Goal: Task Accomplishment & Management: Complete application form

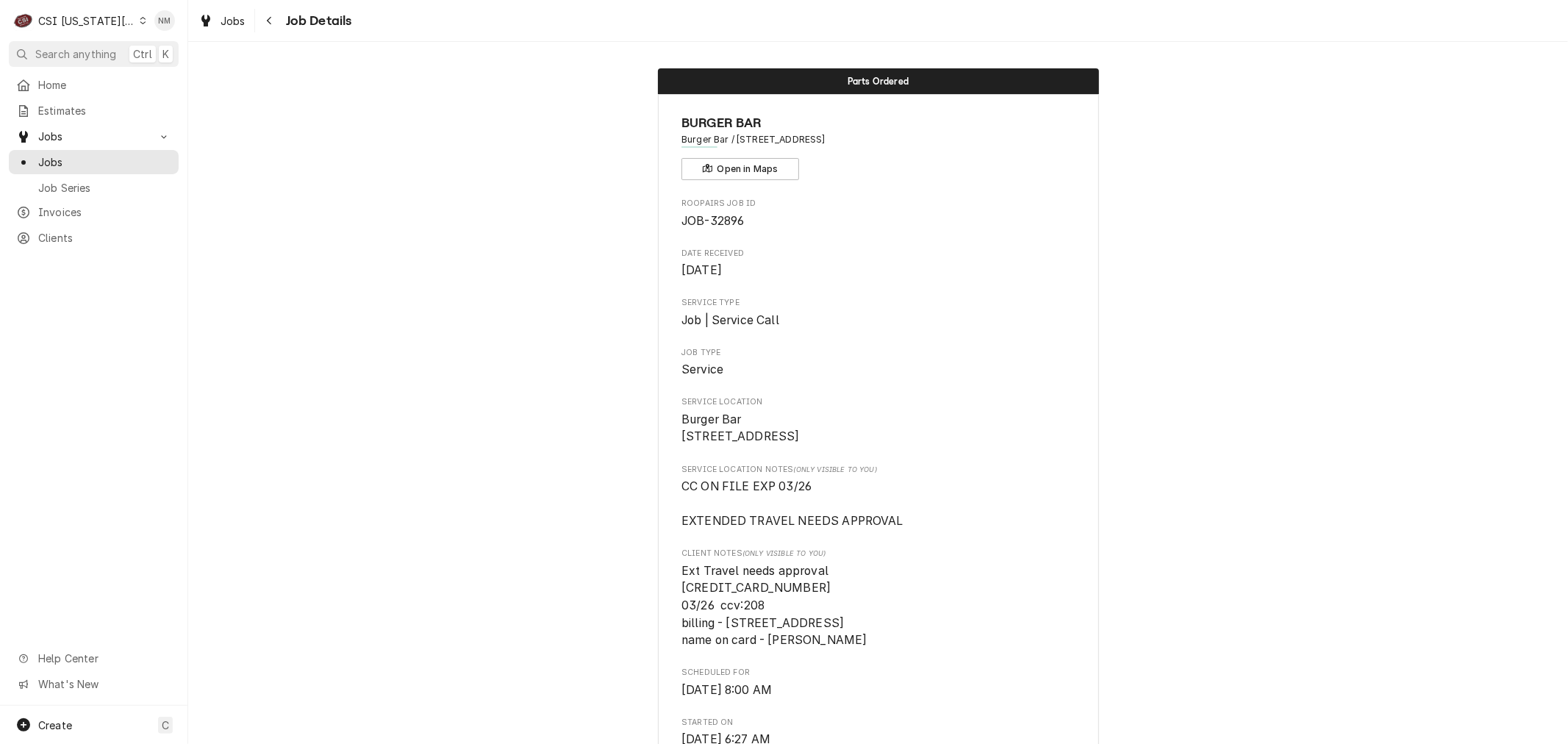
click at [140, 21] on icon "Dynamic Content Wrapper" at bounding box center [143, 21] width 7 height 8
click at [169, 74] on div "CSI St. Louis" at bounding box center [252, 80] width 215 height 15
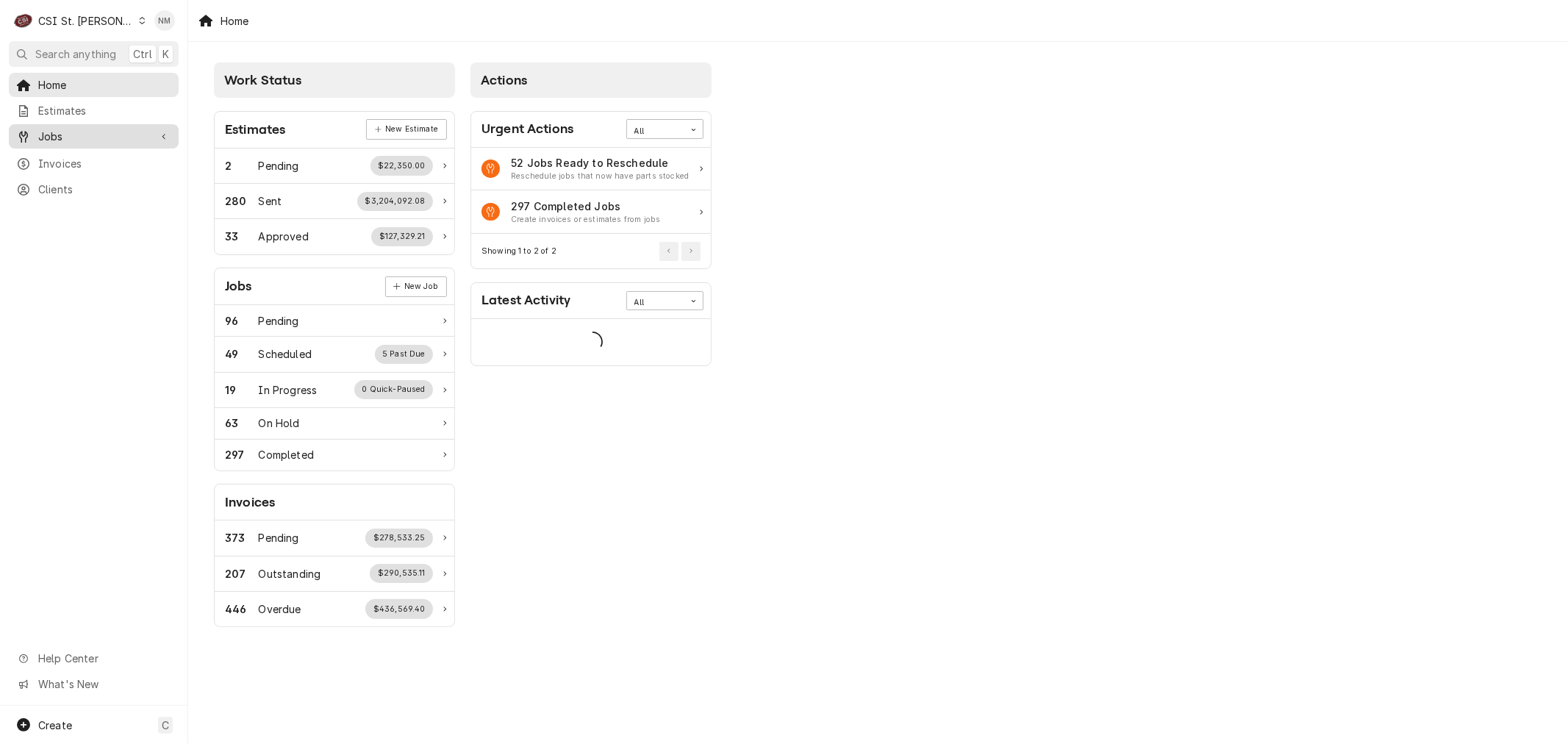
click at [86, 134] on span "Jobs" at bounding box center [94, 136] width 111 height 15
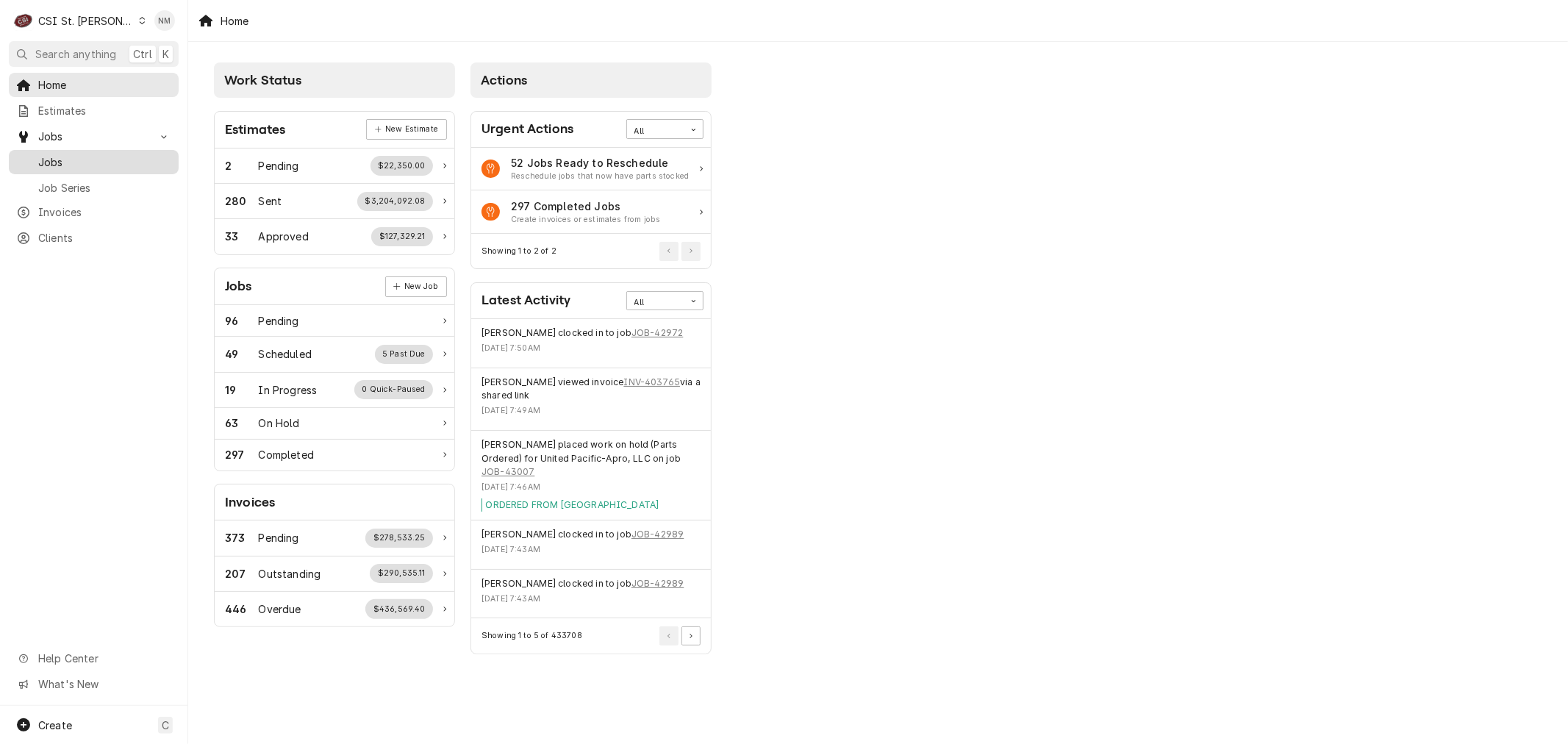
click at [50, 155] on span "Jobs" at bounding box center [104, 162] width 133 height 15
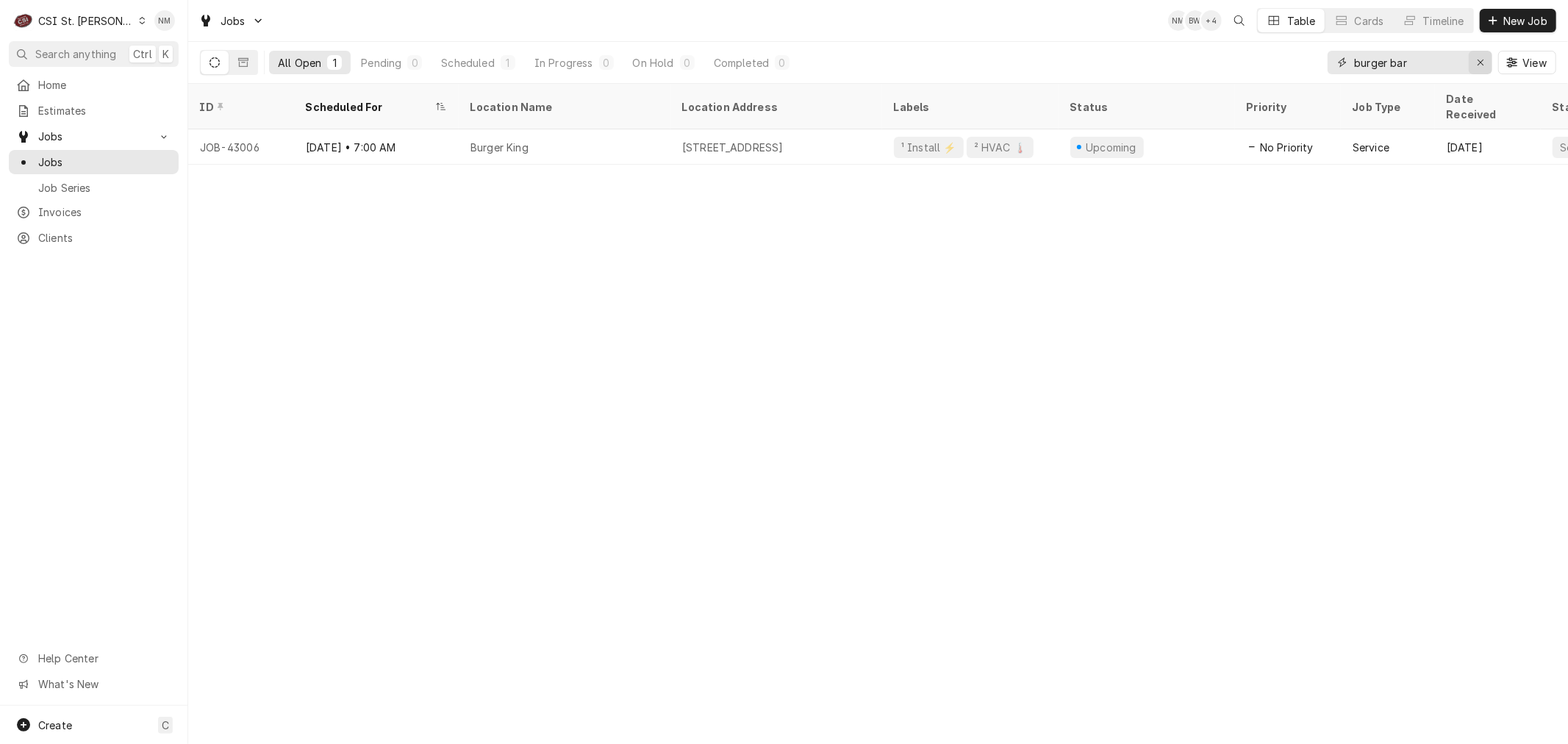
click at [1477, 62] on icon "Erase input" at bounding box center [1481, 62] width 8 height 10
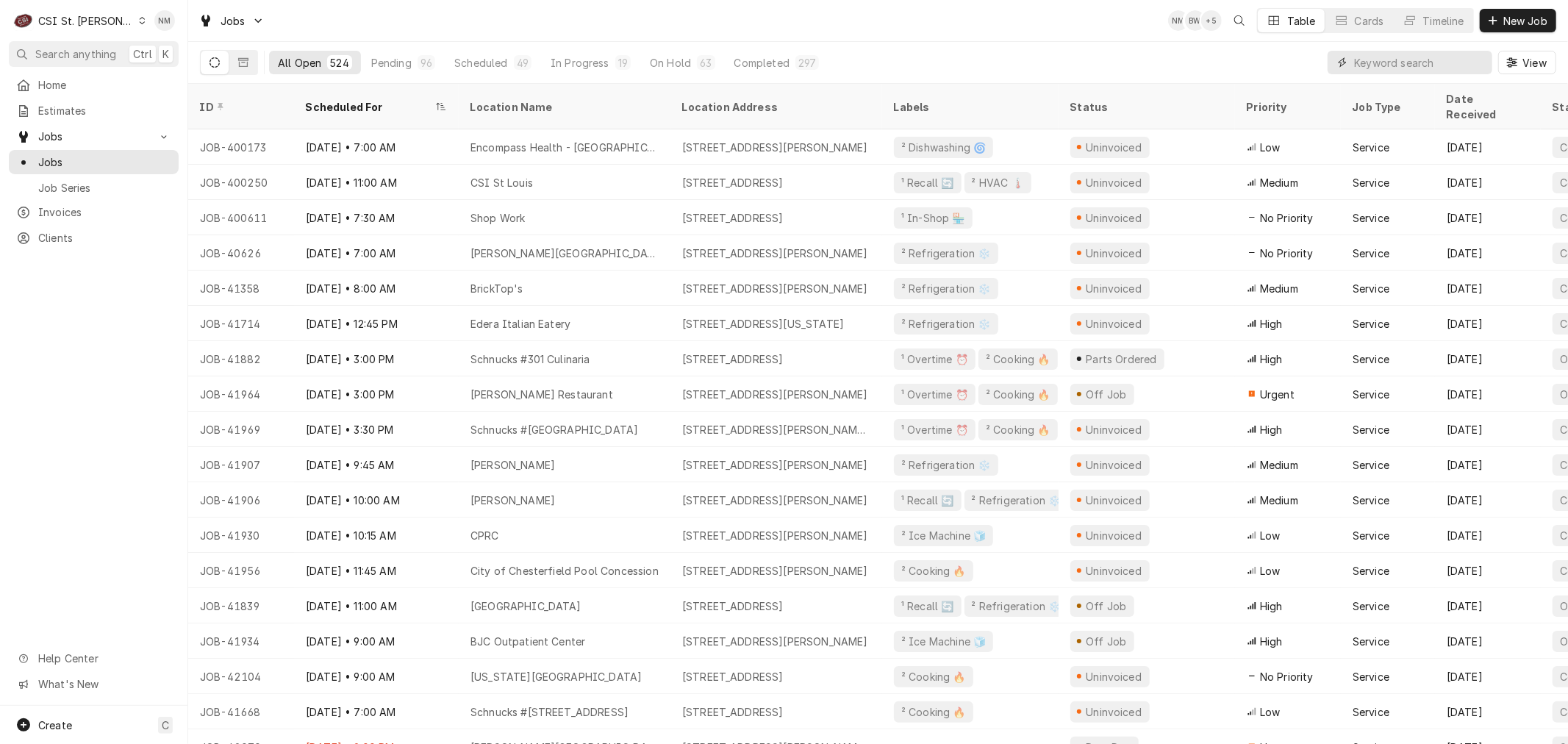
click at [1422, 61] on input "Dynamic Content Wrapper" at bounding box center [1419, 62] width 131 height 23
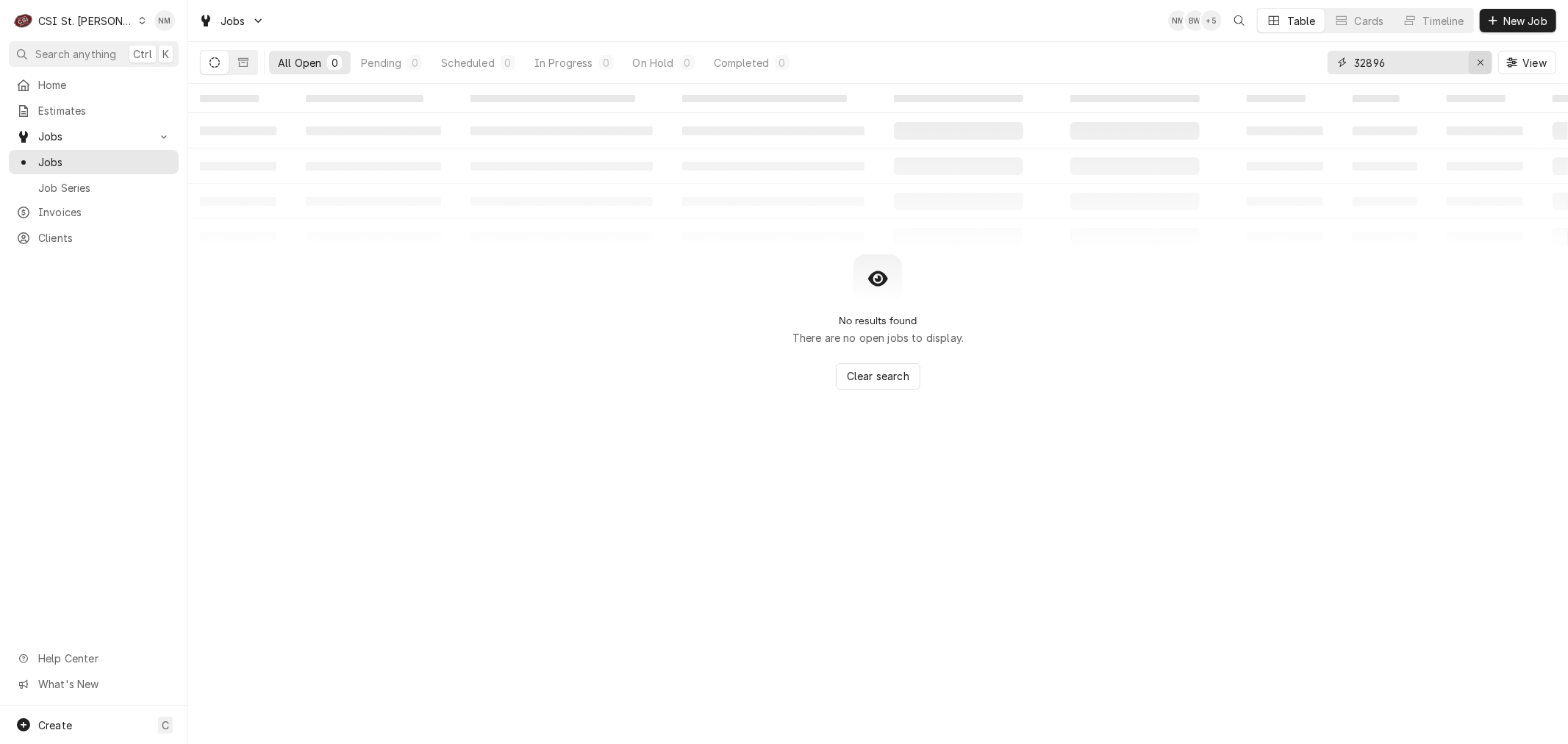
type input "32896"
click at [1482, 62] on icon "Erase input" at bounding box center [1481, 62] width 8 height 10
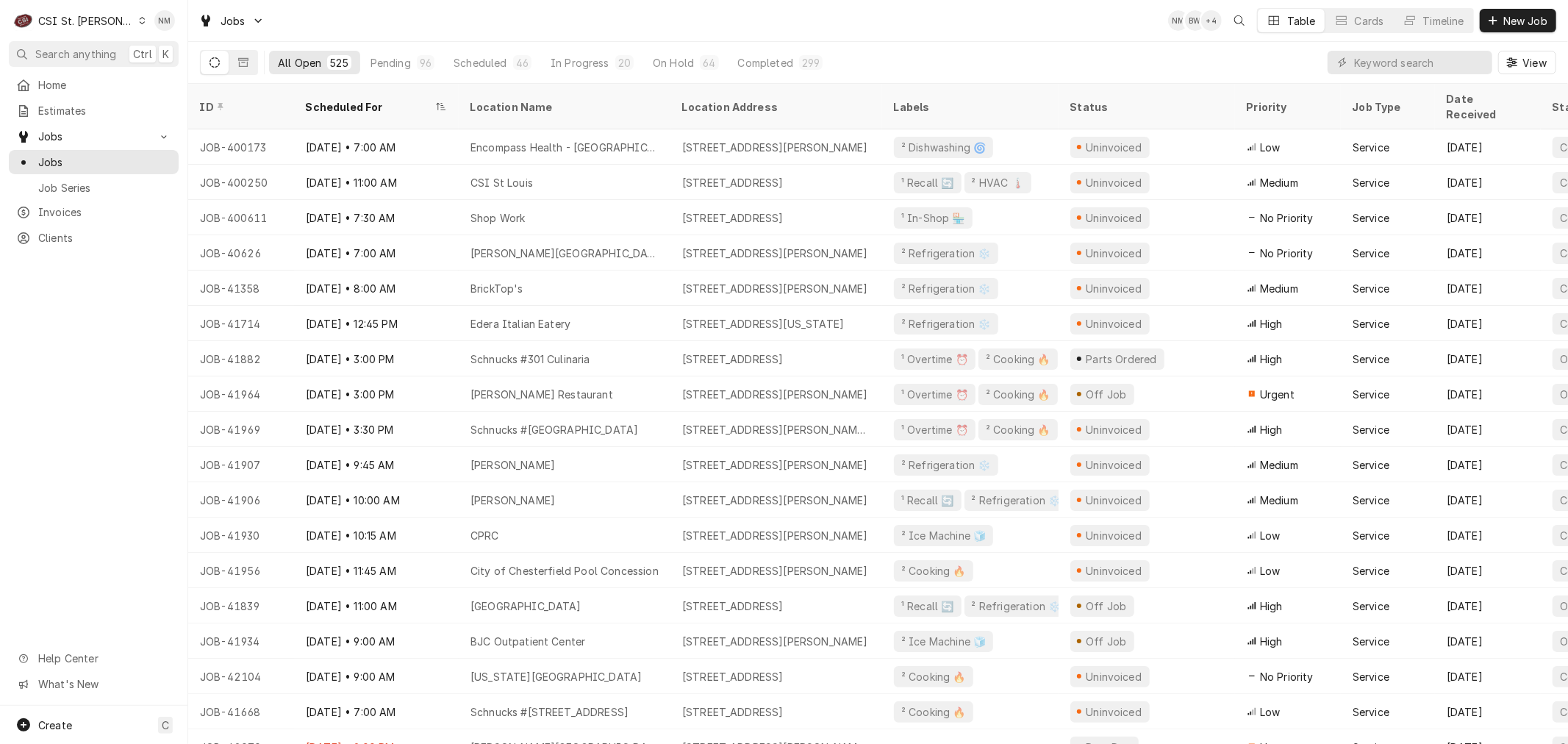
click at [139, 18] on icon "Dynamic Content Wrapper" at bounding box center [142, 21] width 7 height 8
click at [193, 32] on div "CSI [US_STATE][GEOGRAPHIC_DATA]" at bounding box center [225, 29] width 194 height 15
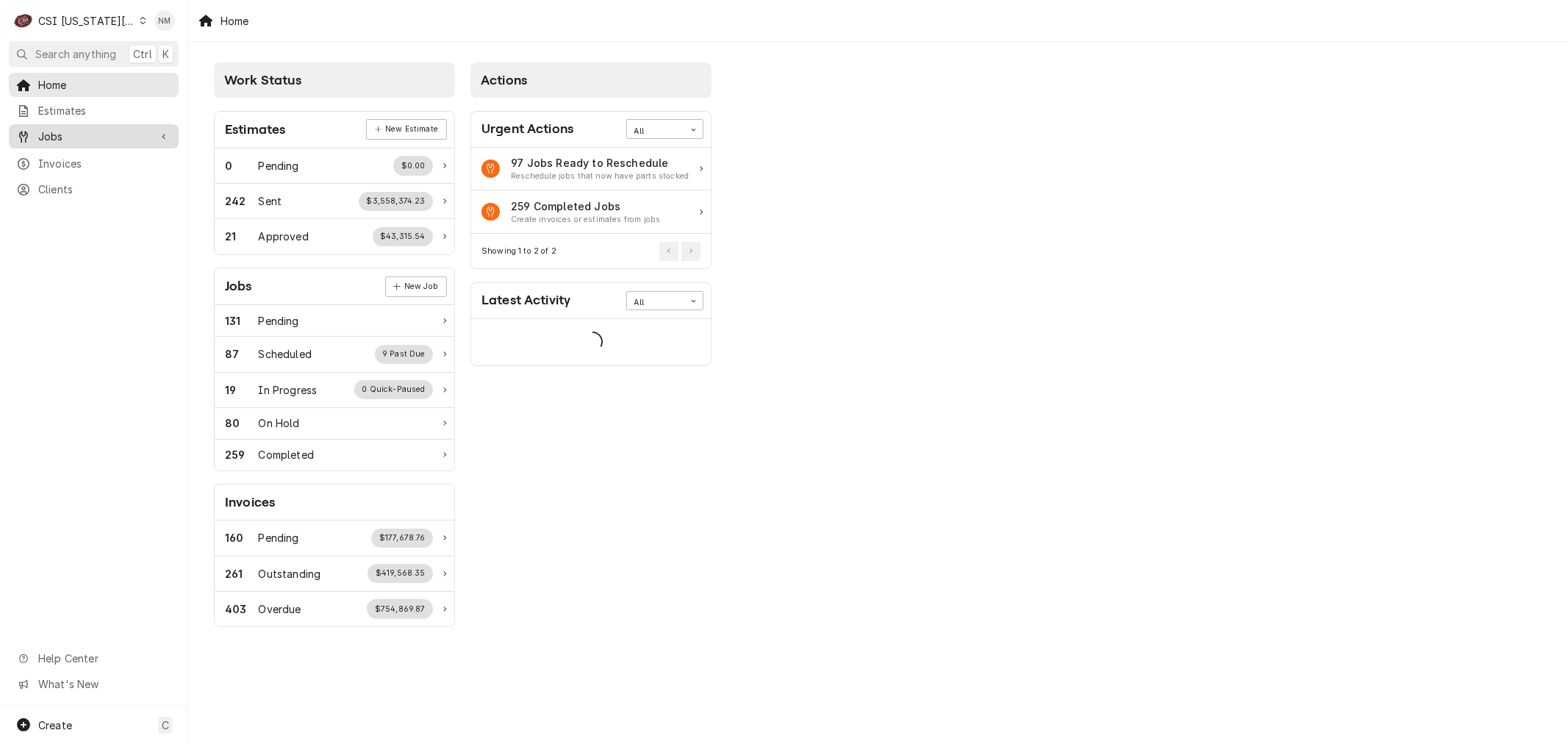
click at [64, 140] on div "Jobs" at bounding box center [94, 136] width 164 height 18
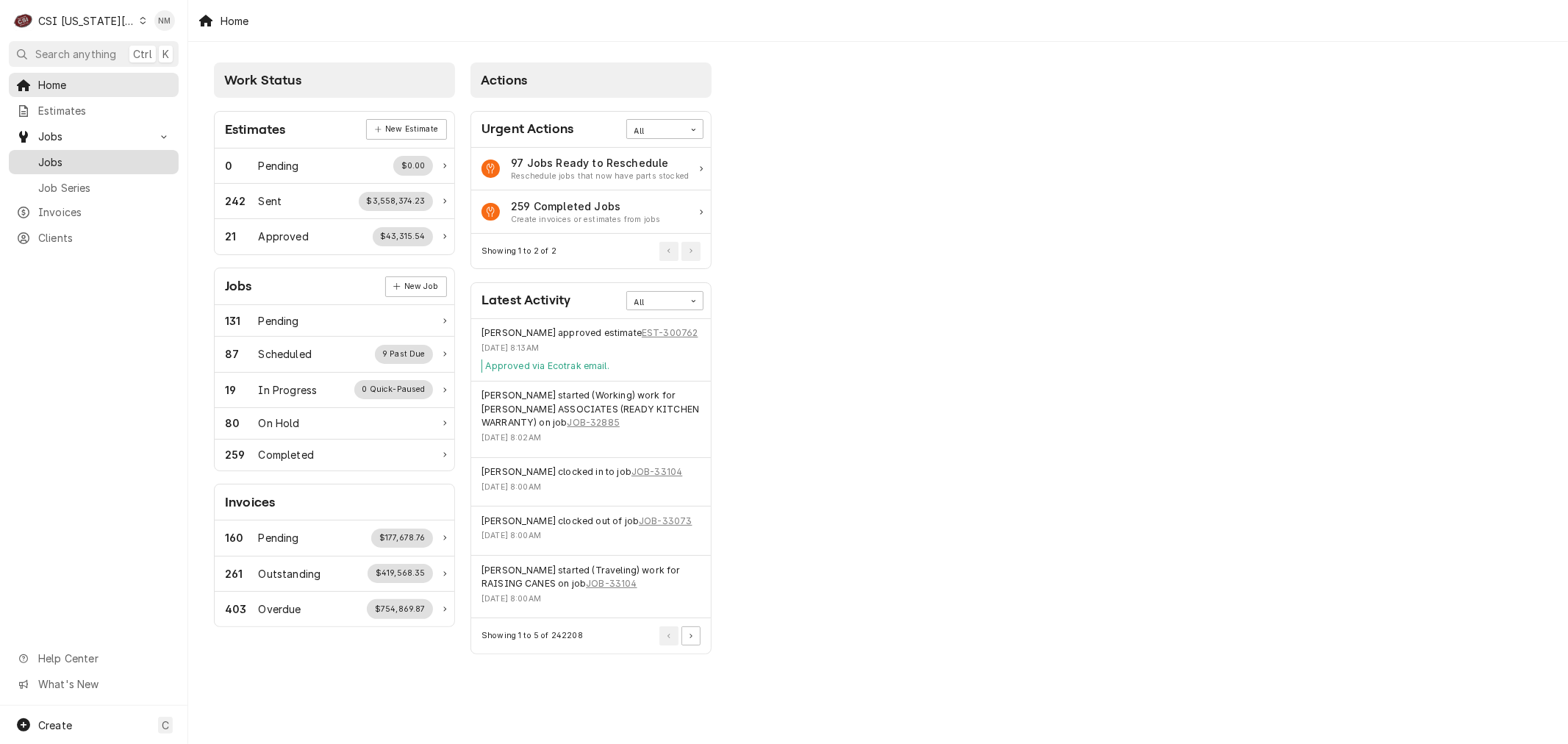
click at [68, 158] on span "Jobs" at bounding box center [104, 162] width 133 height 15
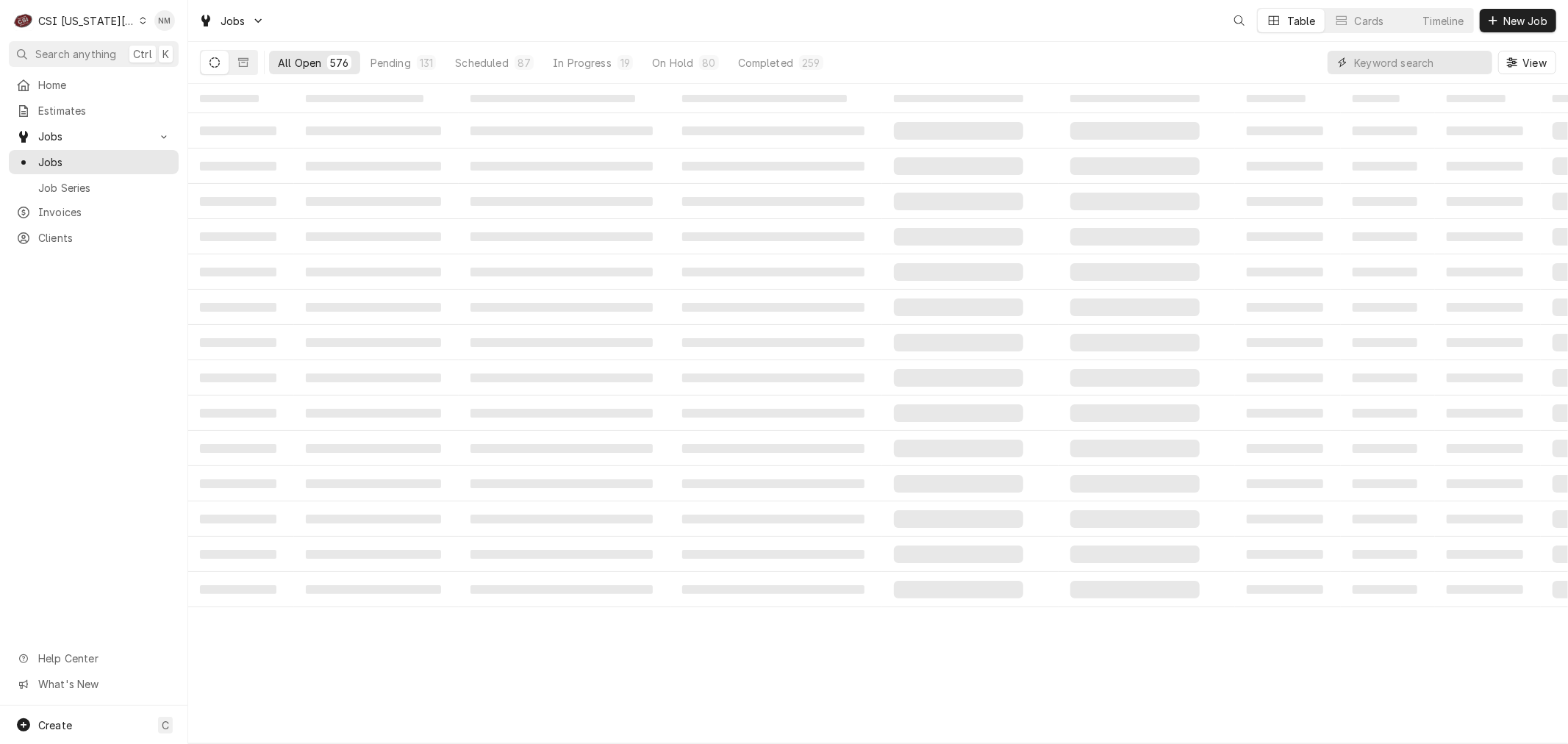
click at [1440, 60] on input "Dynamic Content Wrapper" at bounding box center [1419, 62] width 131 height 23
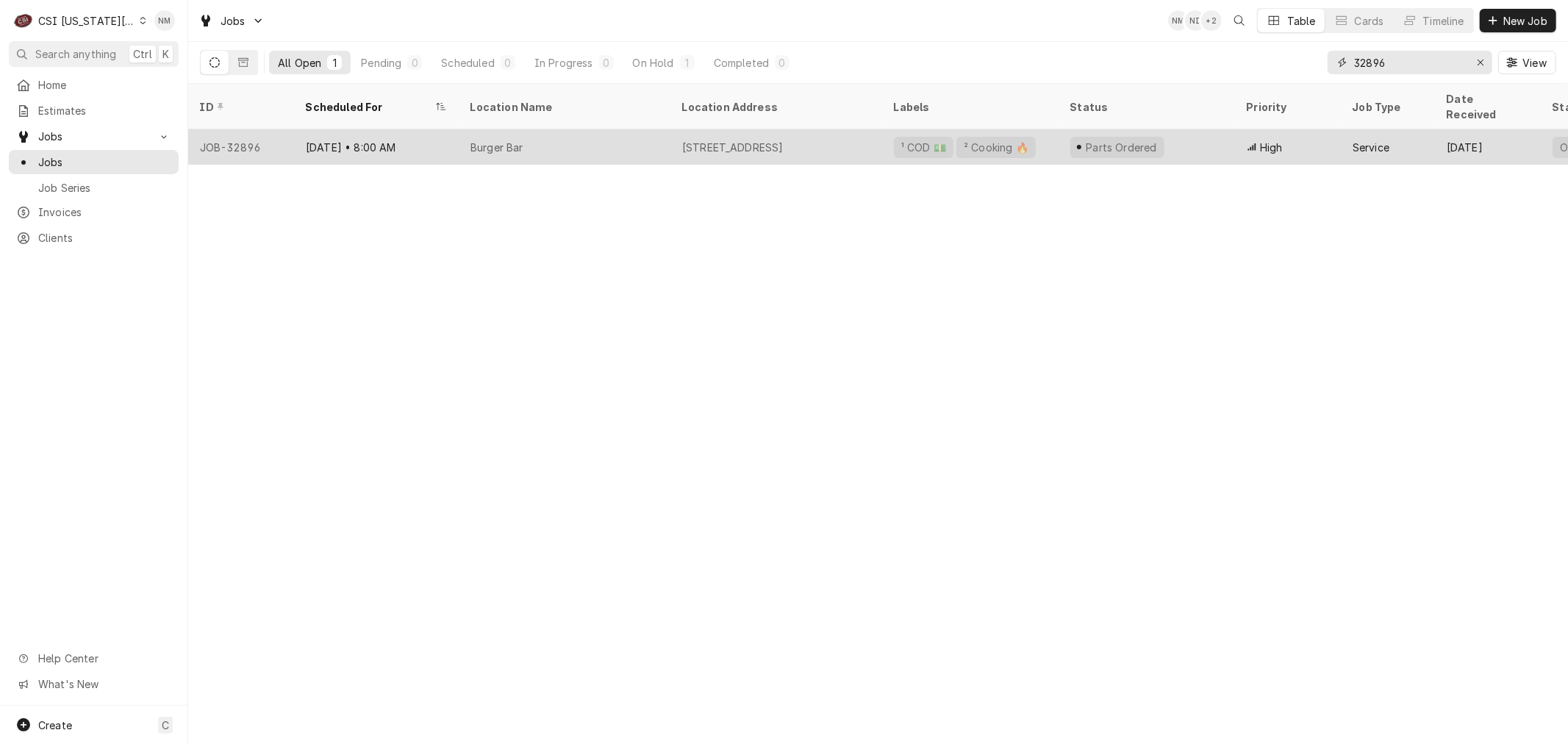
type input "32896"
click at [616, 129] on div "Burger Bar" at bounding box center [564, 146] width 211 height 35
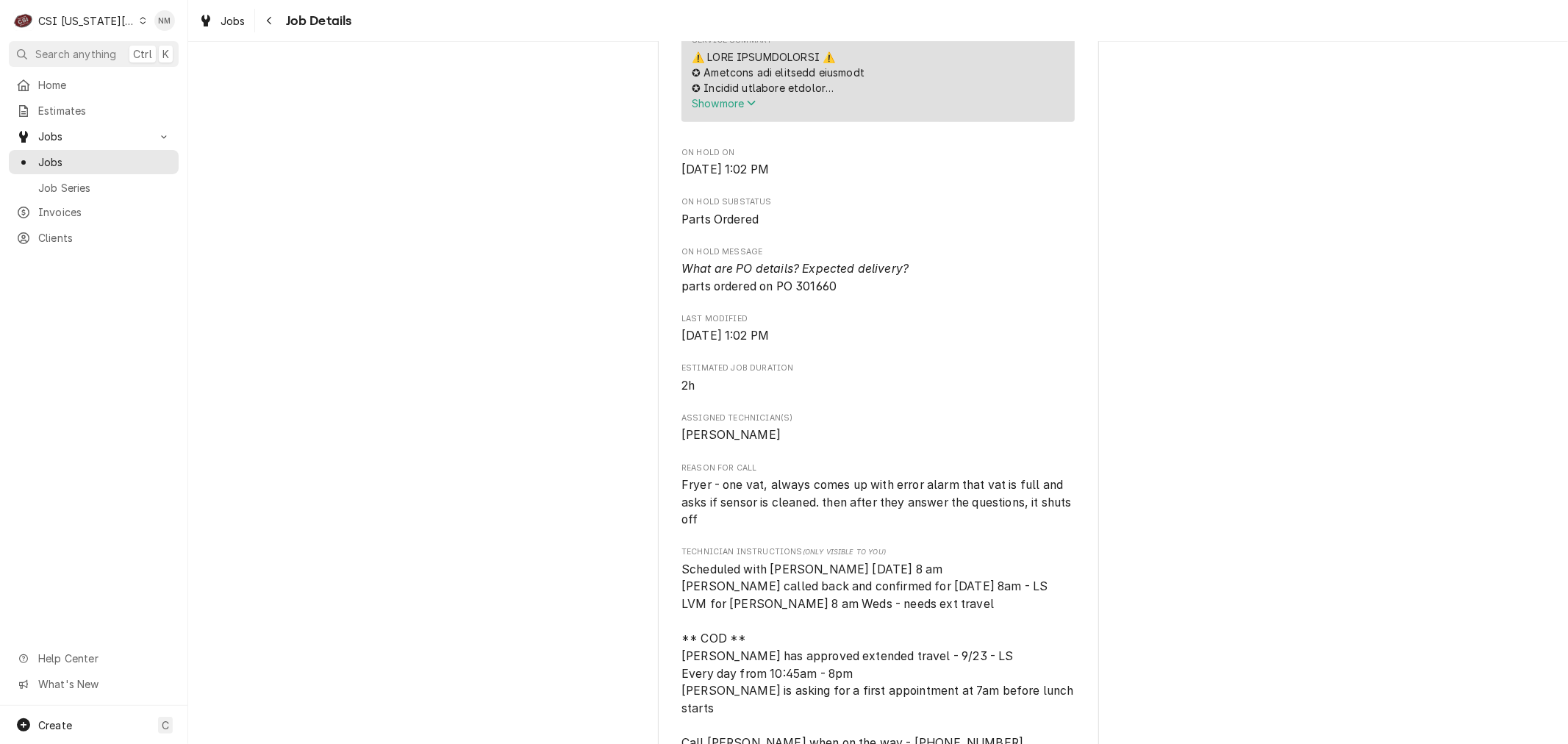
scroll to position [1144, 0]
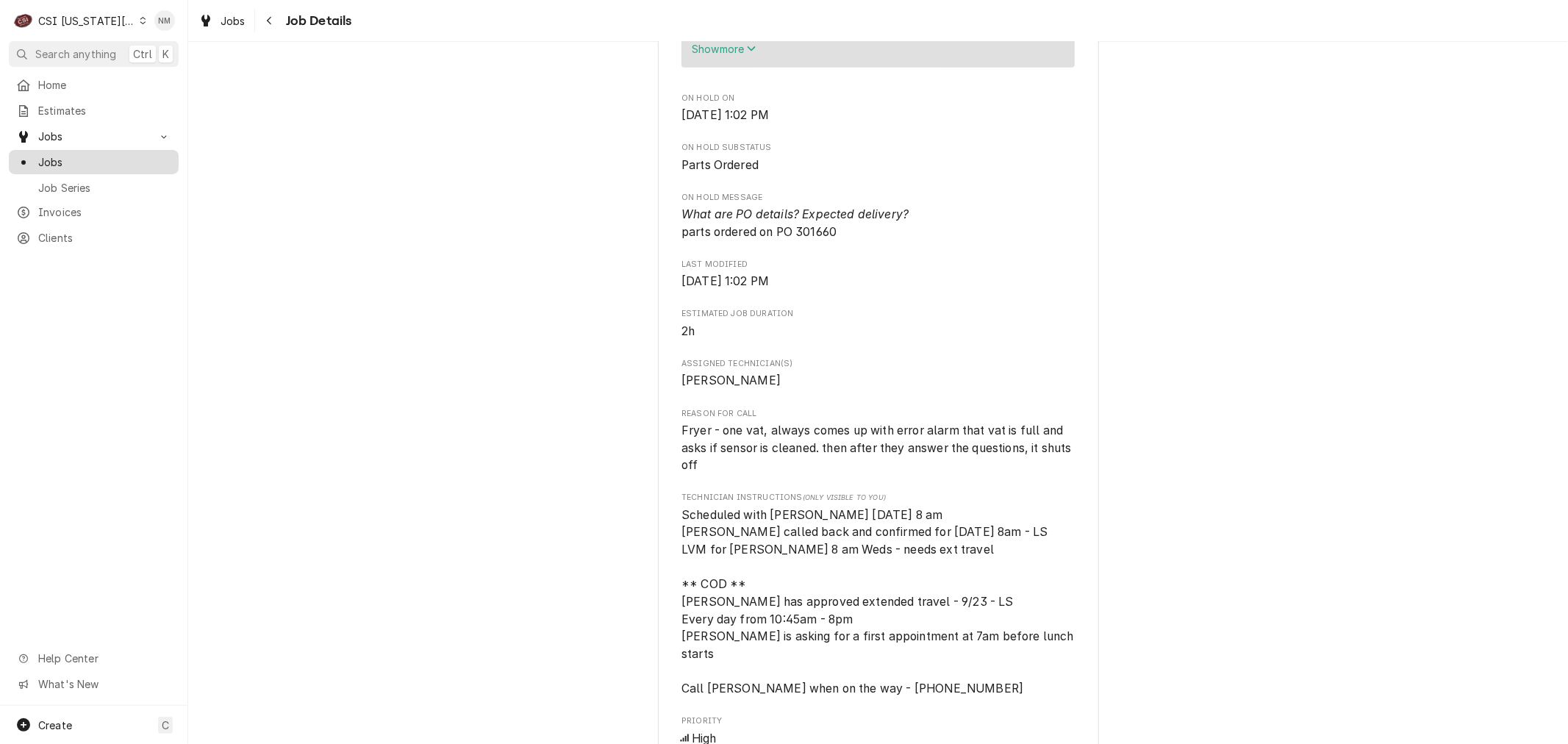
click at [72, 157] on span "Jobs" at bounding box center [104, 162] width 133 height 15
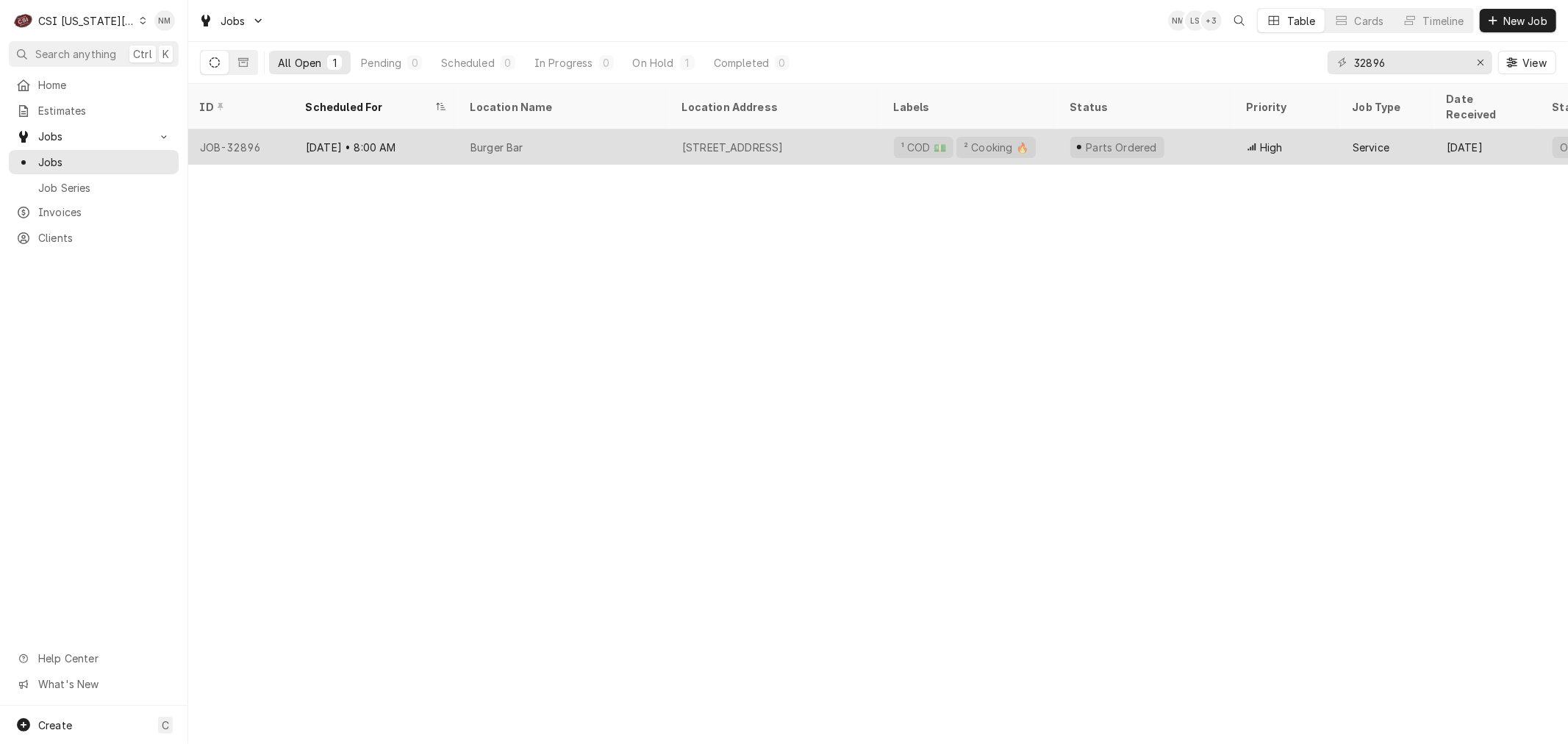
click at [650, 131] on div "Burger Bar" at bounding box center [564, 146] width 211 height 35
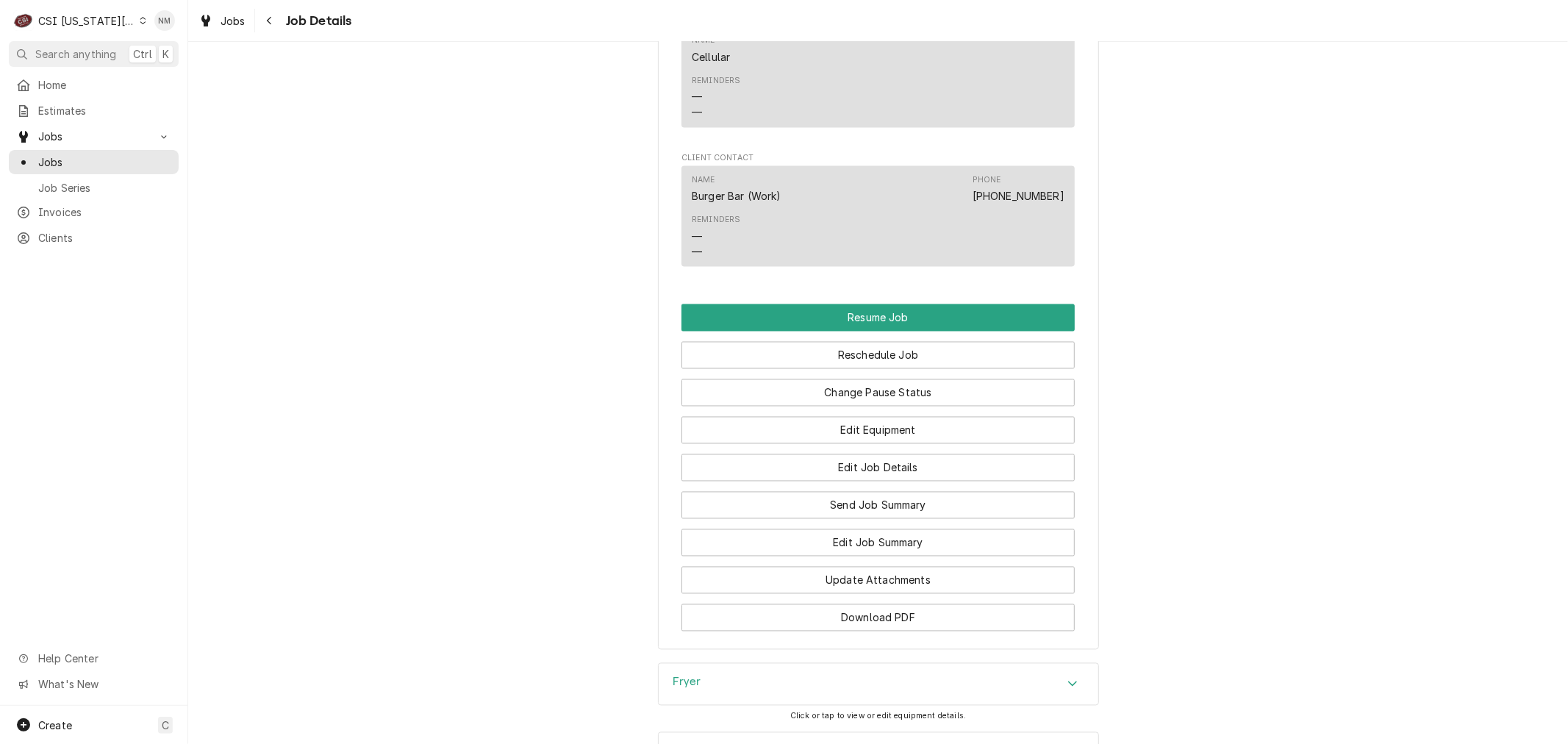
scroll to position [2123, 0]
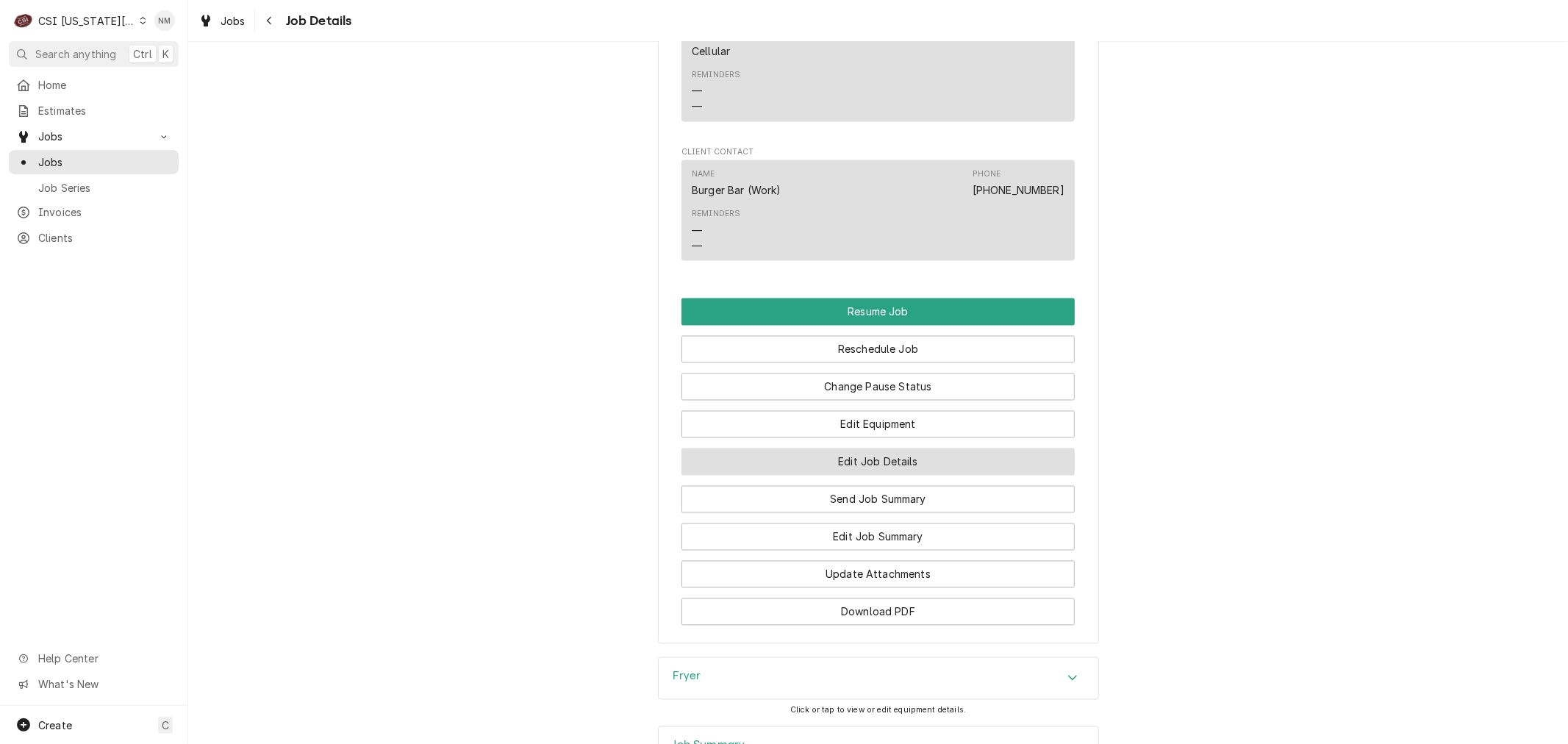
click at [894, 460] on button "Edit Job Details" at bounding box center [878, 462] width 394 height 27
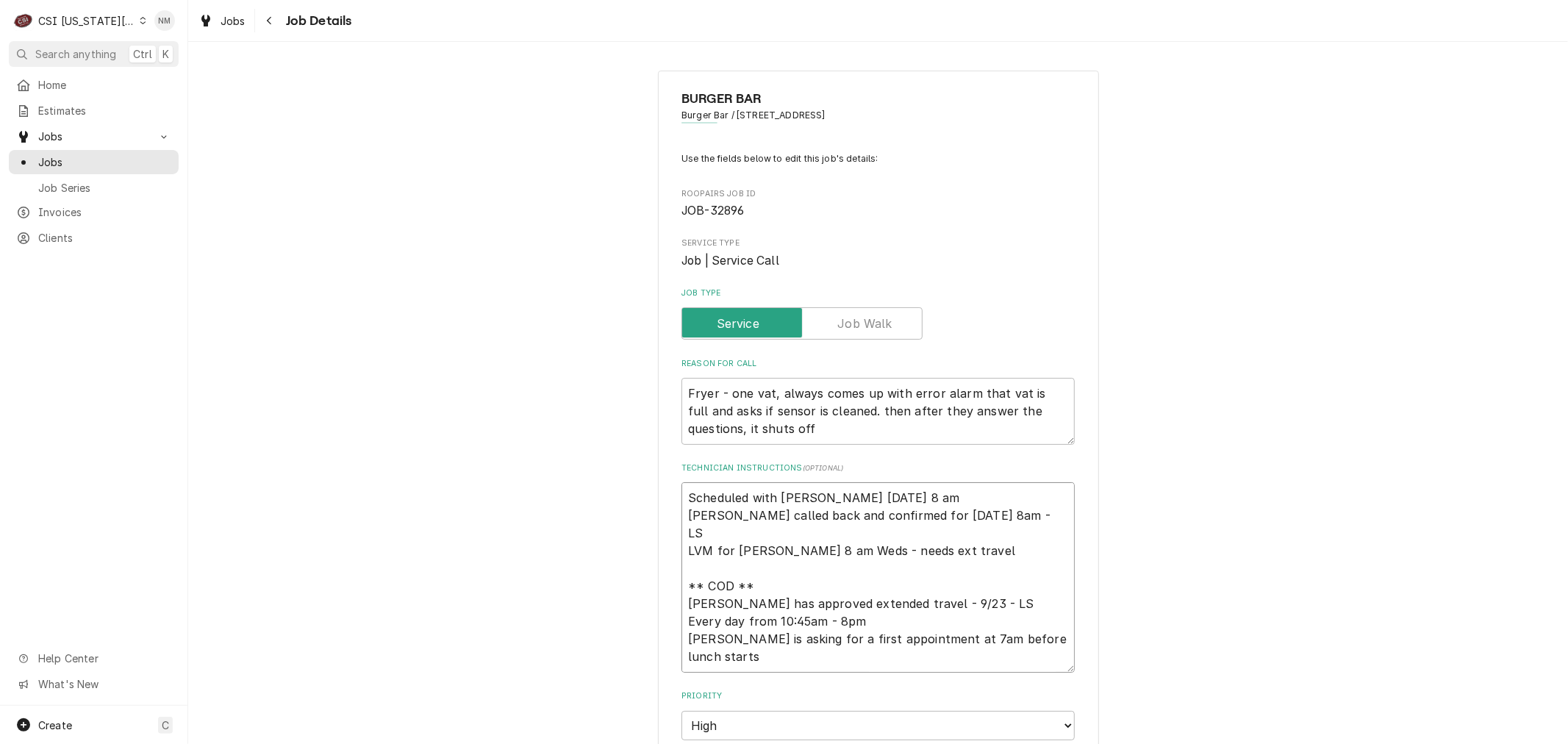
click at [894, 494] on textarea "Scheduled with John Monday 8 am John called back and confirmed for Wednesday 9/…" at bounding box center [878, 577] width 394 height 190
type textarea "x"
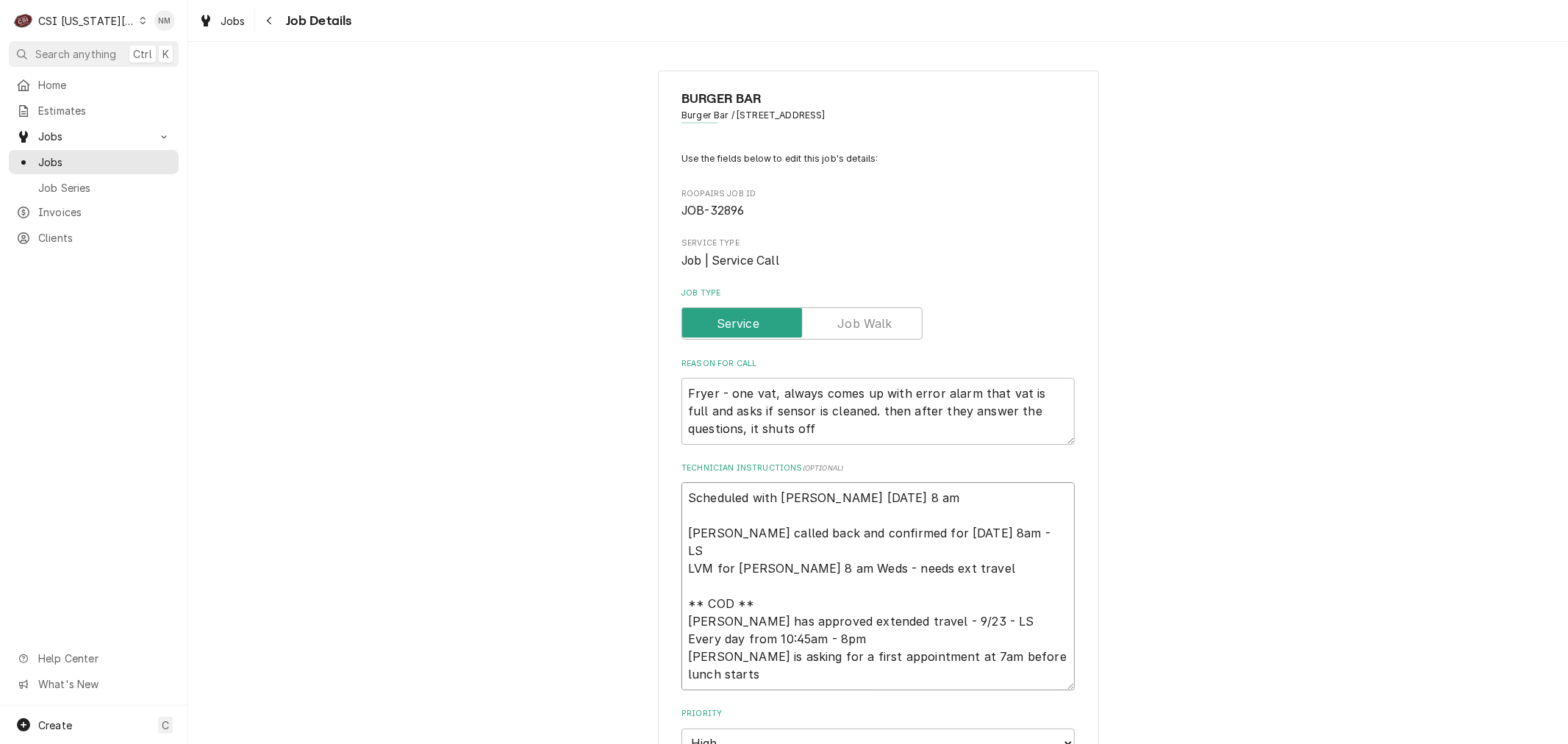
type textarea "Scheduled with John Monday 8 am W John called back and confirmed for Wednesday …"
type textarea "x"
type textarea "Scheduled with John Monday 8 am Wi John called back and confirmed for Wednesday…"
type textarea "x"
type textarea "Scheduled with John Monday 8 am Wil John called back and confirmed for Wednesda…"
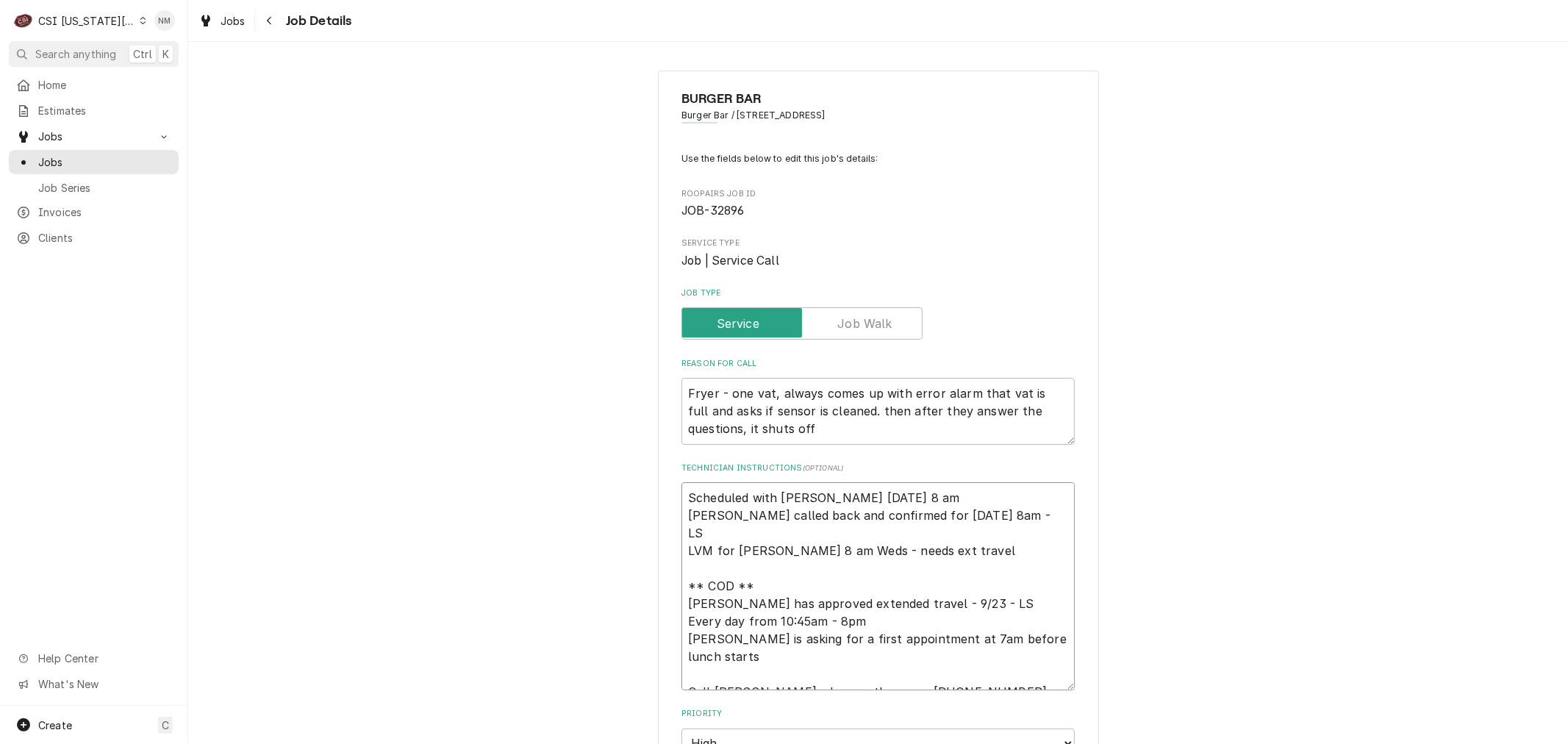
type textarea "x"
type textarea "Scheduled with John Monday 8 am Will John called back and confirmed for Wednesd…"
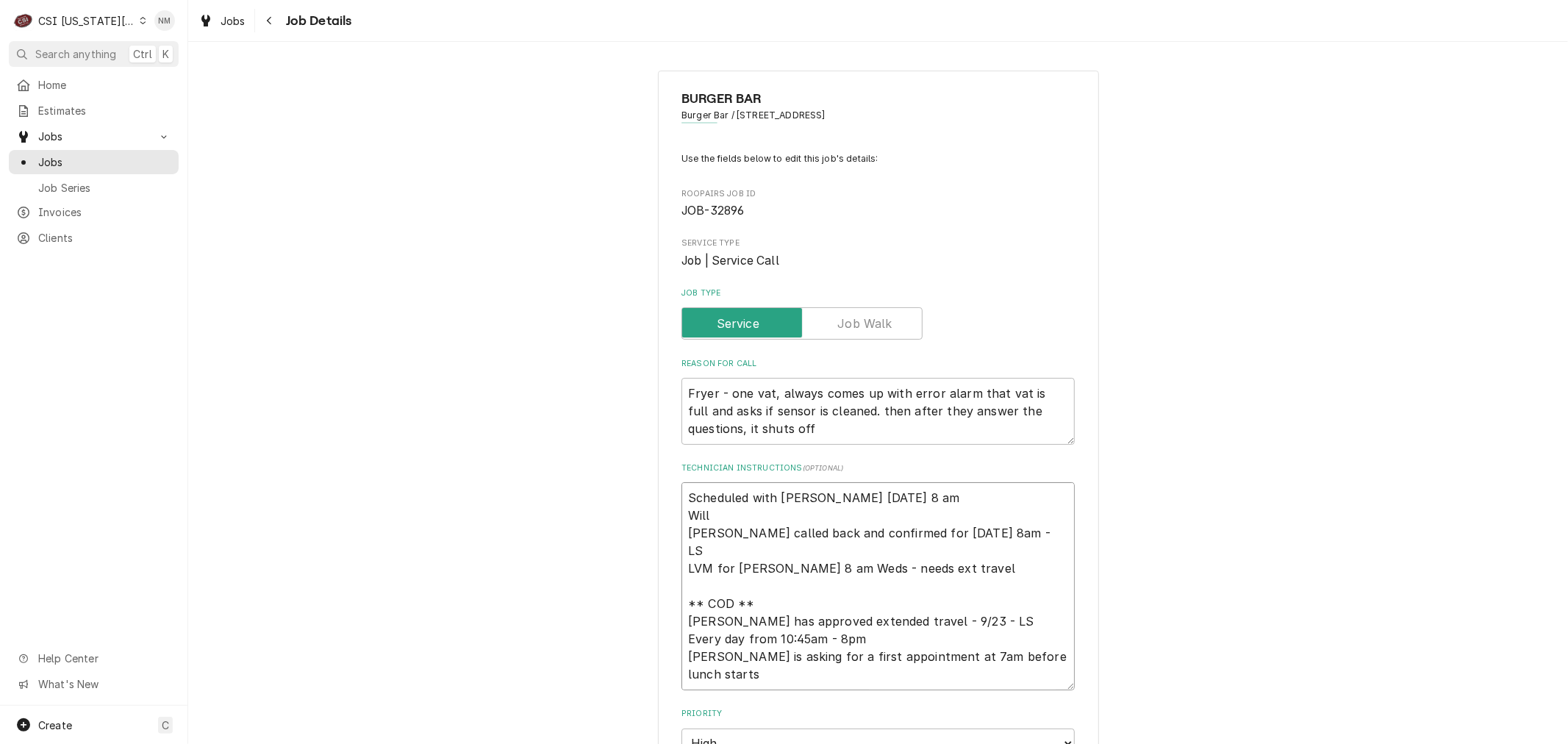
type textarea "x"
type textarea "Scheduled with John Monday 8 am Will John called back and confirmed for Wednesd…"
type textarea "x"
type textarea "Scheduled with John Monday 8 am Will m John called back and confirmed for Wedne…"
type textarea "x"
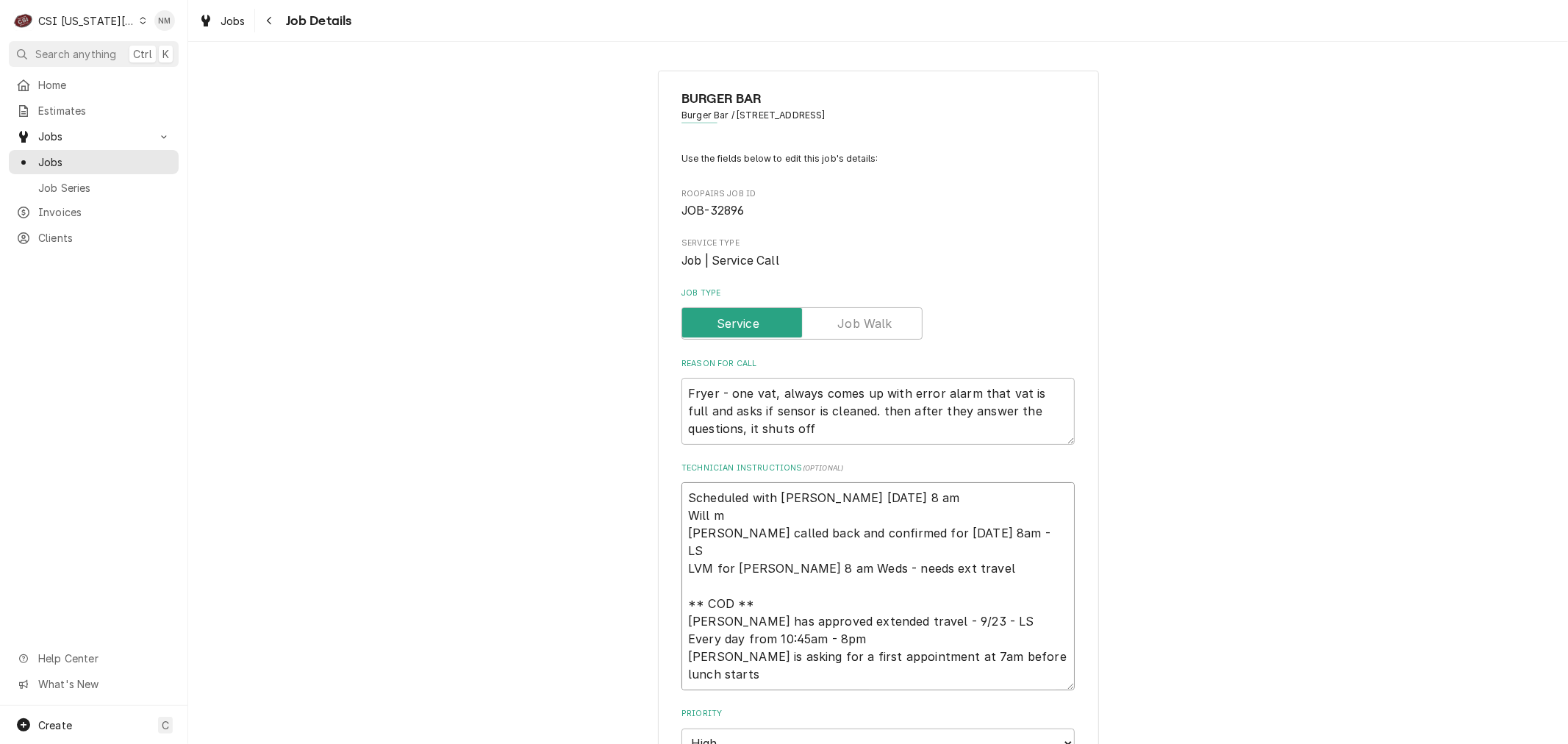
type textarea "Scheduled with John Monday 8 am Will me John called back and confirmed for Wedn…"
type textarea "x"
type textarea "Scheduled with John Monday 8 am Will mee John called back and confirmed for Wed…"
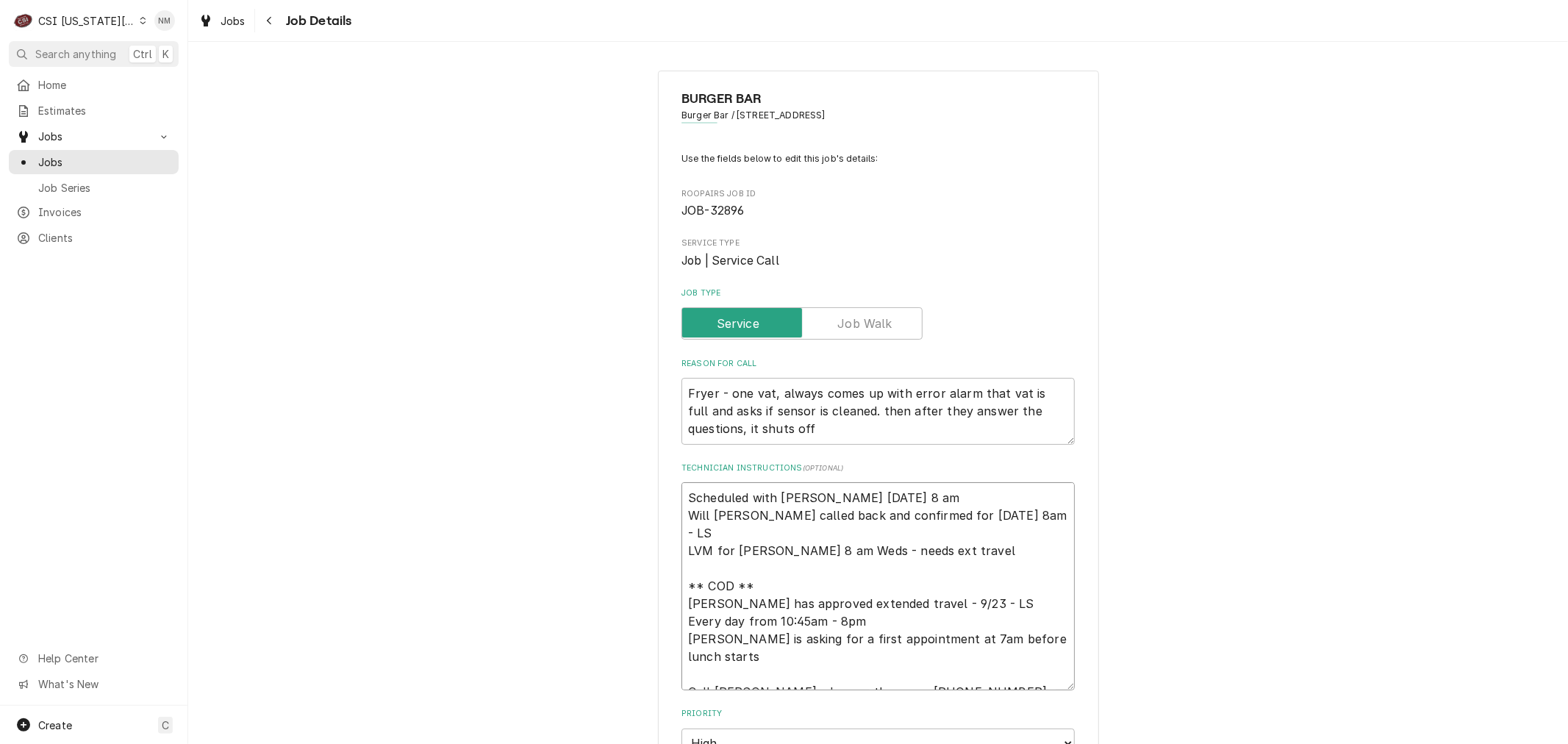
type textarea "x"
type textarea "Scheduled with John Monday 8 am Will meet John called back and confirmed for We…"
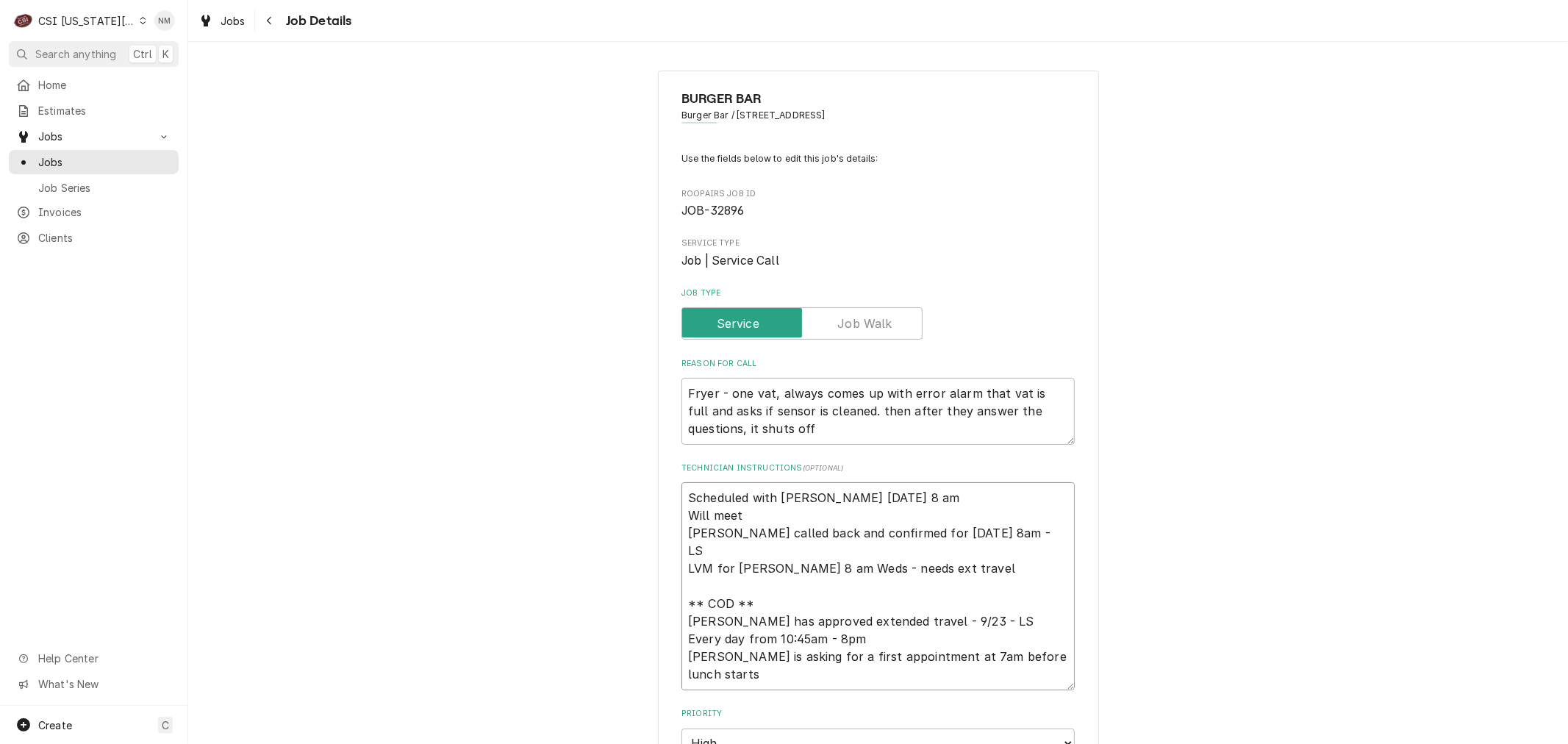
type textarea "x"
type textarea "Scheduled with John Monday 8 am Will meet John called back and confirmed for We…"
type textarea "x"
type textarea "Scheduled with John Monday 8 am Will meet a John called back and confirmed for …"
type textarea "x"
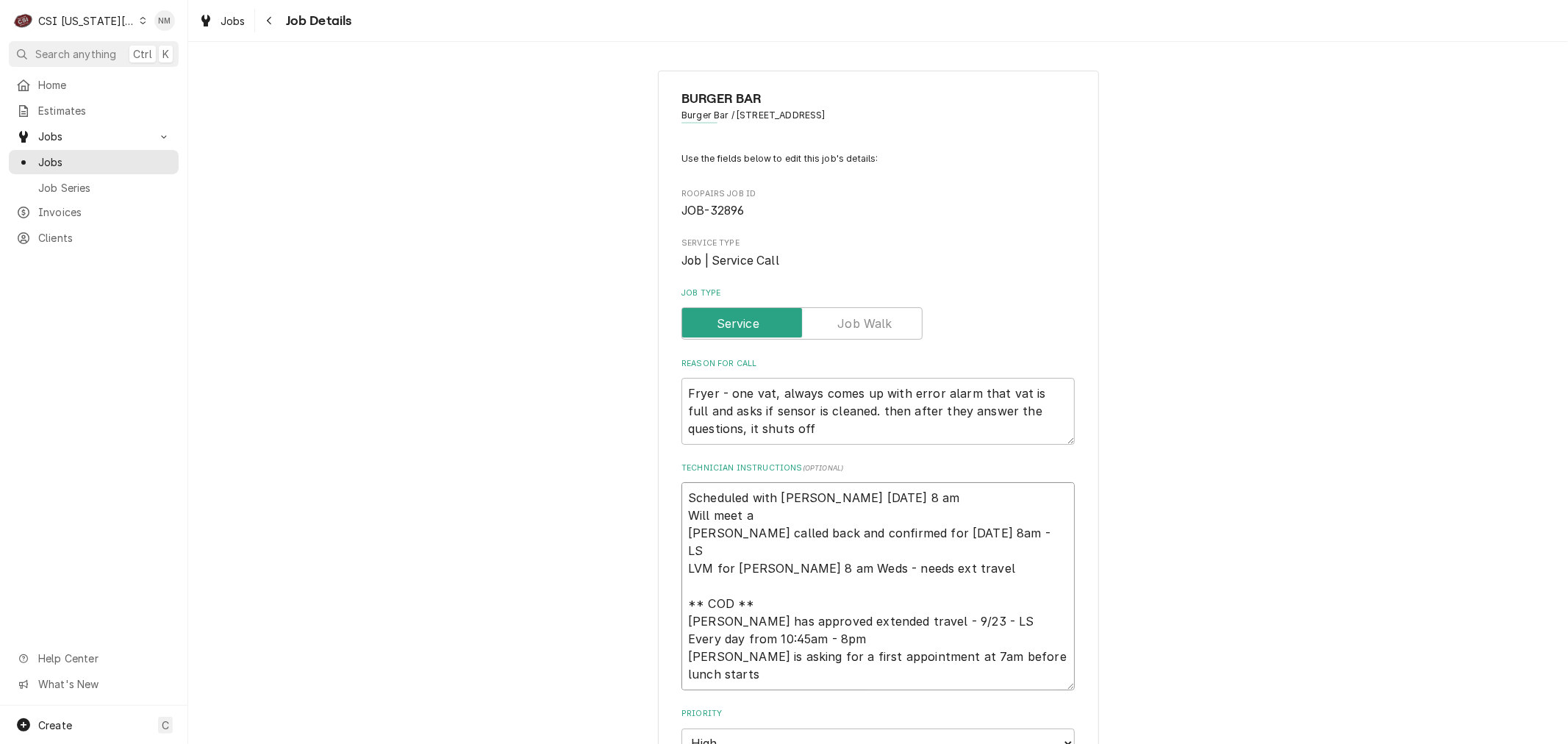
type textarea "Scheduled with John Monday 8 am Will meet an John called back and confirmed for…"
type textarea "x"
type textarea "Scheduled with John Monday 8 am Will meet any John called back and confirmed fo…"
type textarea "x"
type textarea "Scheduled with John Monday 8 am Will meet anyt John called back and confirmed f…"
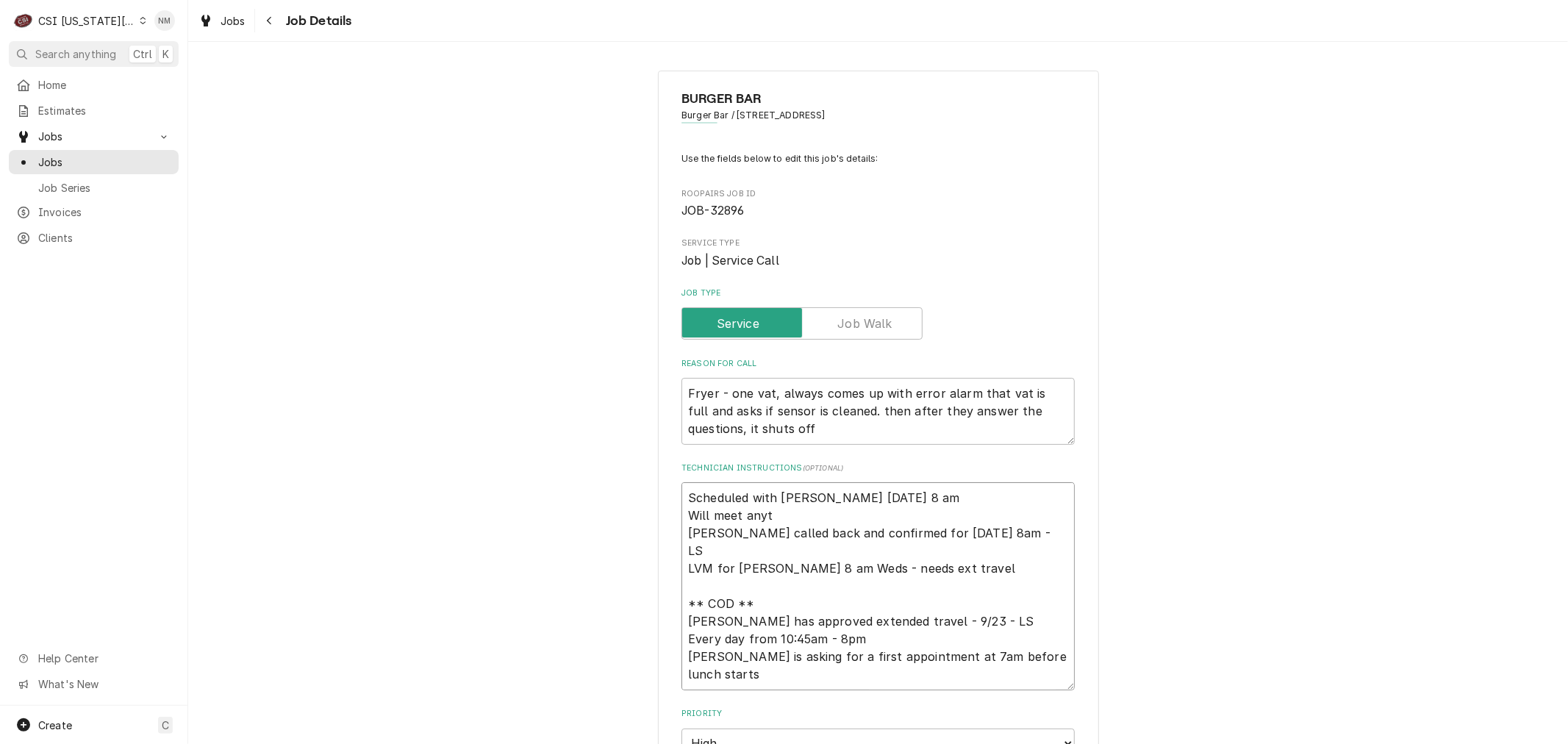
type textarea "x"
type textarea "Scheduled with John Monday 8 am Will meet anyti John called back and confirmed …"
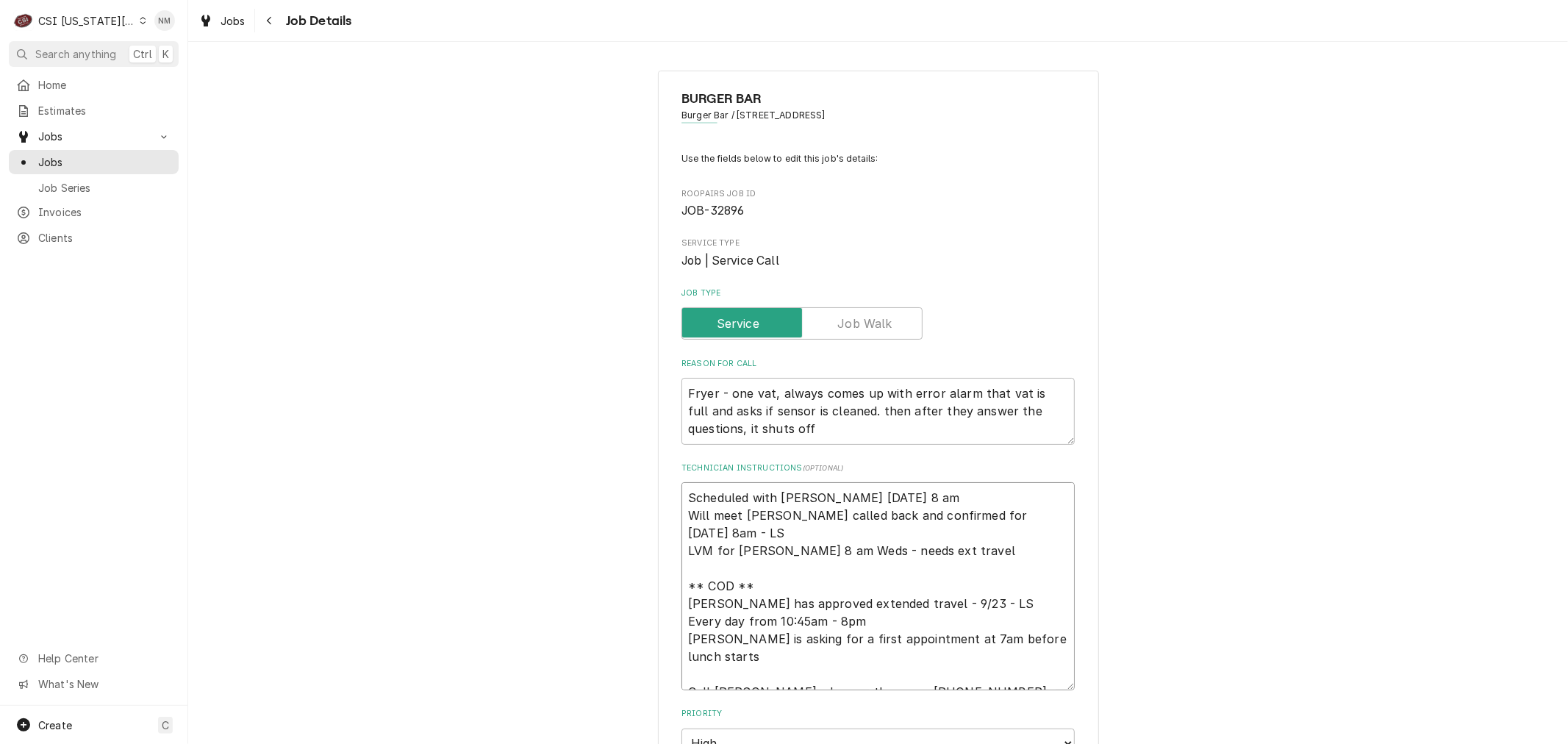
type textarea "x"
type textarea "Scheduled with John Monday 8 am Will meet anytim John called back and confirmed…"
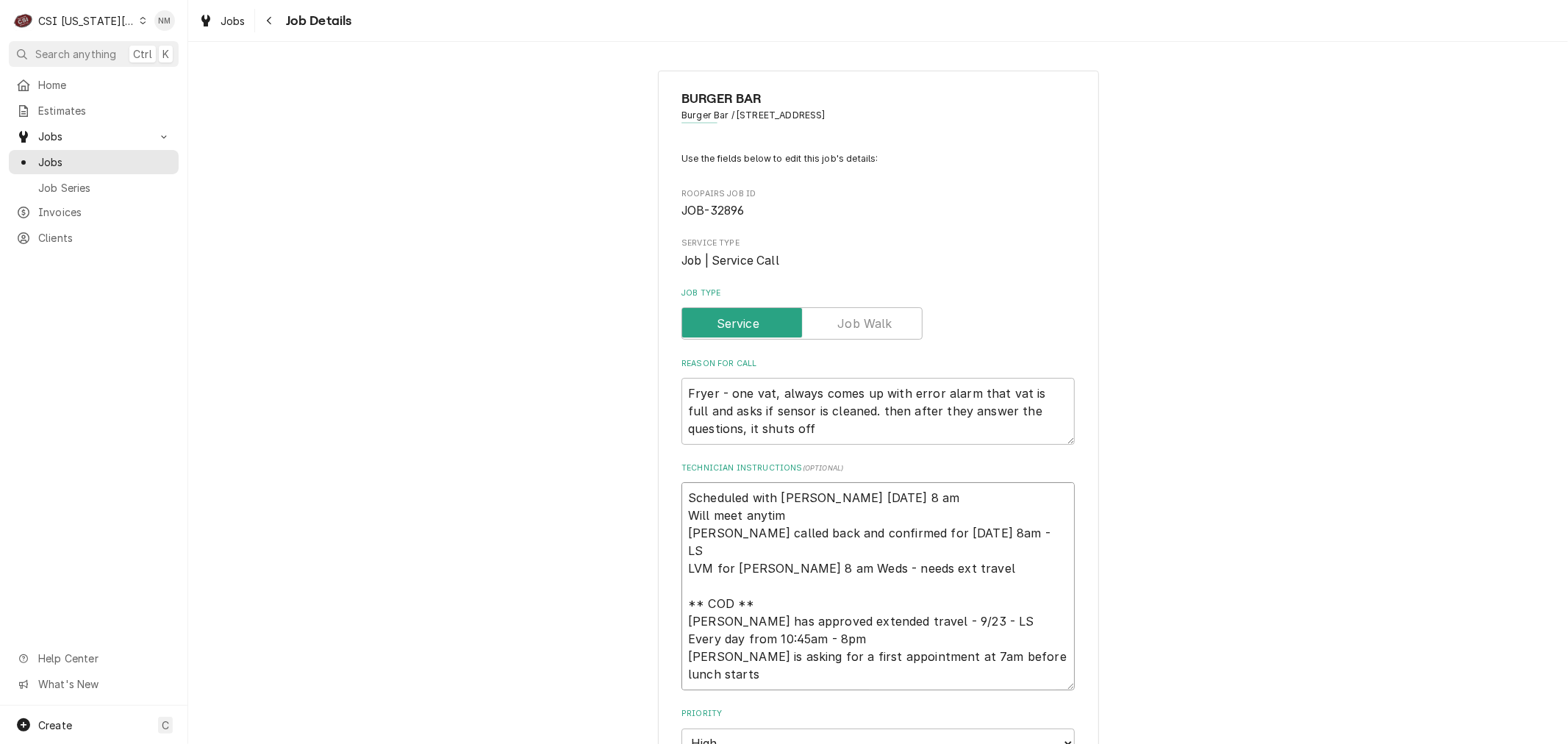
type textarea "x"
type textarea "Scheduled with John Monday 8 am Will meet anytime John called back and confirme…"
type textarea "x"
type textarea "Scheduled with John Monday 8 am Will meet anytime John called back and confirme…"
type textarea "x"
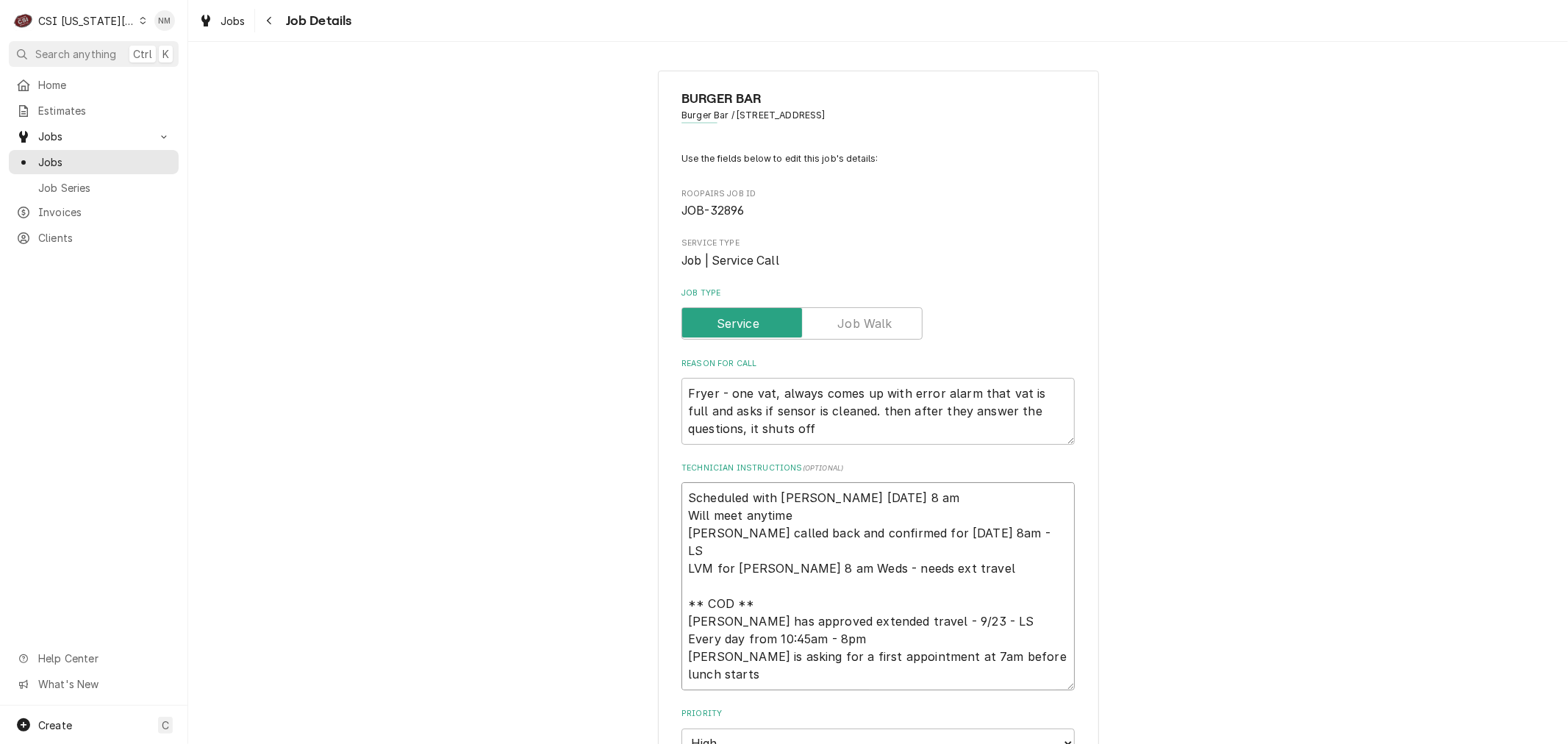
type textarea "Scheduled with John Monday 8 am Will meet anytime b John called back and confir…"
type textarea "x"
type textarea "Scheduled with John Monday 8 am Will meet anytime be John called back and confi…"
type textarea "x"
type textarea "Scheduled with John Monday 8 am Will meet anytime bef John called back and conf…"
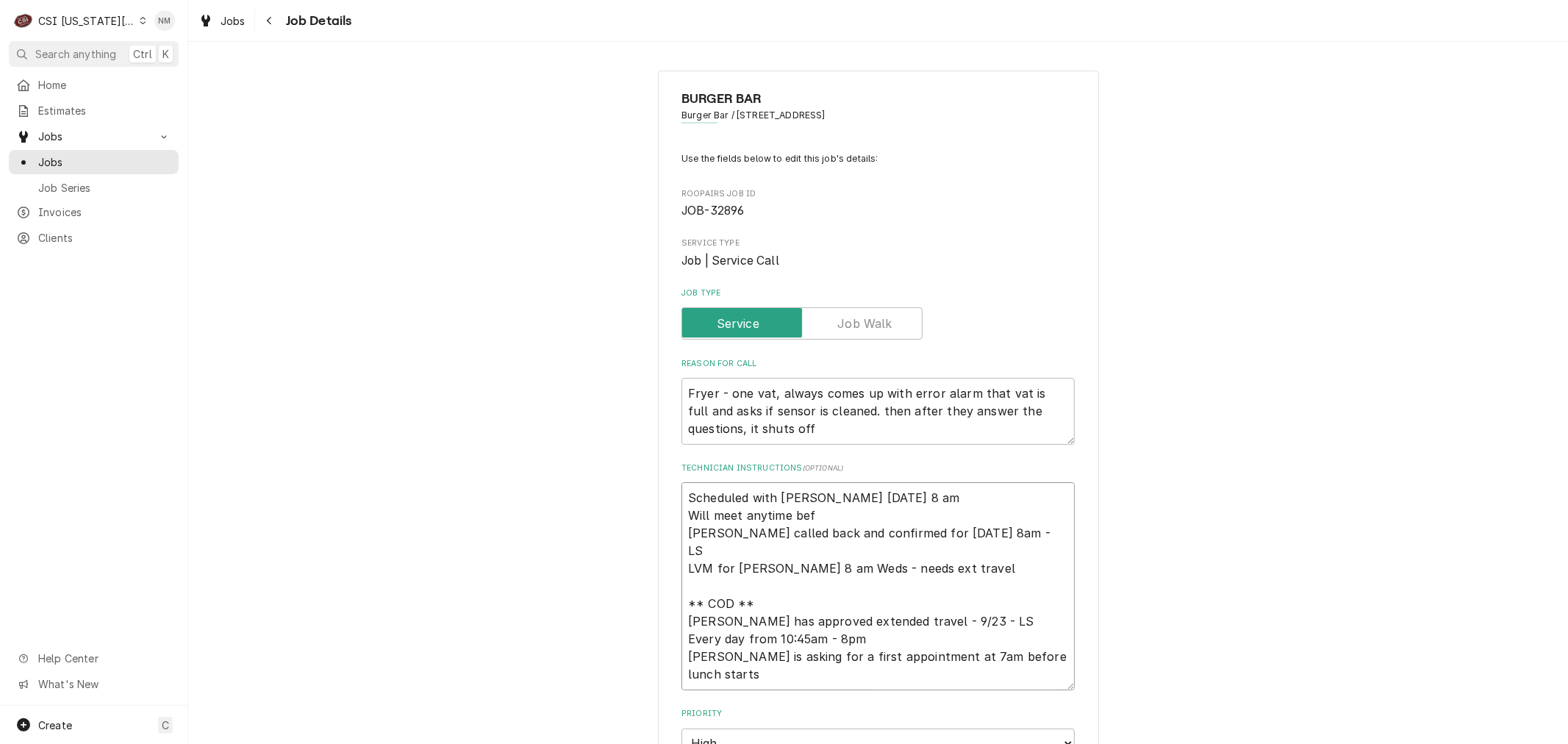
type textarea "x"
type textarea "Scheduled with John Monday 8 am Will meet anytime befo John called back and con…"
type textarea "x"
type textarea "Scheduled with John Monday 8 am Will meet anytime befor John called back and co…"
type textarea "x"
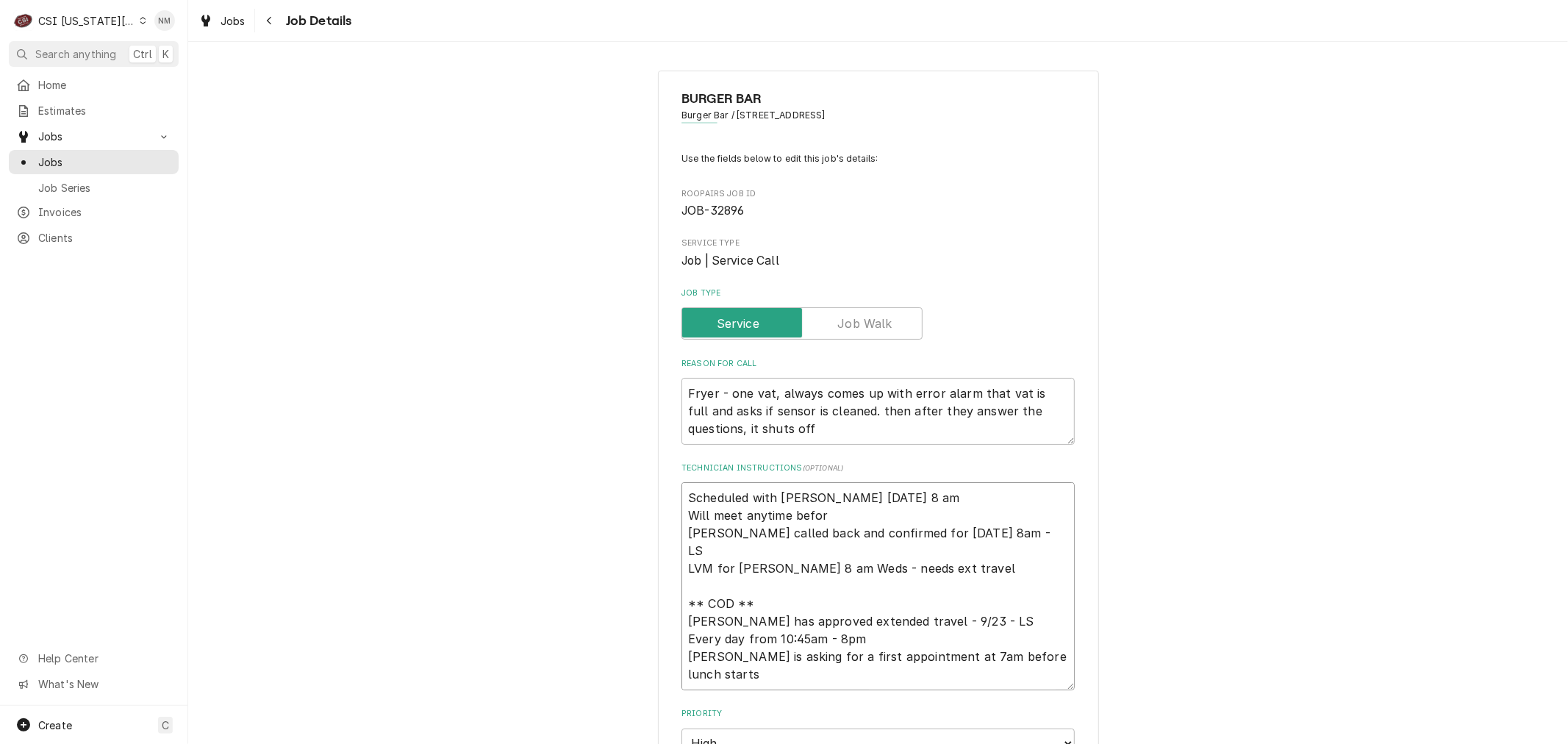
type textarea "Scheduled with John Monday 8 am Will meet anytime before John called back and c…"
type textarea "x"
type textarea "Scheduled with John Monday 8 am Will meet anytime before John called back and c…"
type textarea "x"
type textarea "Scheduled with John Monday 8 am Will meet anytime before l John called back and…"
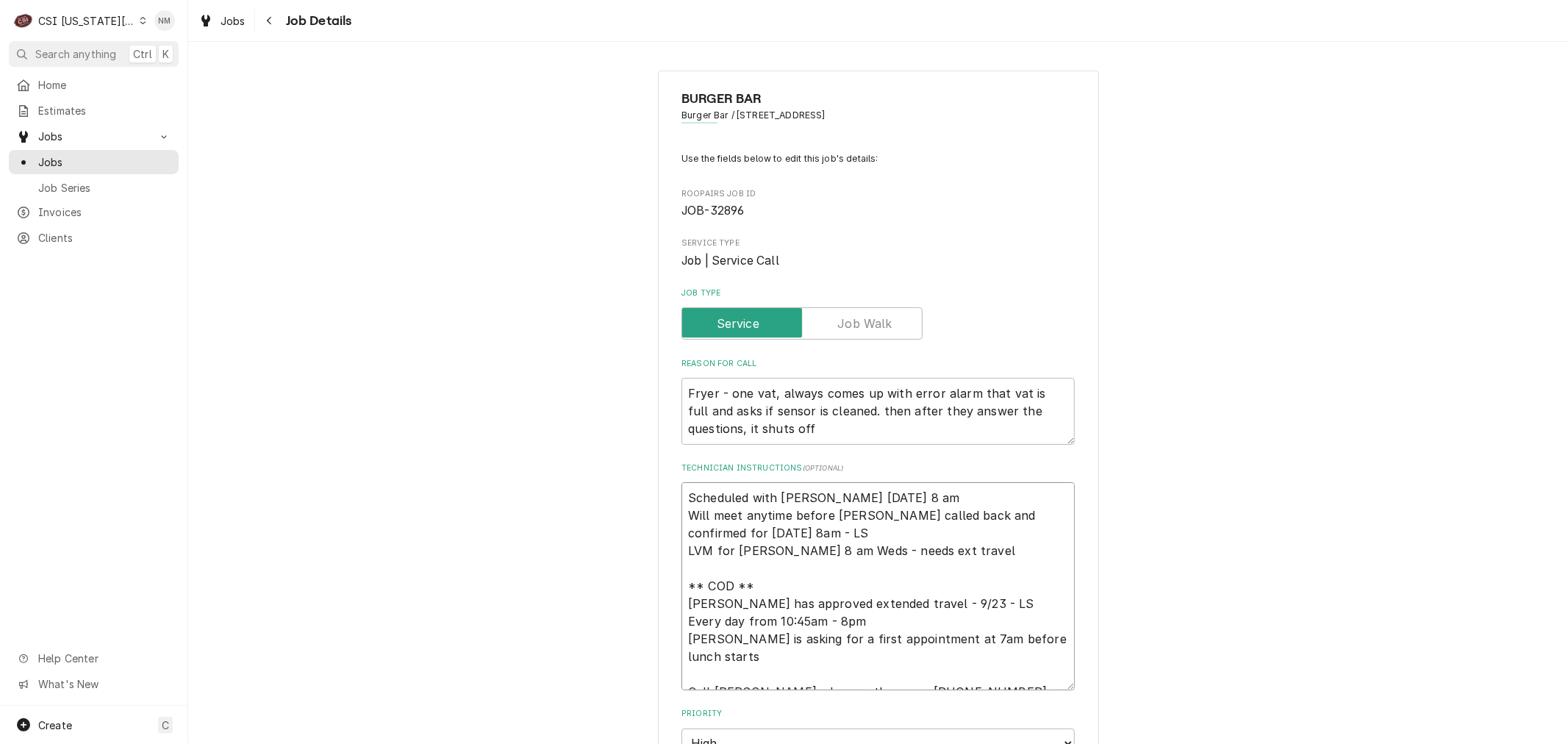
type textarea "x"
type textarea "Scheduled with John Monday 8 am Will meet anytime before lu John called back an…"
type textarea "x"
type textarea "Scheduled with John Monday 8 am Will meet anytime before lun John called back a…"
type textarea "x"
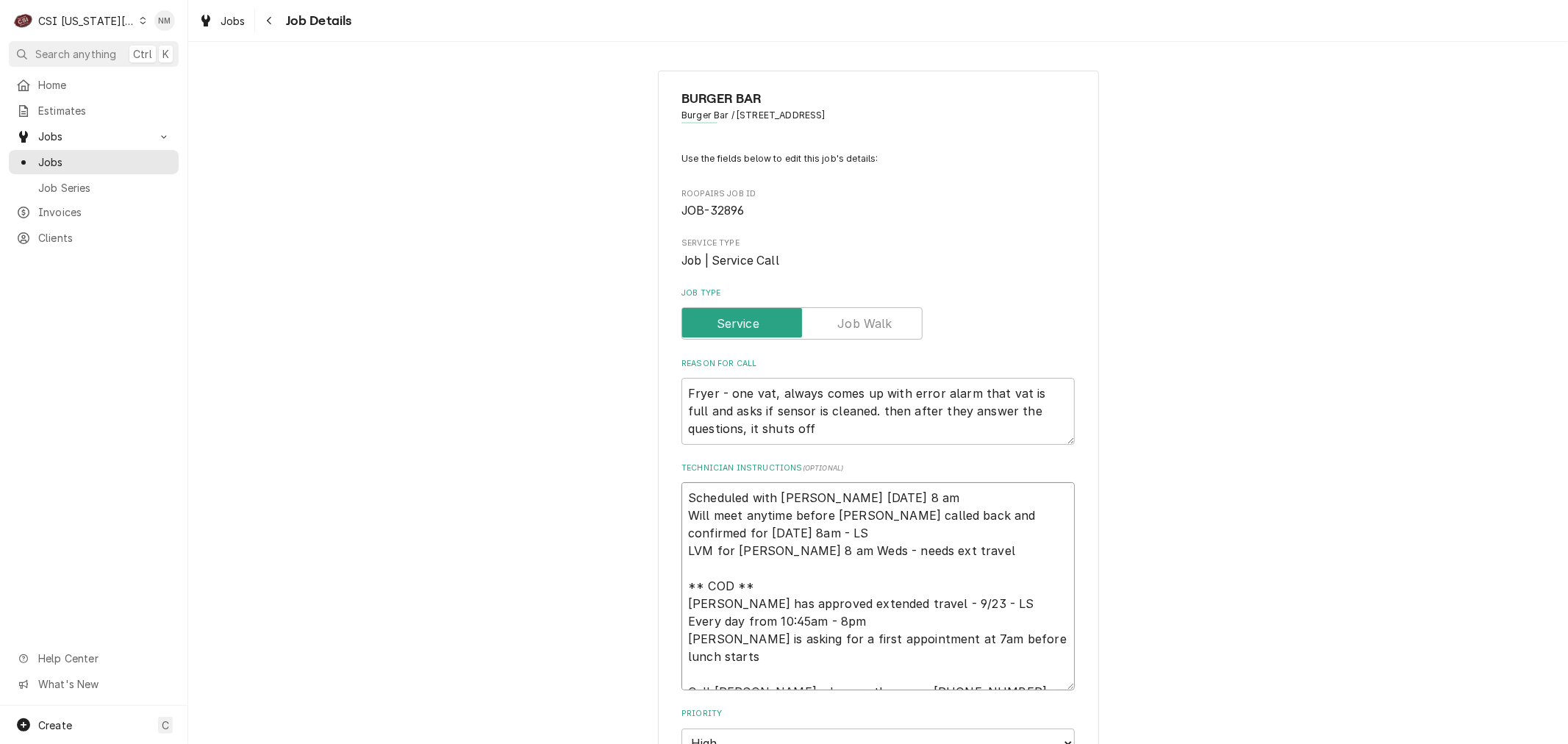
type textarea "Scheduled with John Monday 8 am Will meet anytime before lunc John called back …"
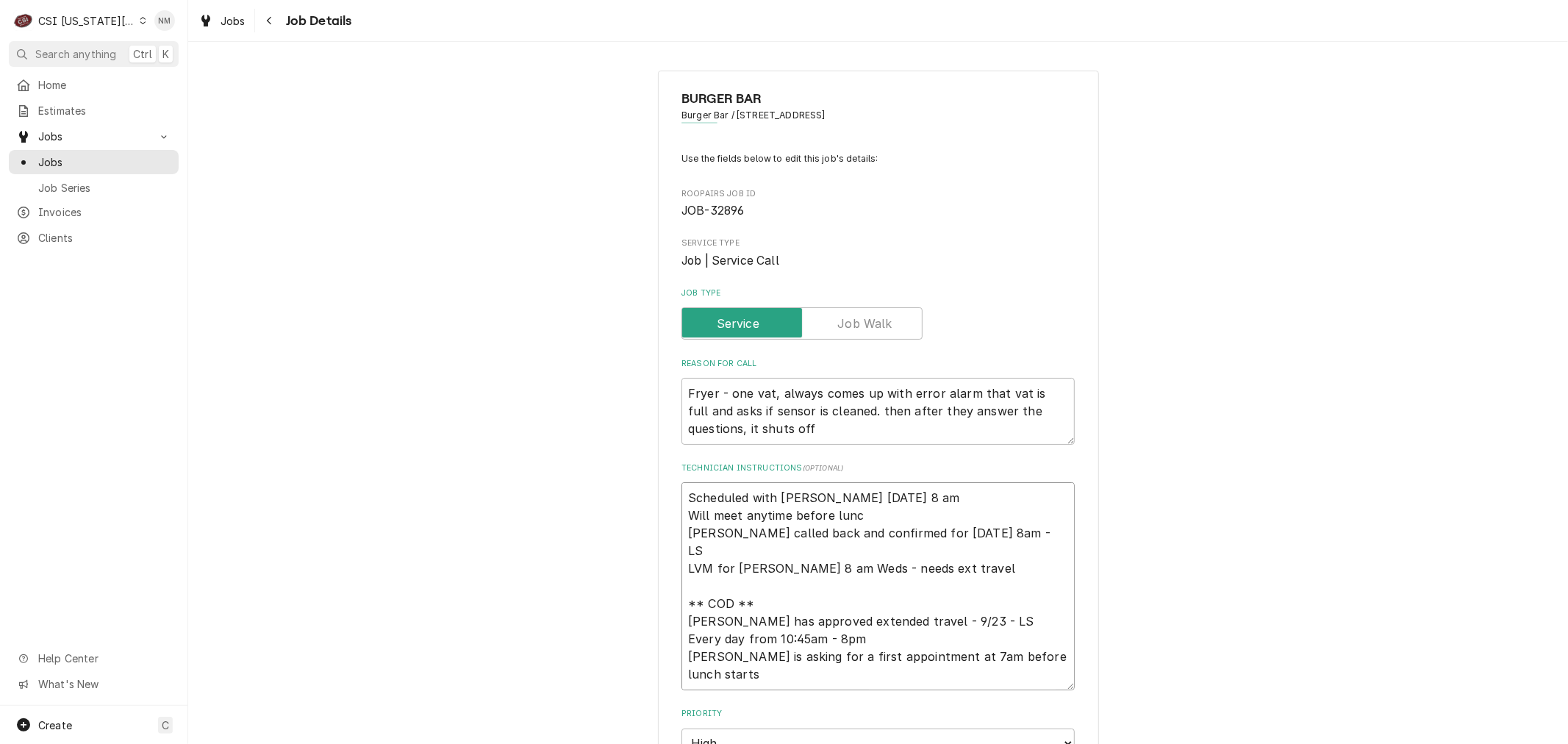
type textarea "x"
type textarea "Scheduled with John Monday 8 am Will meet anytime before lunch John called back…"
type textarea "x"
type textarea "Scheduled with John Monday 8 am Will meet anytime before lunch John called back…"
type textarea "x"
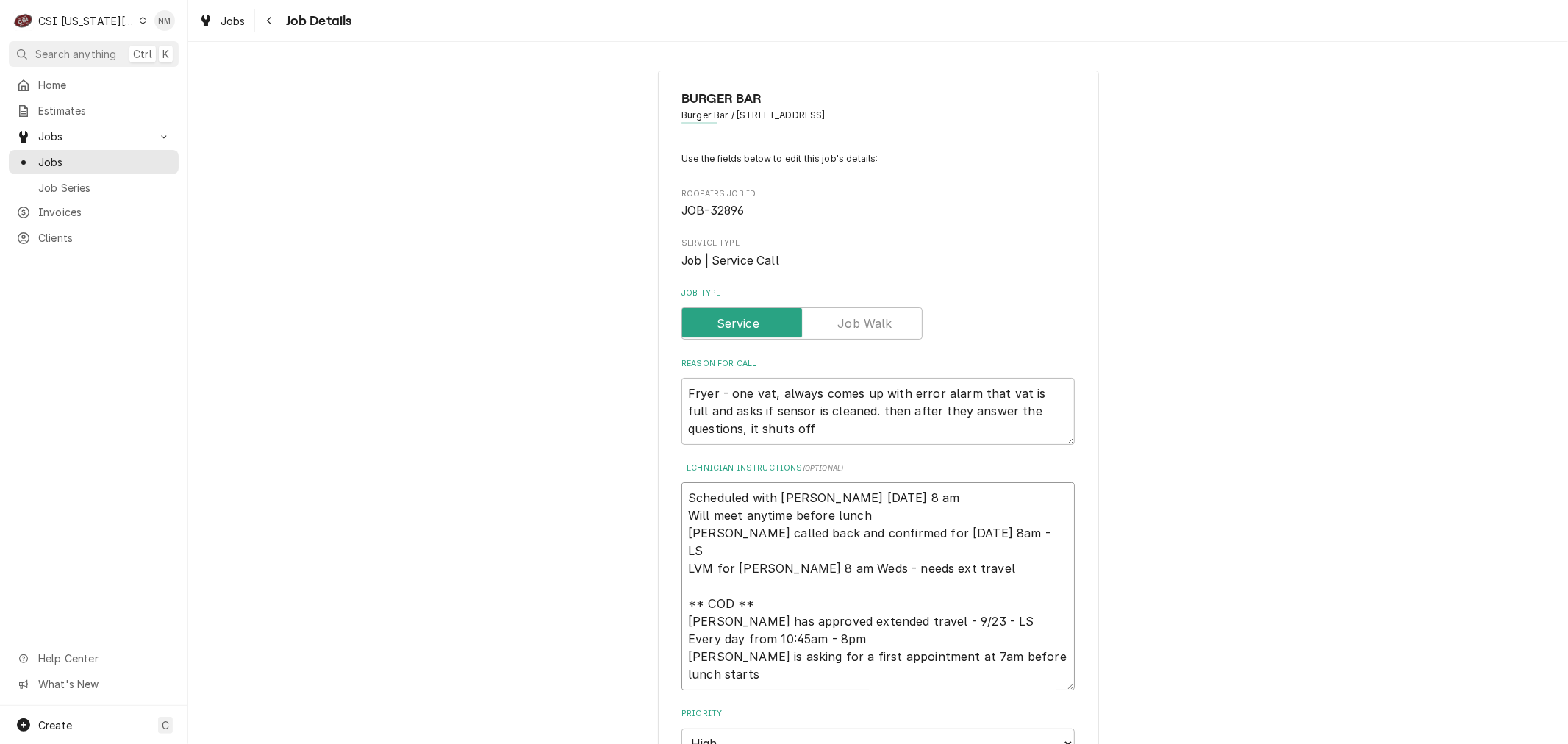
type textarea "Scheduled with John Monday 8 am Will meet anytime before lunch a John called ba…"
type textarea "x"
type textarea "Scheduled with John Monday 8 am Will meet anytime before lunch an John called b…"
type textarea "x"
type textarea "Scheduled with John Monday 8 am Will meet anytime before lunch and John called …"
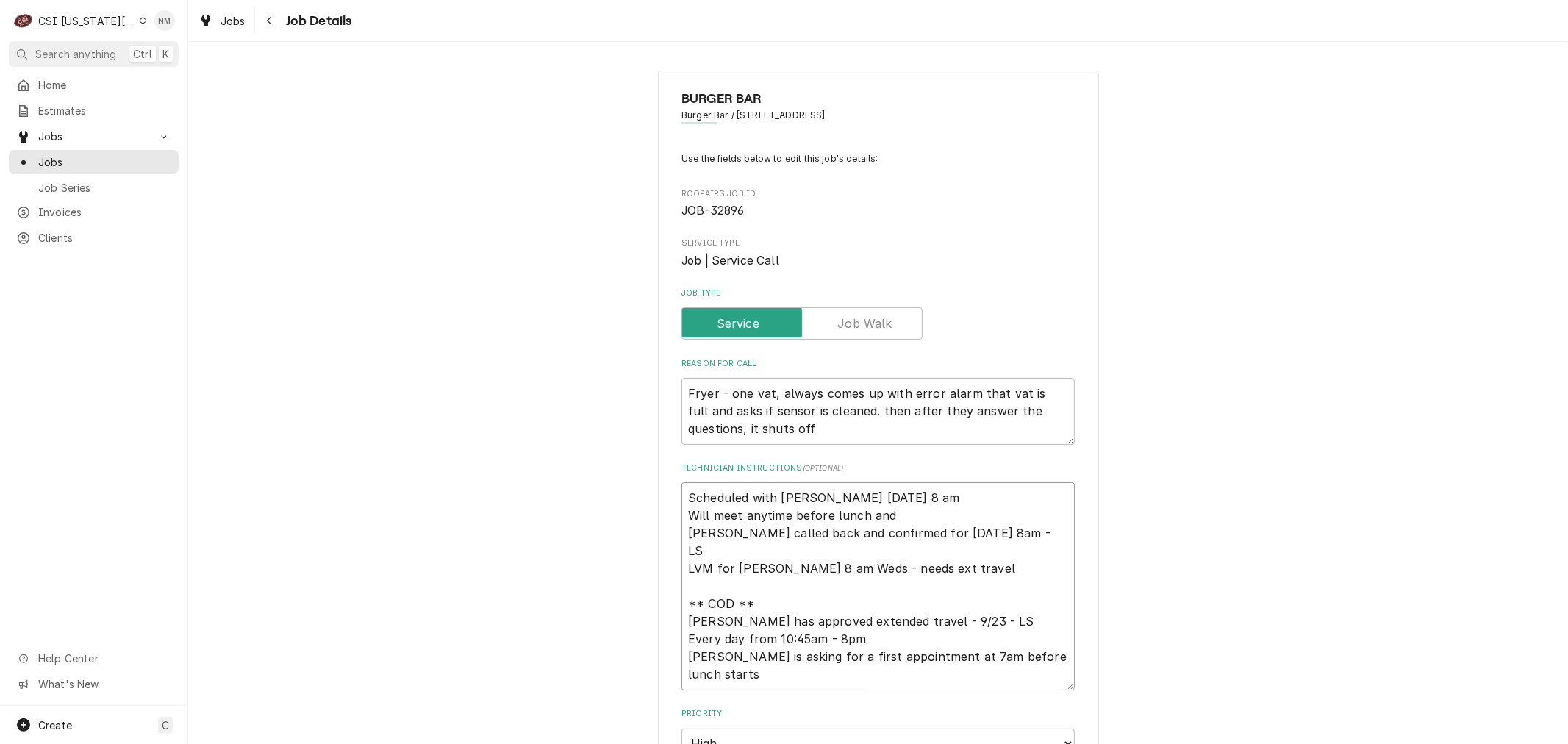
type textarea "x"
type textarea "Scheduled with John Monday 8 am Will meet anytime before lunch and John called …"
type textarea "x"
type textarea "Scheduled with John Monday 8 am Will meet anytime before lunch and t John calle…"
type textarea "x"
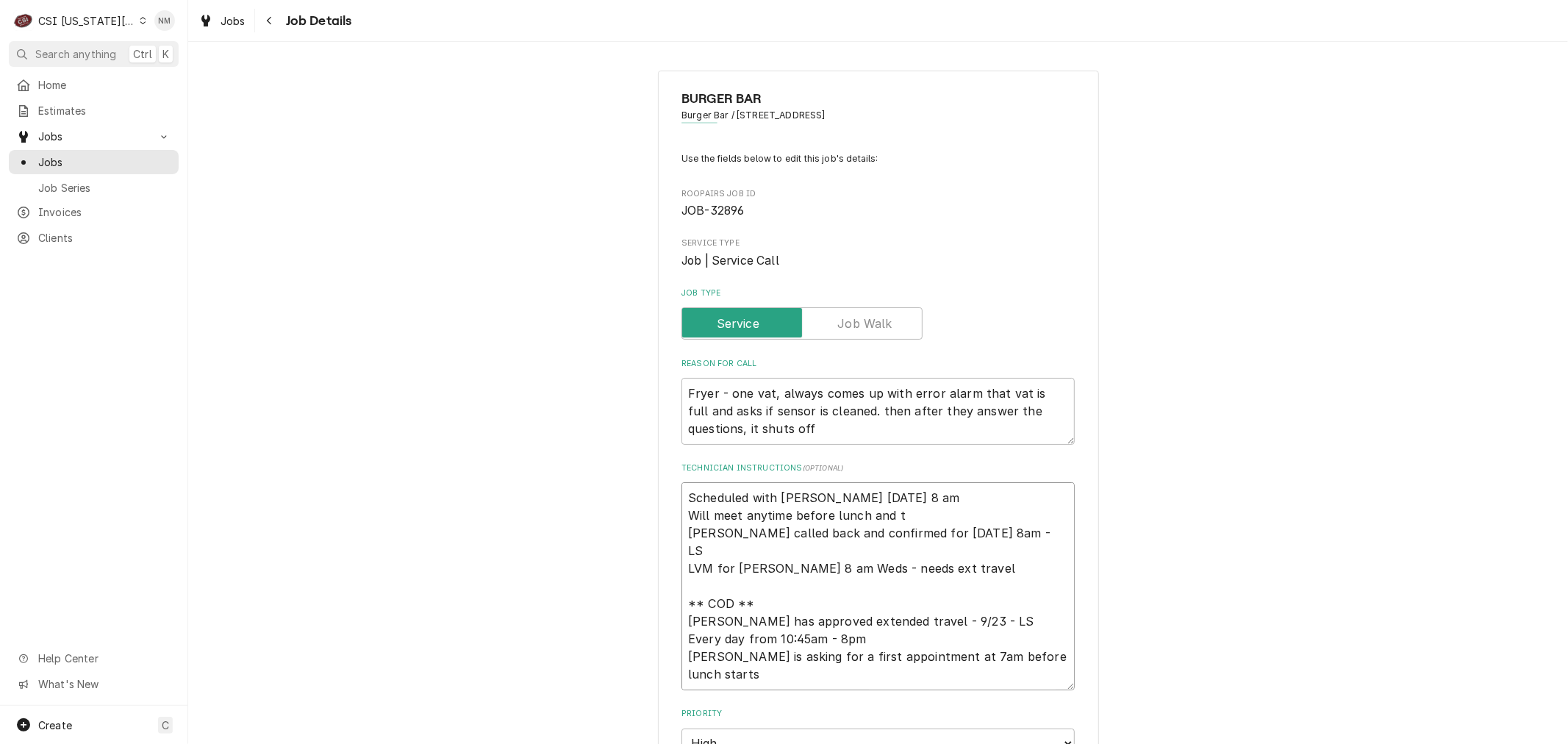
type textarea "Scheduled with John Monday 8 am Will meet anytime before lunch and tr John call…"
type textarea "x"
type textarea "Scheduled with John Monday 8 am Will meet anytime before lunch and try John cal…"
type textarea "x"
type textarea "Scheduled with John Monday 8 am Will meet anytime before lunch and try John cal…"
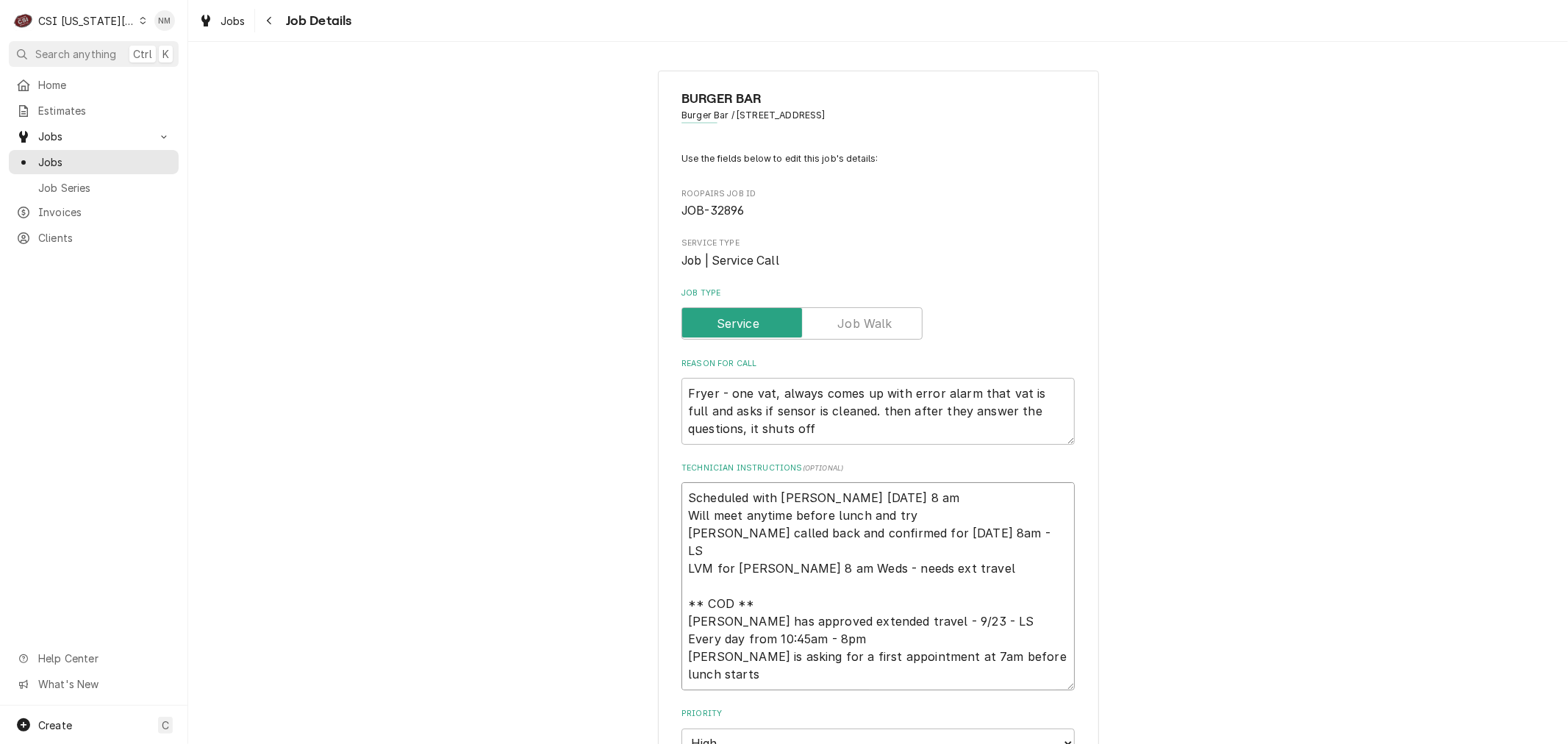
type textarea "x"
type textarea "Scheduled with John Monday 8 am Will meet anytime before lunch and try t John c…"
type textarea "x"
type textarea "Scheduled with John Monday 8 am Will meet anytime before lunch and try to John …"
type textarea "x"
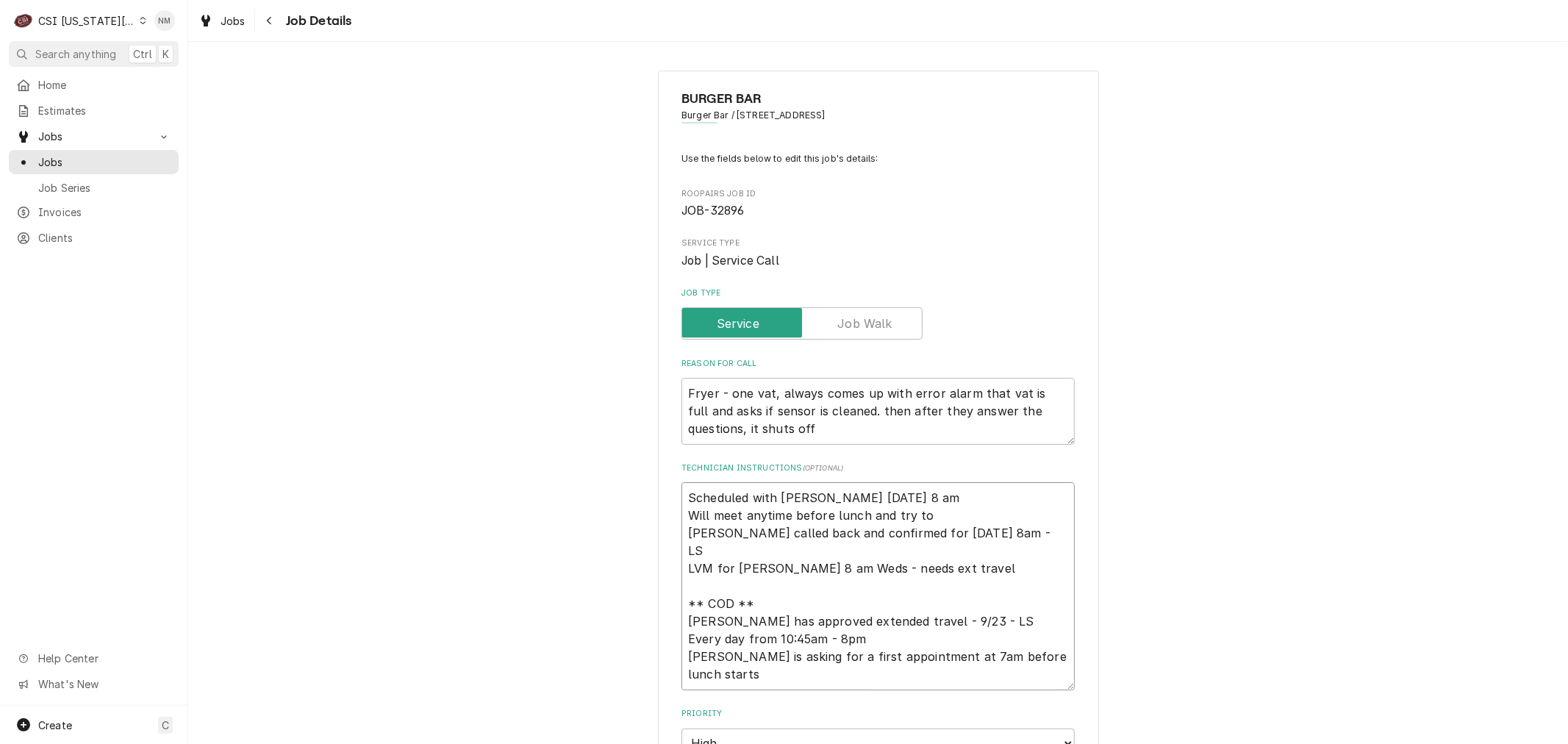
type textarea "Scheduled with John Monday 8 am Will meet anytime before lunch and try to John …"
type textarea "x"
type textarea "Scheduled with John Monday 8 am Will meet anytime before lunch and try to b Joh…"
type textarea "x"
type textarea "Scheduled with John Monday 8 am Will meet anytime before lunch and try to be Jo…"
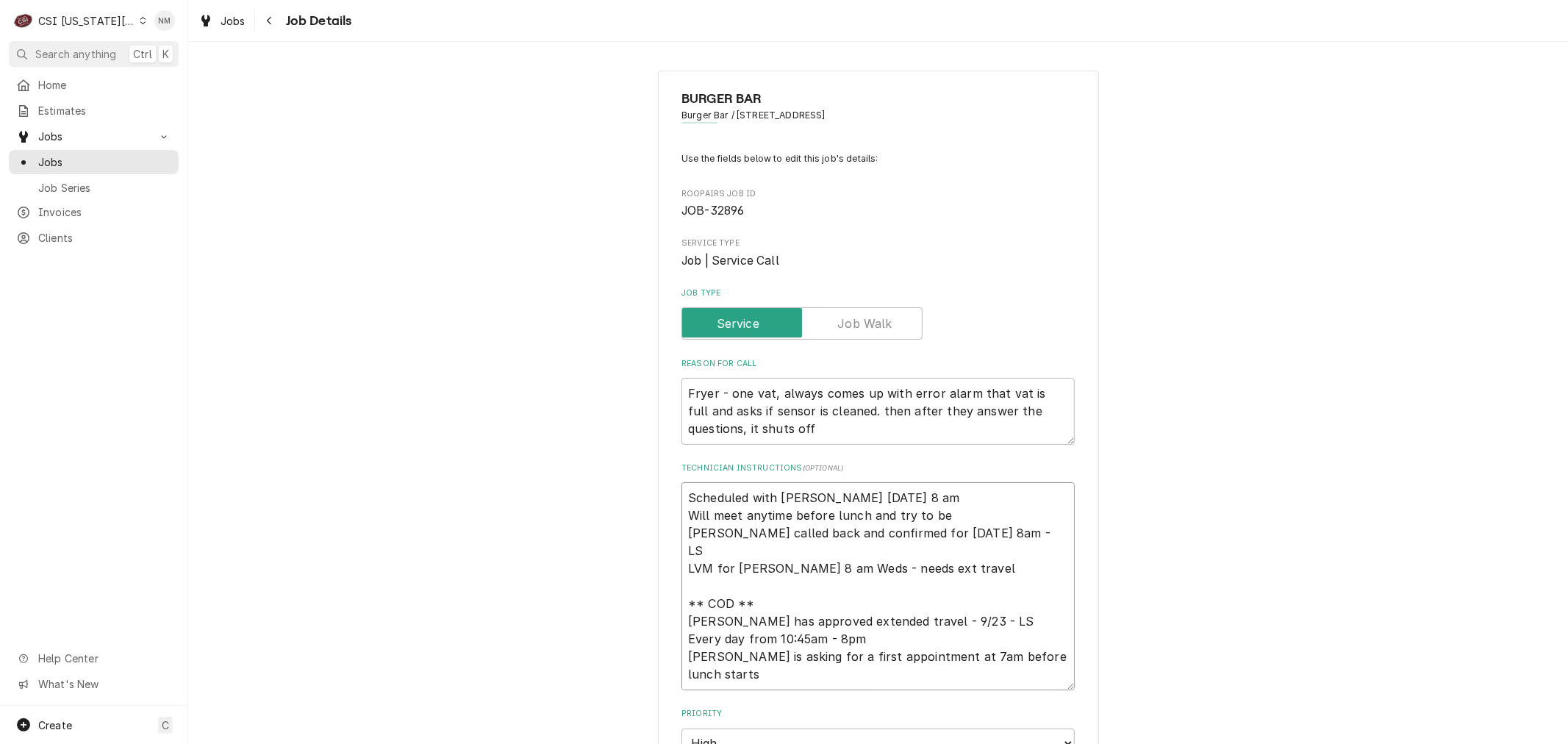
type textarea "x"
type textarea "Scheduled with John Monday 8 am Will meet anytime before lunch and try to be Jo…"
type textarea "x"
type textarea "Scheduled with John Monday 8 am Will meet anytime before lunch and try to be o …"
type textarea "x"
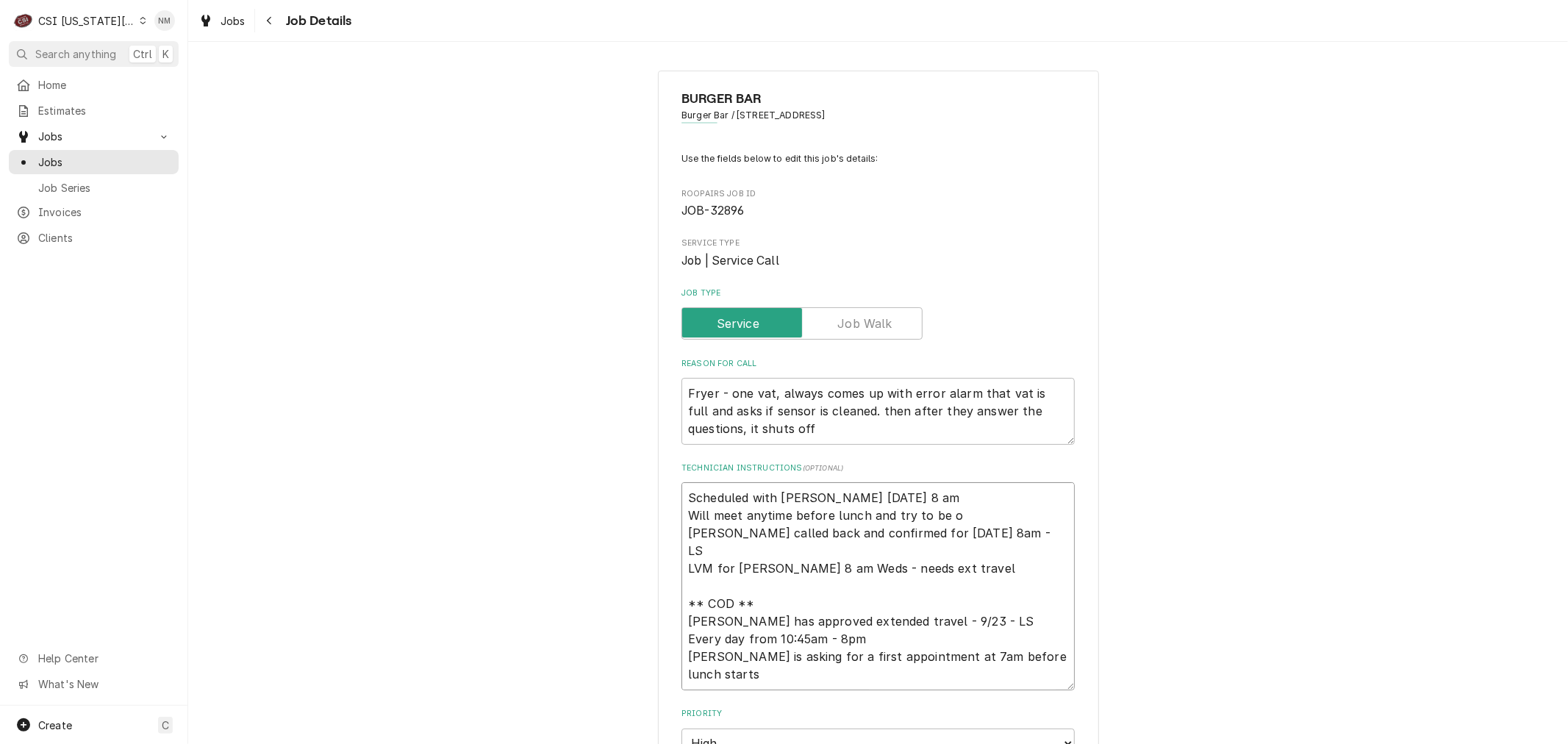
type textarea "Scheduled with John Monday 8 am Will meet anytime before lunch and try to be ou…"
type textarea "x"
type textarea "Scheduled with John Monday 8 am Will meet anytime before lunch and try to be ou…"
type textarea "x"
type textarea "Scheduled with John Monday 8 am Will meet anytime before lunch and try to be ou…"
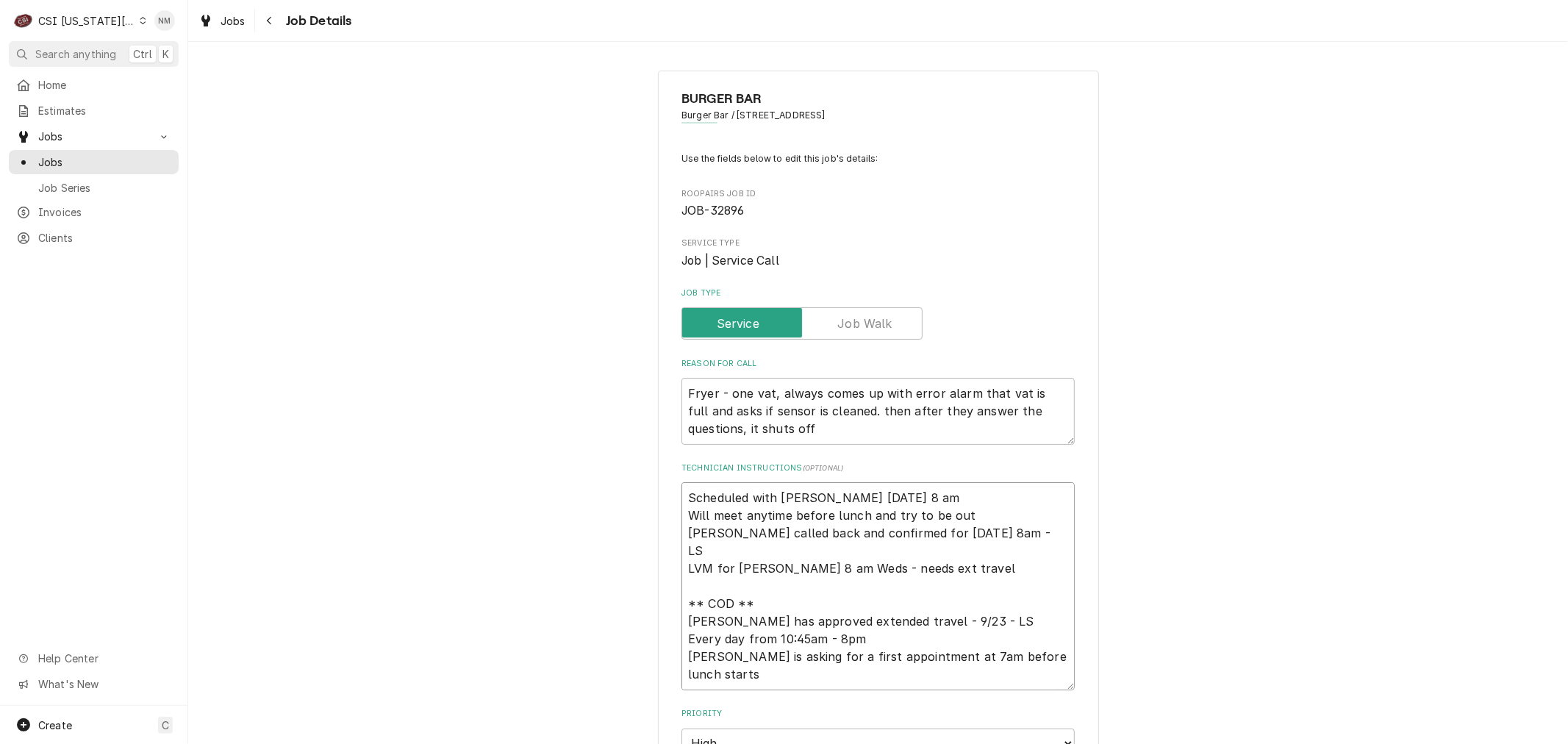
type textarea "x"
type textarea "Scheduled with John Monday 8 am Will meet anytime before lunch and try to be ou…"
type textarea "x"
type textarea "Scheduled with John Monday 8 am Will meet anytime before lunch and try to be ou…"
type textarea "x"
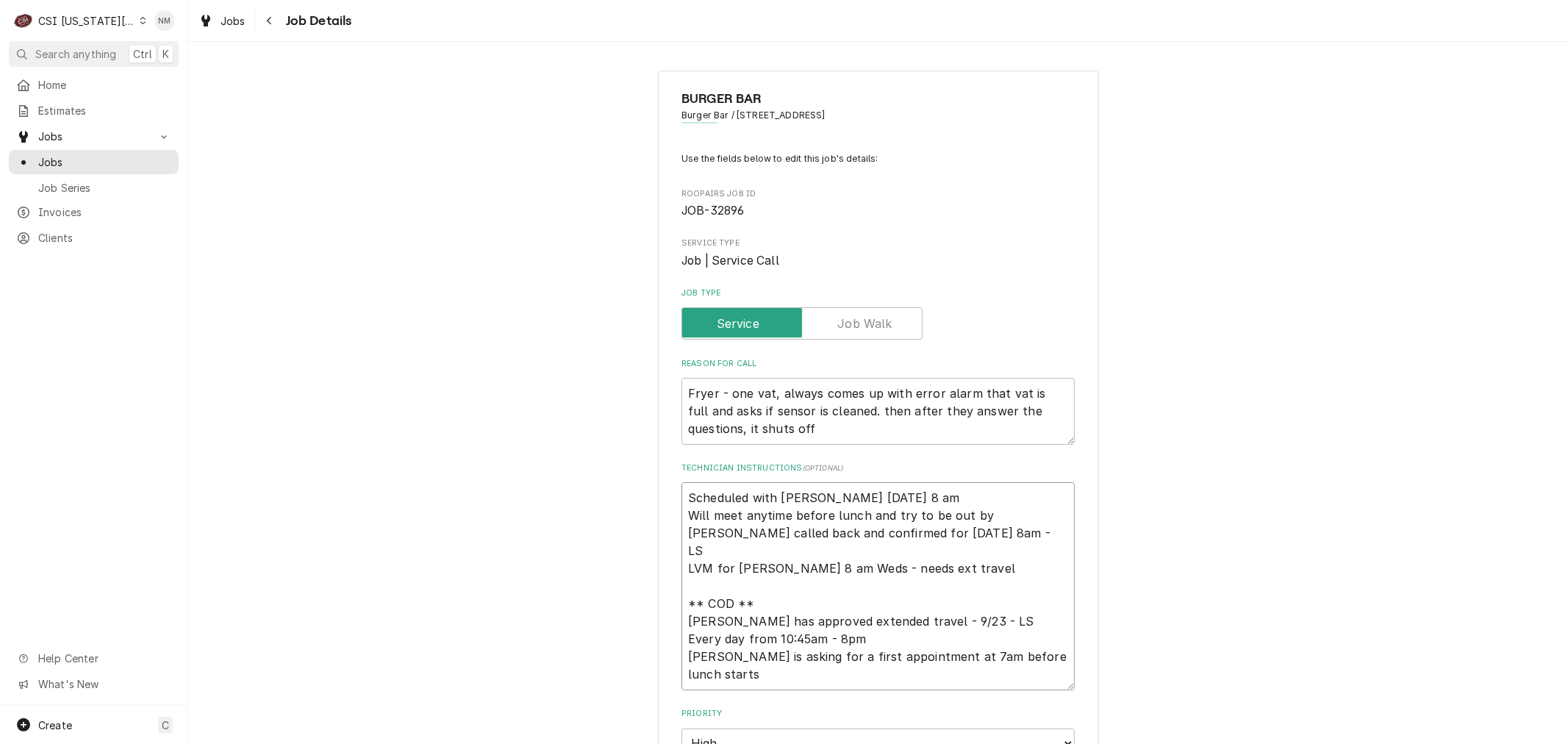
type textarea "Scheduled with John Monday 8 am Will meet anytime before lunch and try to be ou…"
type textarea "x"
type textarea "Scheduled with John Monday 8 am Will meet anytime before lunch and try to be ou…"
type textarea "x"
type textarea "Scheduled with John Monday 8 am Will meet anytime before lunch and try to be ou…"
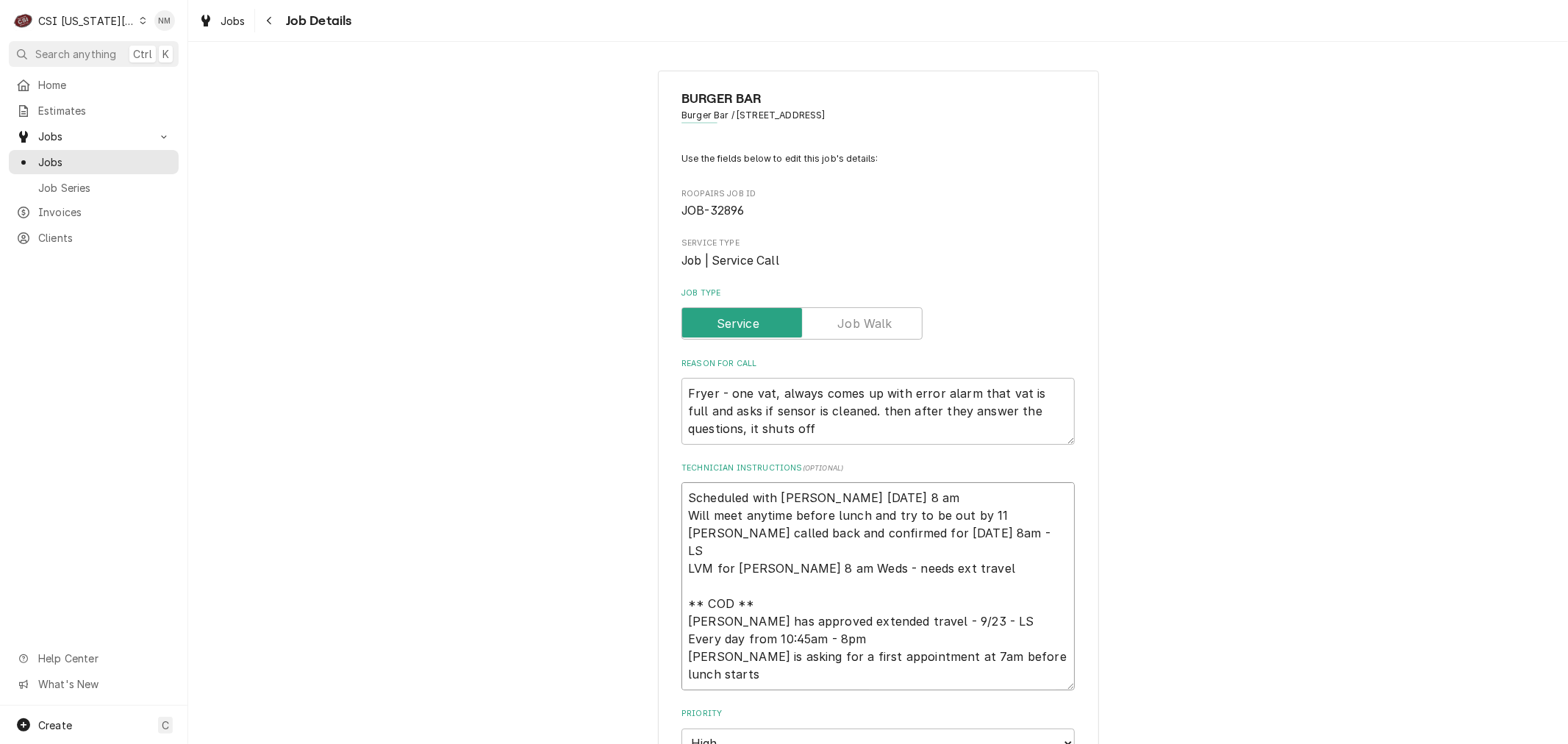
type textarea "x"
type textarea "Scheduled with John Monday 8 am Will meet anytime before lunch and try to be ou…"
type textarea "x"
type textarea "Scheduled with John Monday 8 am Will meet anytime before lunch and try to be ou…"
type textarea "x"
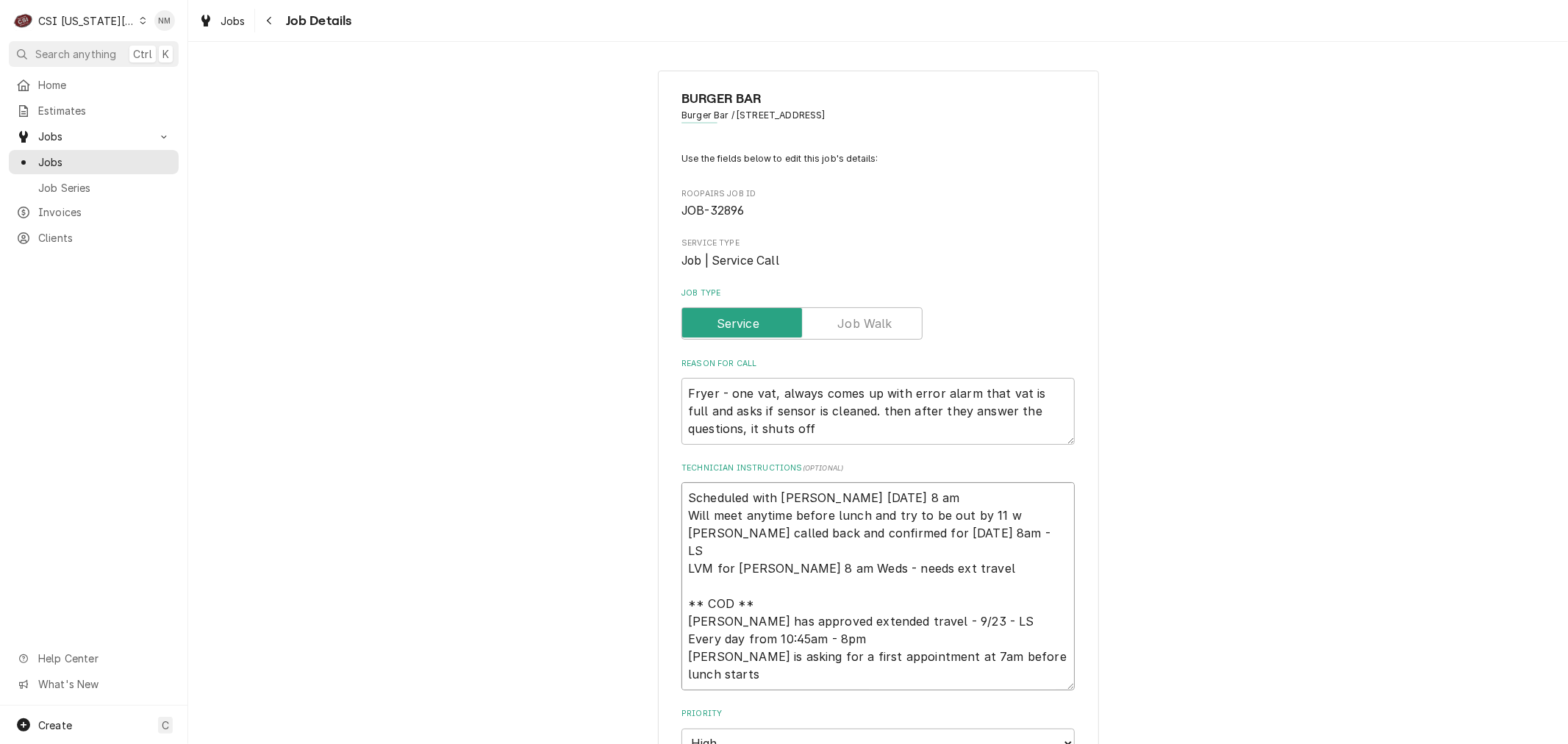
type textarea "Scheduled with John Monday 8 am Will meet anytime before lunch and try to be ou…"
type textarea "x"
type textarea "Scheduled with John Monday 8 am Will meet anytime before lunch and try to be ou…"
type textarea "x"
type textarea "Scheduled with John Monday 8 am Will meet anytime before lunch and try to be ou…"
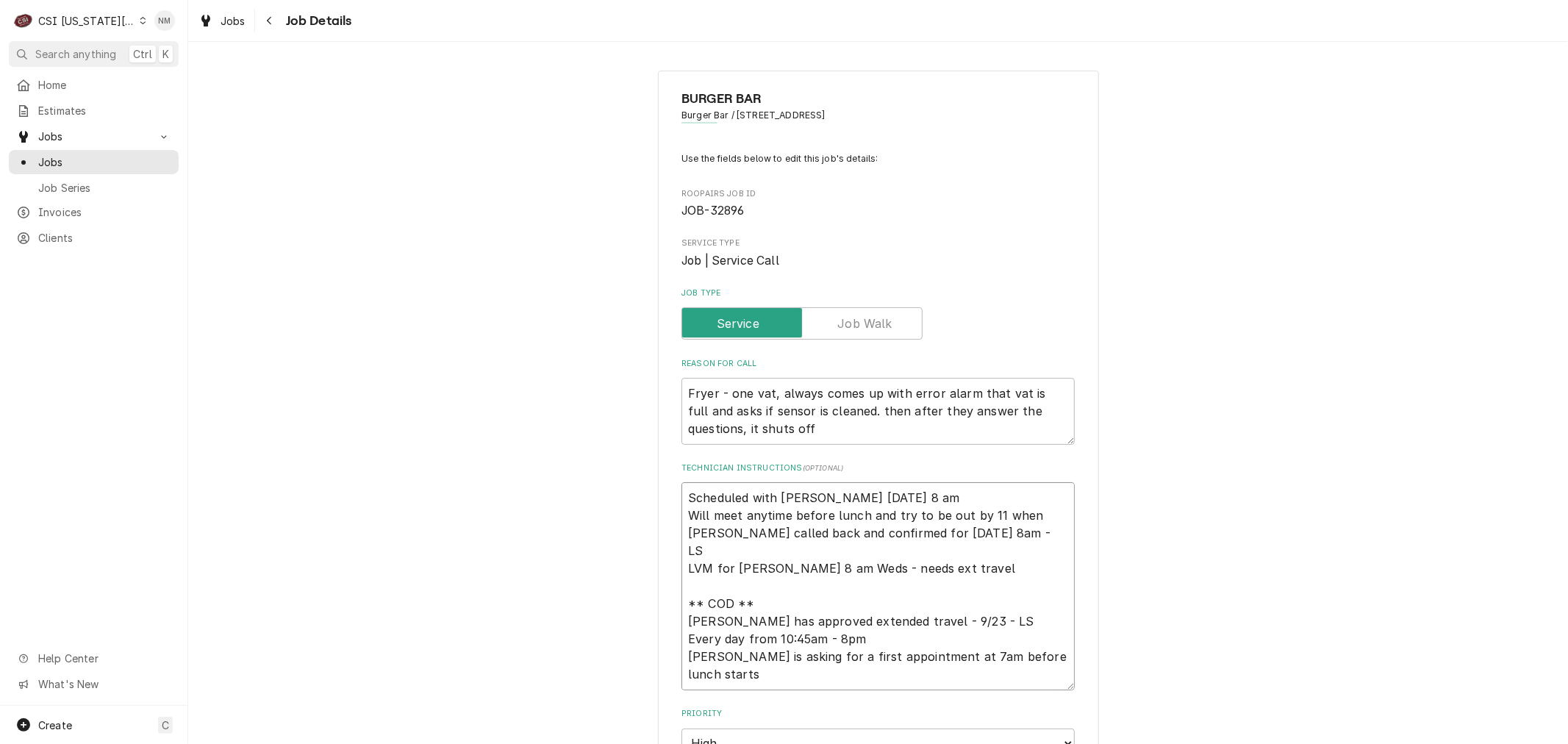
type textarea "x"
type textarea "Scheduled with John Monday 8 am Will meet anytime before lunch and try to be ou…"
type textarea "x"
type textarea "Scheduled with John Monday 8 am Will meet anytime before lunch and try to be ou…"
type textarea "x"
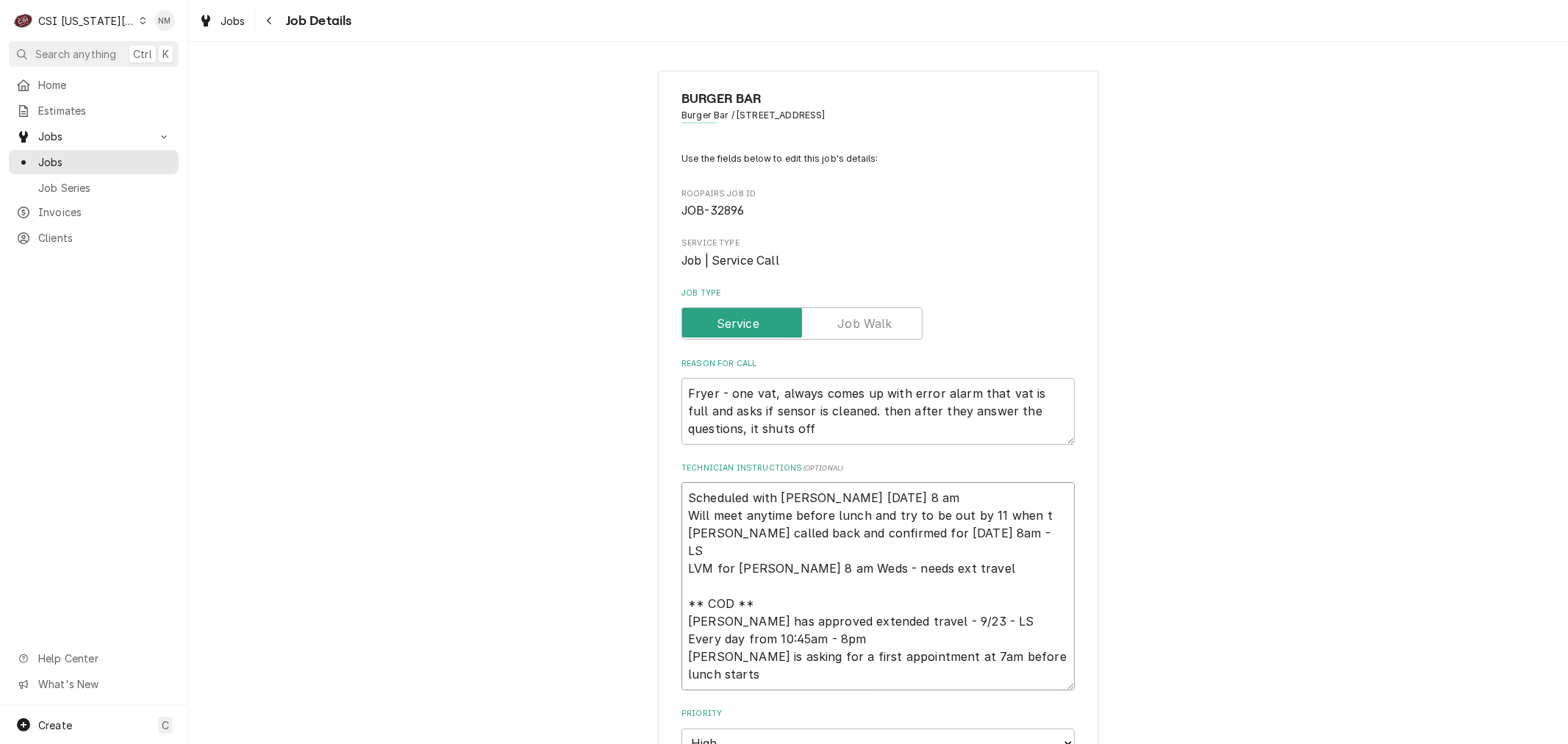
type textarea "Scheduled with John Monday 8 am Will meet anytime before lunch and try to be ou…"
type textarea "x"
type textarea "Scheduled with John Monday 8 am Will meet anytime before lunch and try to be ou…"
type textarea "x"
type textarea "Scheduled with John Monday 8 am Will meet anytime before lunch and try to be ou…"
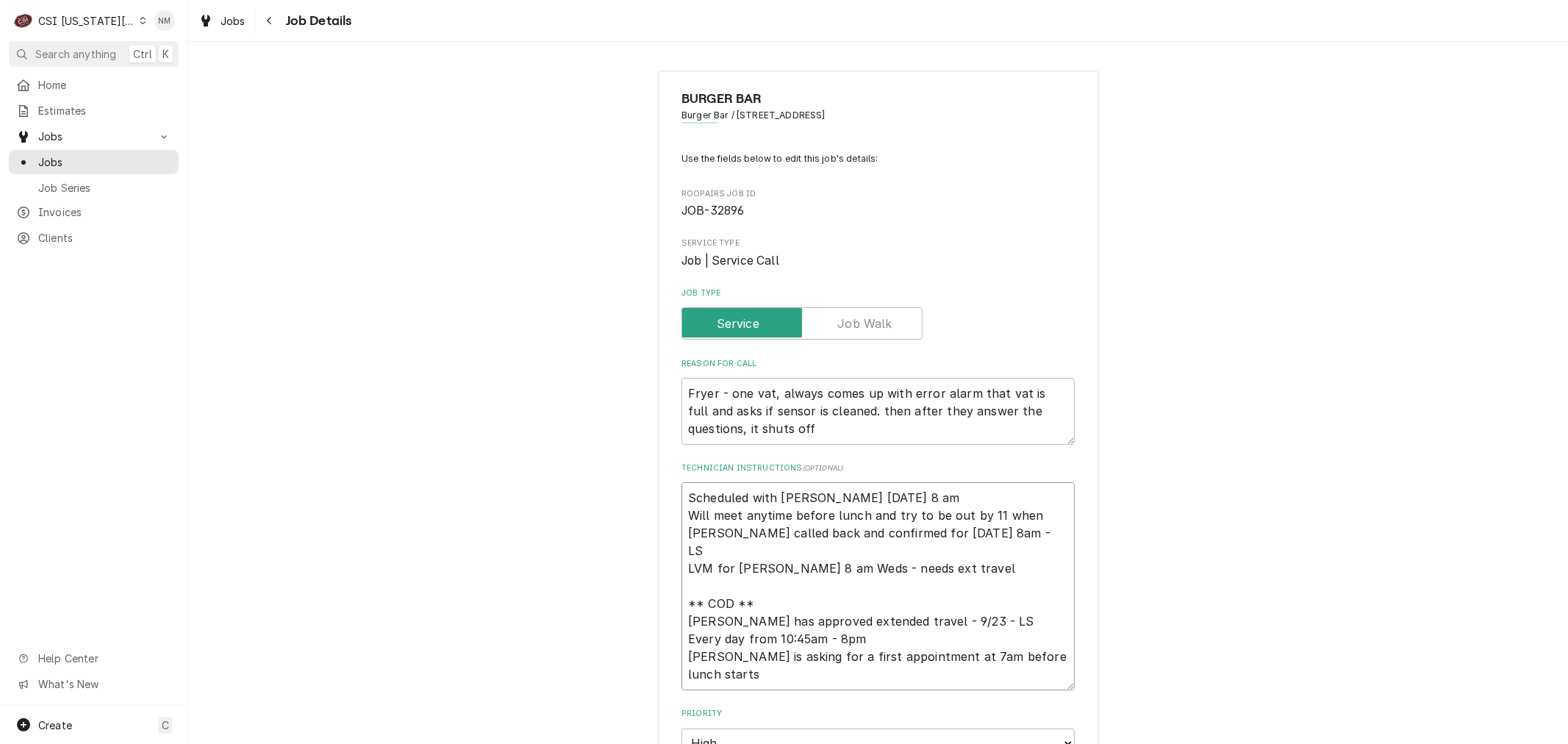
type textarea "x"
type textarea "Scheduled with John Monday 8 am Will meet anytime before lunch and try to be ou…"
type textarea "x"
type textarea "Scheduled with John Monday 8 am Will meet anytime before lunch and try to be ou…"
type textarea "x"
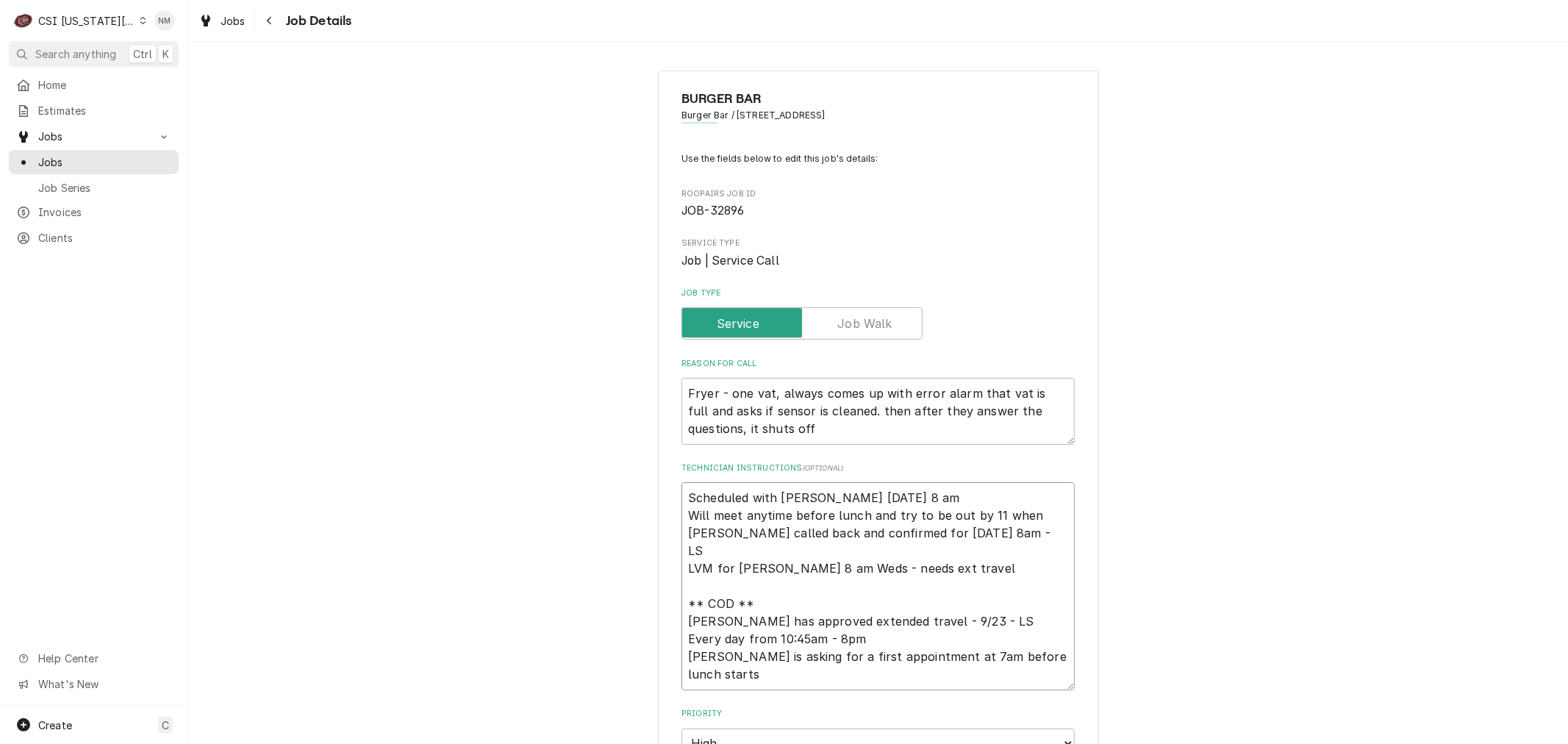
type textarea "Scheduled with John Monday 8 am Will meet anytime before lunch and try to be ou…"
type textarea "x"
type textarea "Scheduled with John Monday 8 am Will meet anytime before lunch and try to be ou…"
type textarea "x"
type textarea "Scheduled with John Monday 8 am Will meet anytime before lunch and try to be ou…"
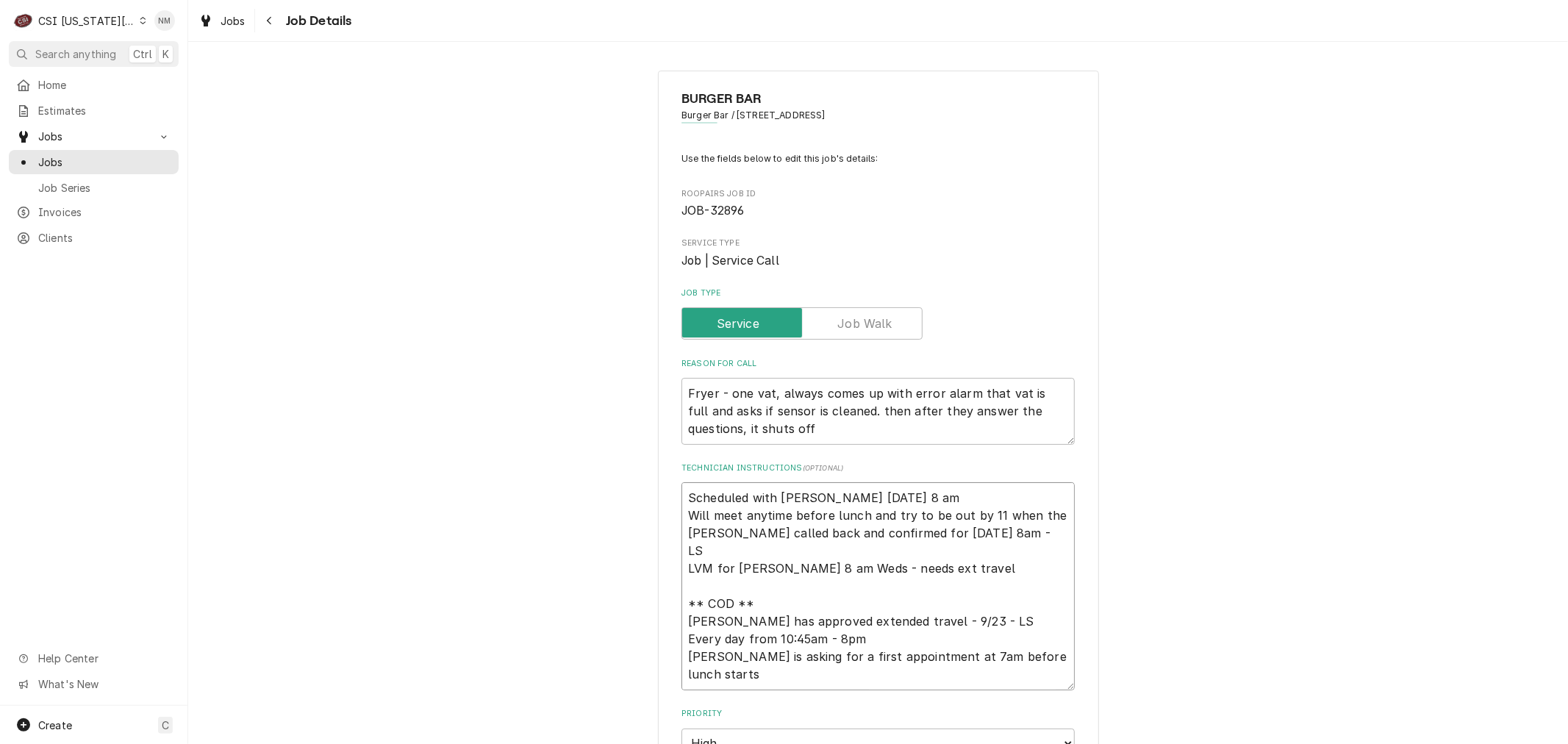
type textarea "x"
type textarea "Scheduled with John Monday 8 am Will meet anytime before lunch and try to be ou…"
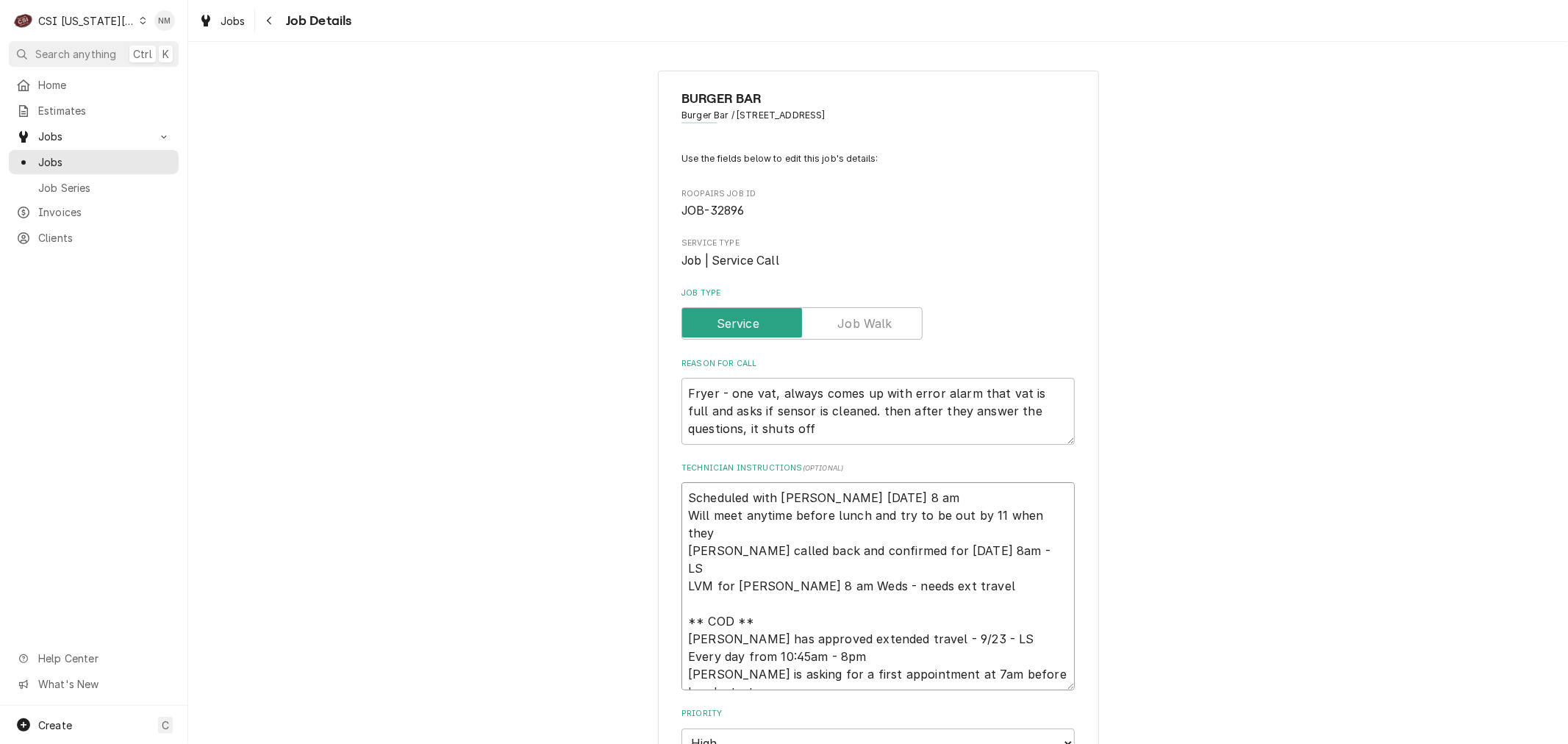
type textarea "x"
type textarea "Scheduled with John Monday 8 am Will meet anytime before lunch and try to be ou…"
type textarea "x"
type textarea "Scheduled with John Monday 8 am Will meet anytime before lunch and try to be ou…"
type textarea "x"
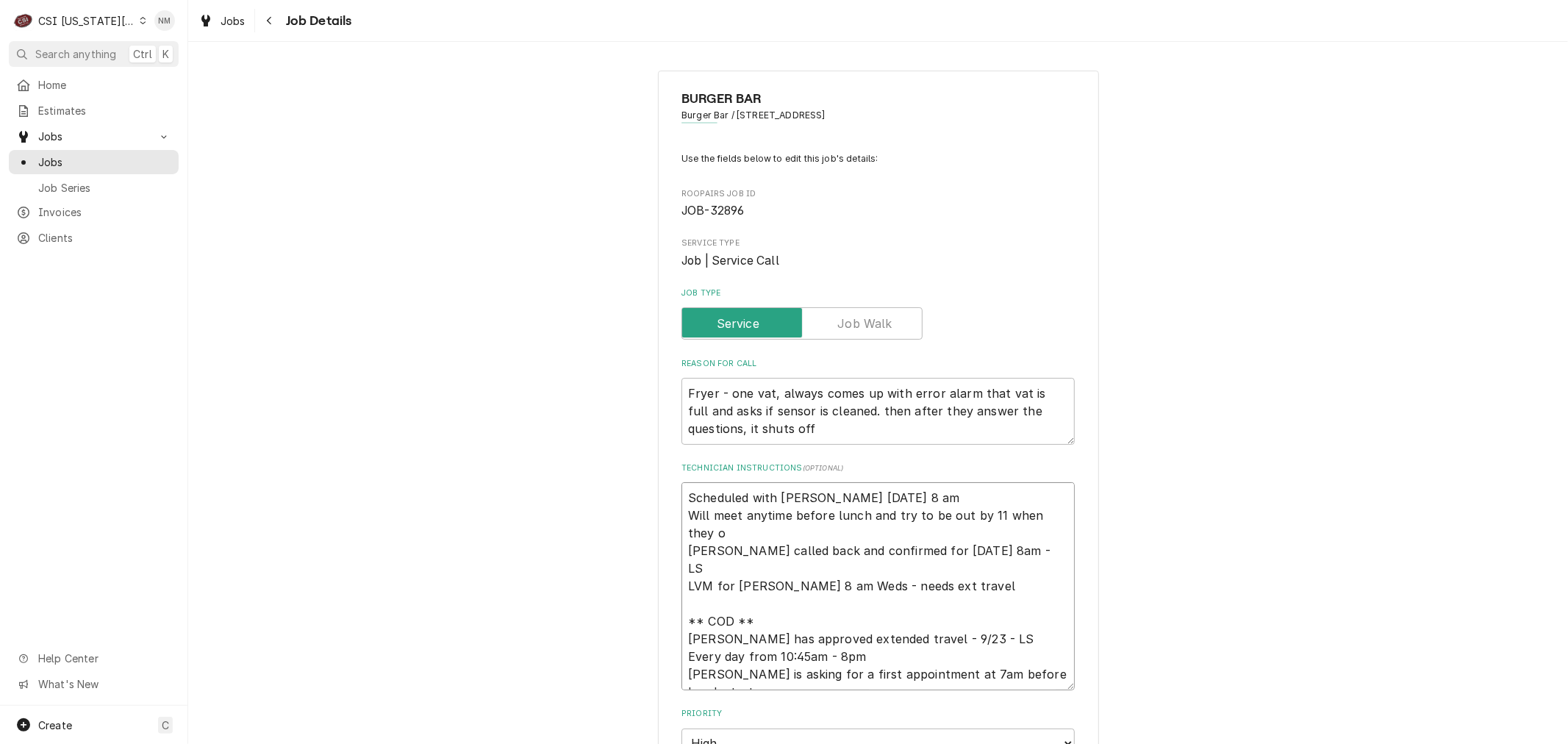
type textarea "Scheduled with John Monday 8 am Will meet anytime before lunch and try to be ou…"
type textarea "x"
type textarea "Scheduled with John Monday 8 am Will meet anytime before lunch and try to be ou…"
type textarea "x"
type textarea "Scheduled with John Monday 8 am Will meet anytime before lunch and try to be ou…"
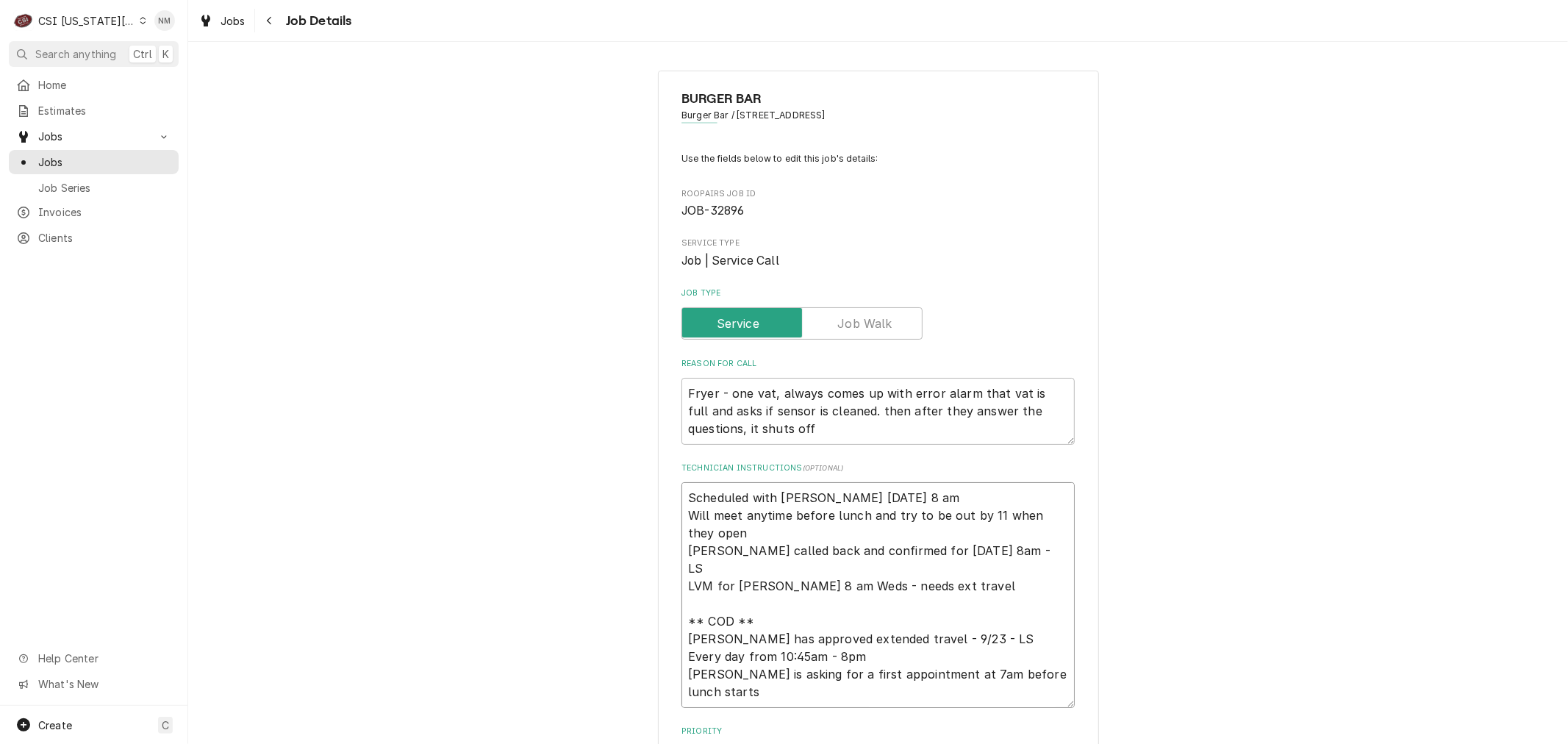
type textarea "x"
type textarea "Scheduled with John Monday 8 am Will meet anytime before lunch and try to be ou…"
type textarea "x"
type textarea "Scheduled with John Monday 8 am Will meet anytime before lunch and try to be ou…"
type textarea "x"
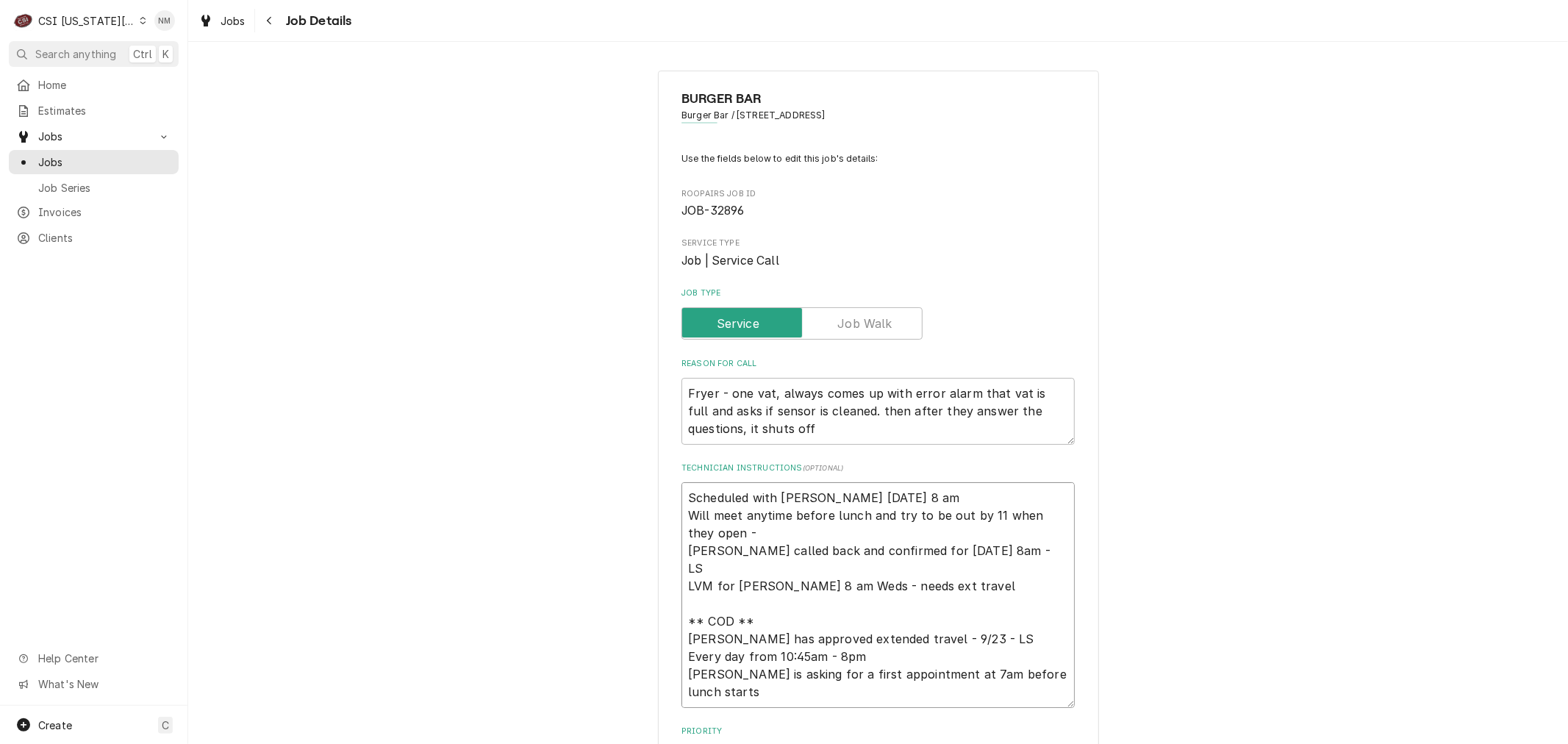
type textarea "Scheduled with John Monday 8 am Will meet anytime before lunch and try to be ou…"
type textarea "x"
type textarea "Scheduled with John Monday 8 am Will meet anytime before lunch and try to be ou…"
type textarea "x"
type textarea "Scheduled with John Monday 8 am Will meet anytime before lunch and try to be ou…"
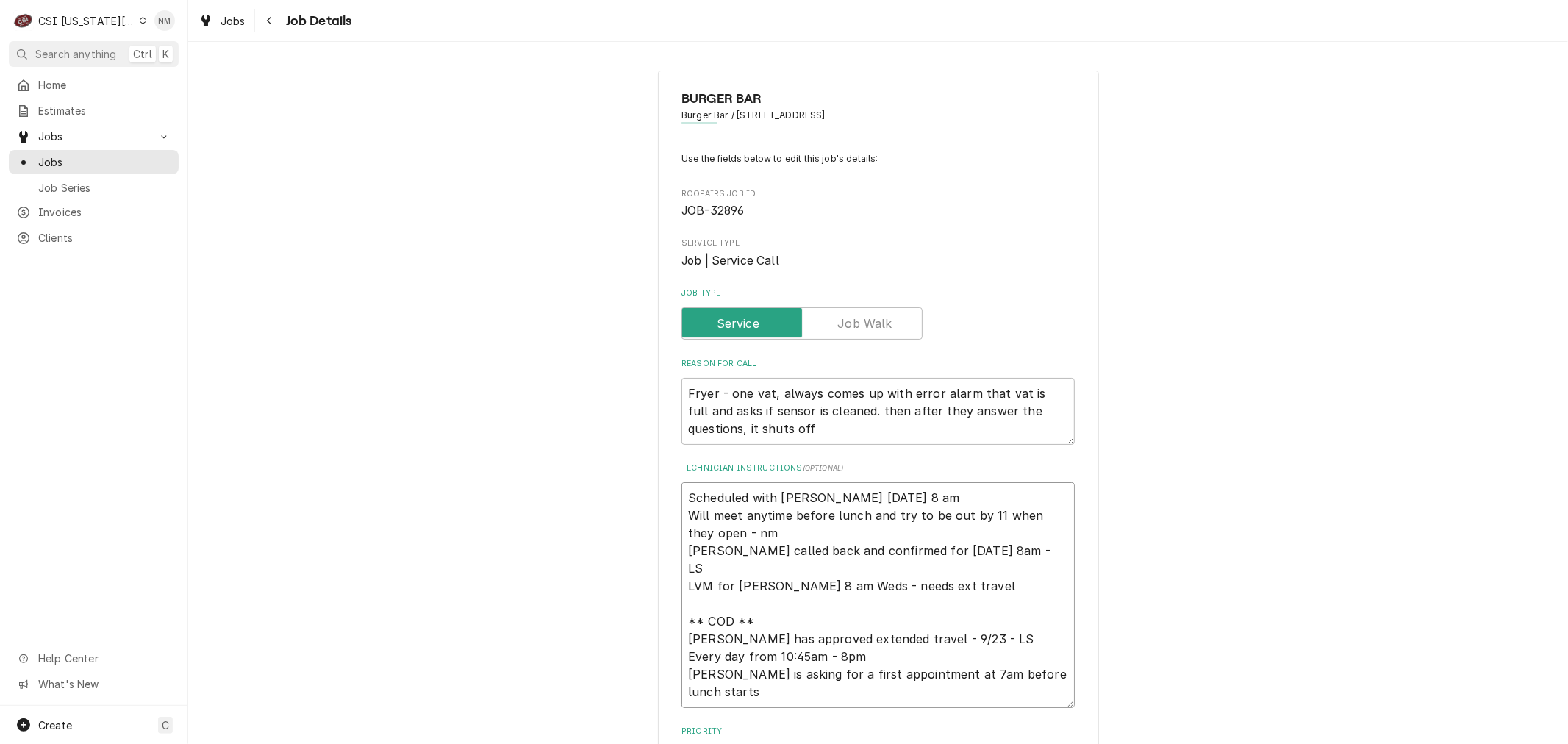
type textarea "x"
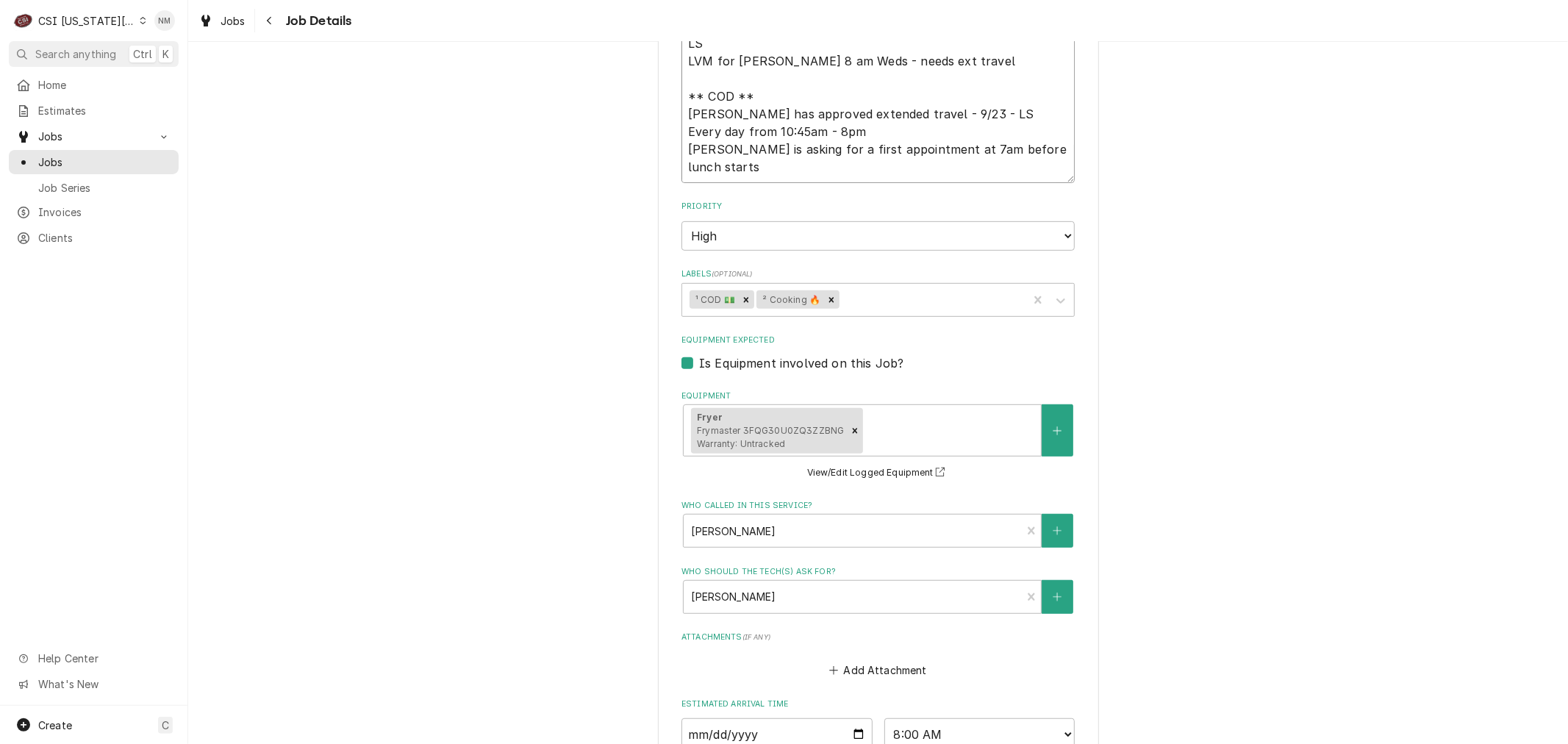
scroll to position [756, 0]
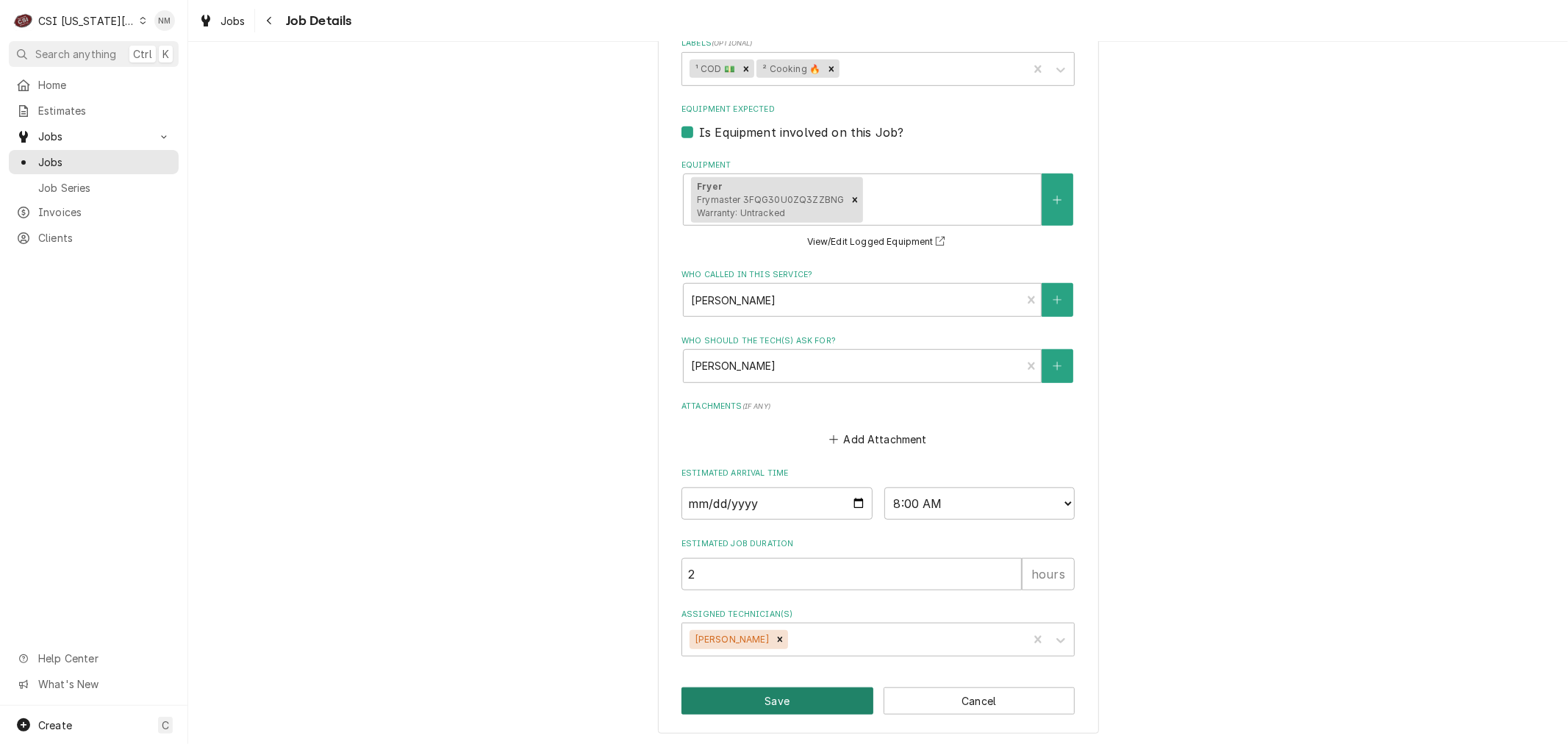
type textarea "Scheduled with John Monday 8 am Will meet anytime before lunch and try to be ou…"
click at [784, 696] on button "Save" at bounding box center [777, 701] width 192 height 27
type textarea "x"
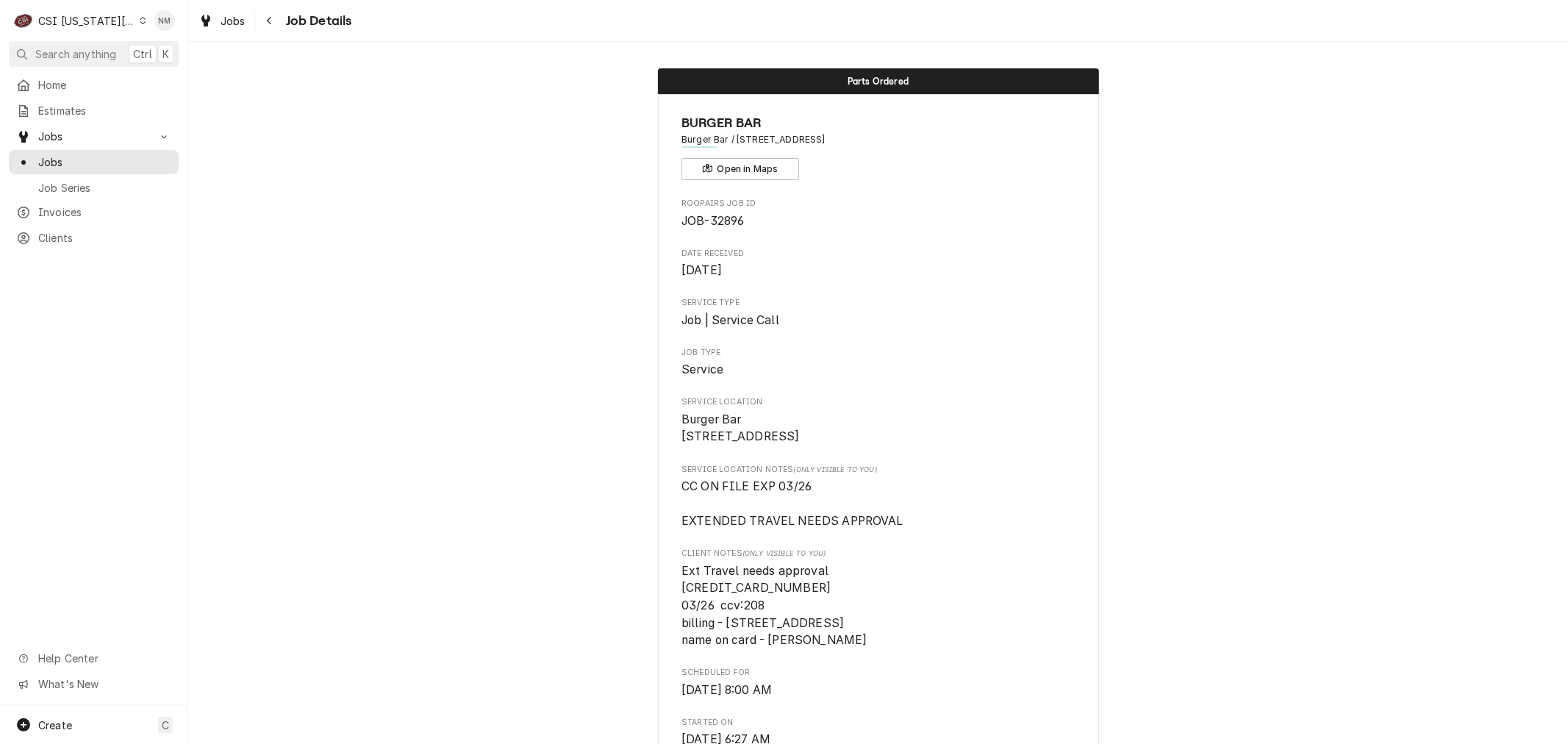
click at [56, 157] on span "Jobs" at bounding box center [104, 162] width 133 height 15
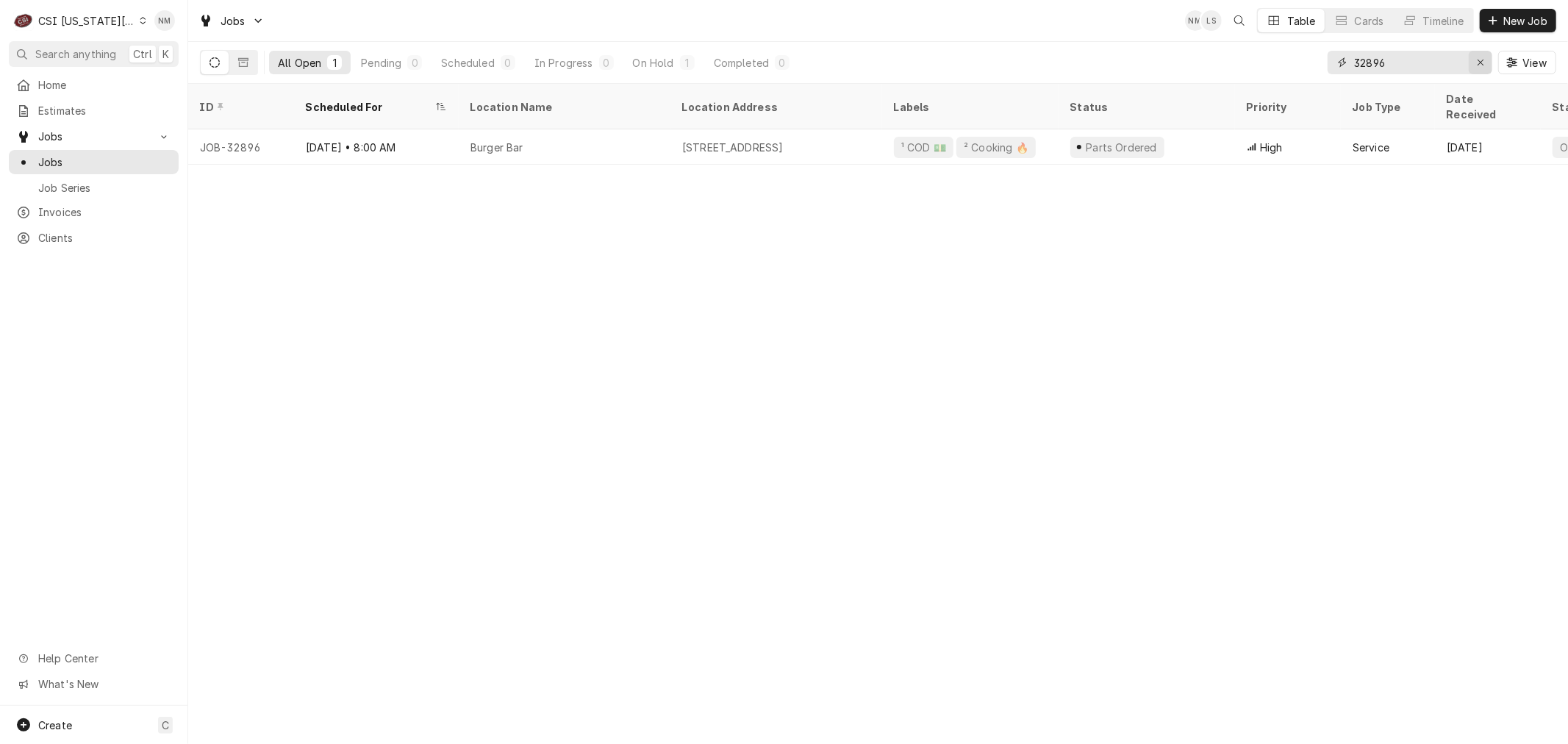
click at [1477, 61] on icon "Erase input" at bounding box center [1481, 62] width 8 height 10
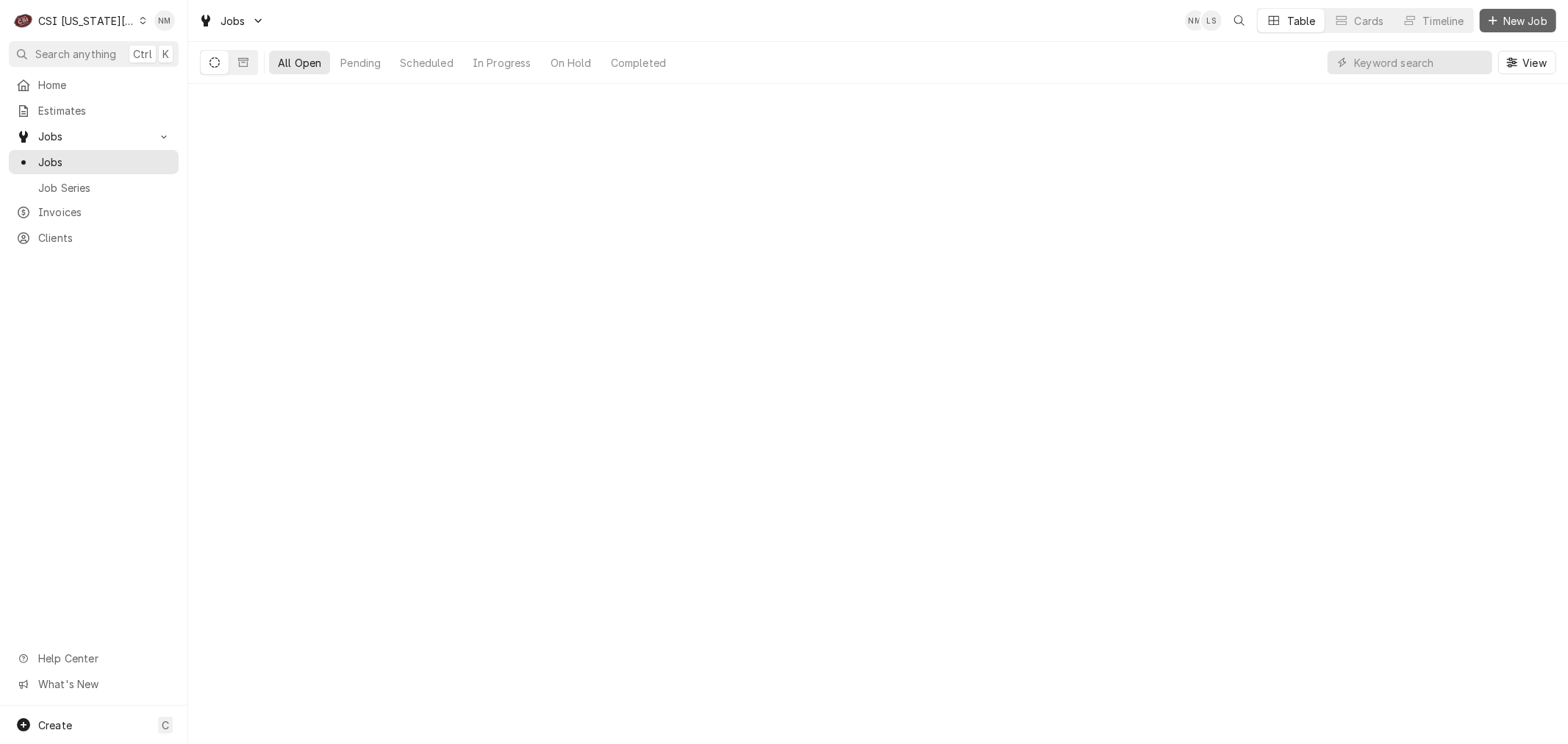
click at [1529, 15] on span "New Job" at bounding box center [1525, 21] width 50 height 15
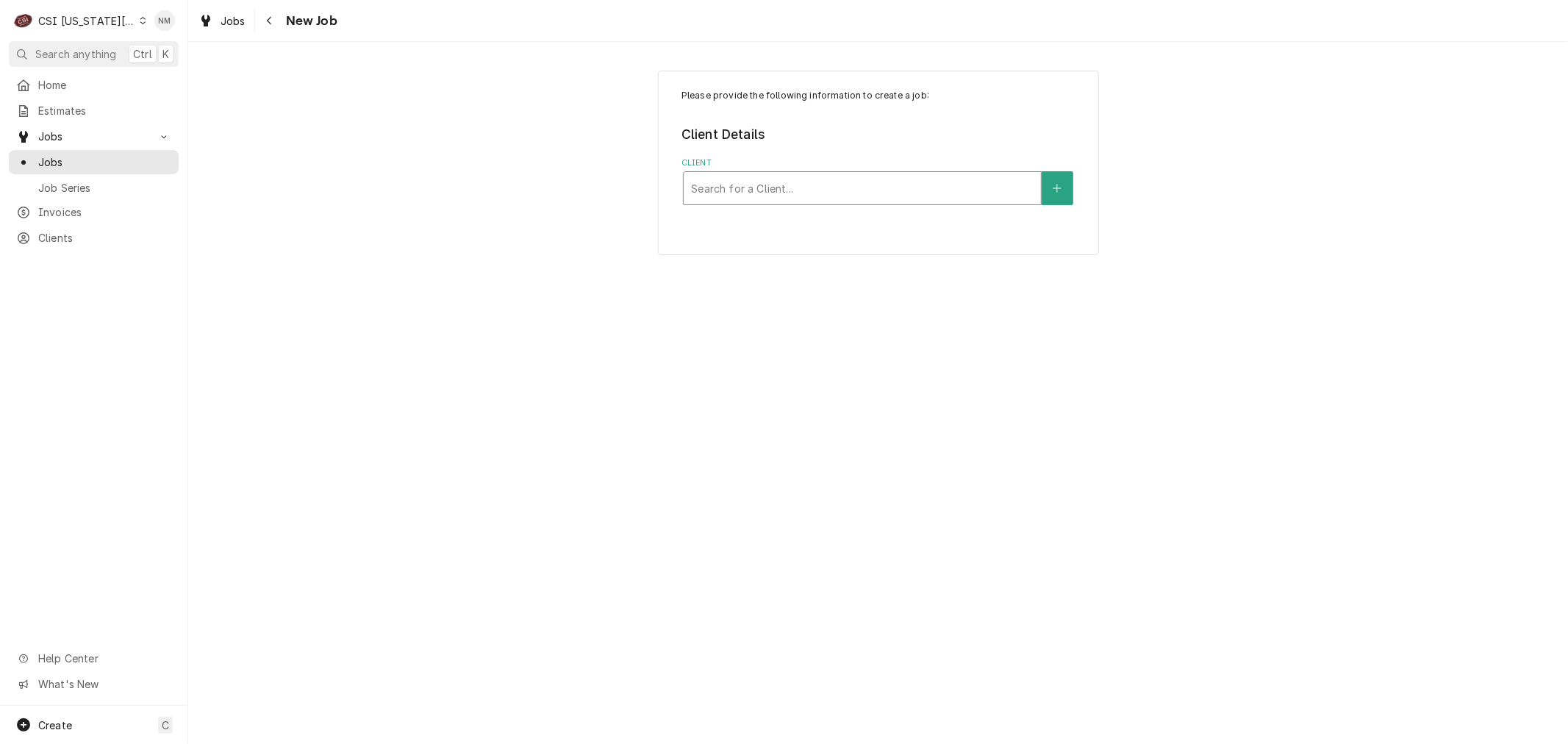
click at [902, 182] on div "Client" at bounding box center [862, 187] width 342 height 27
type input "2020 gran"
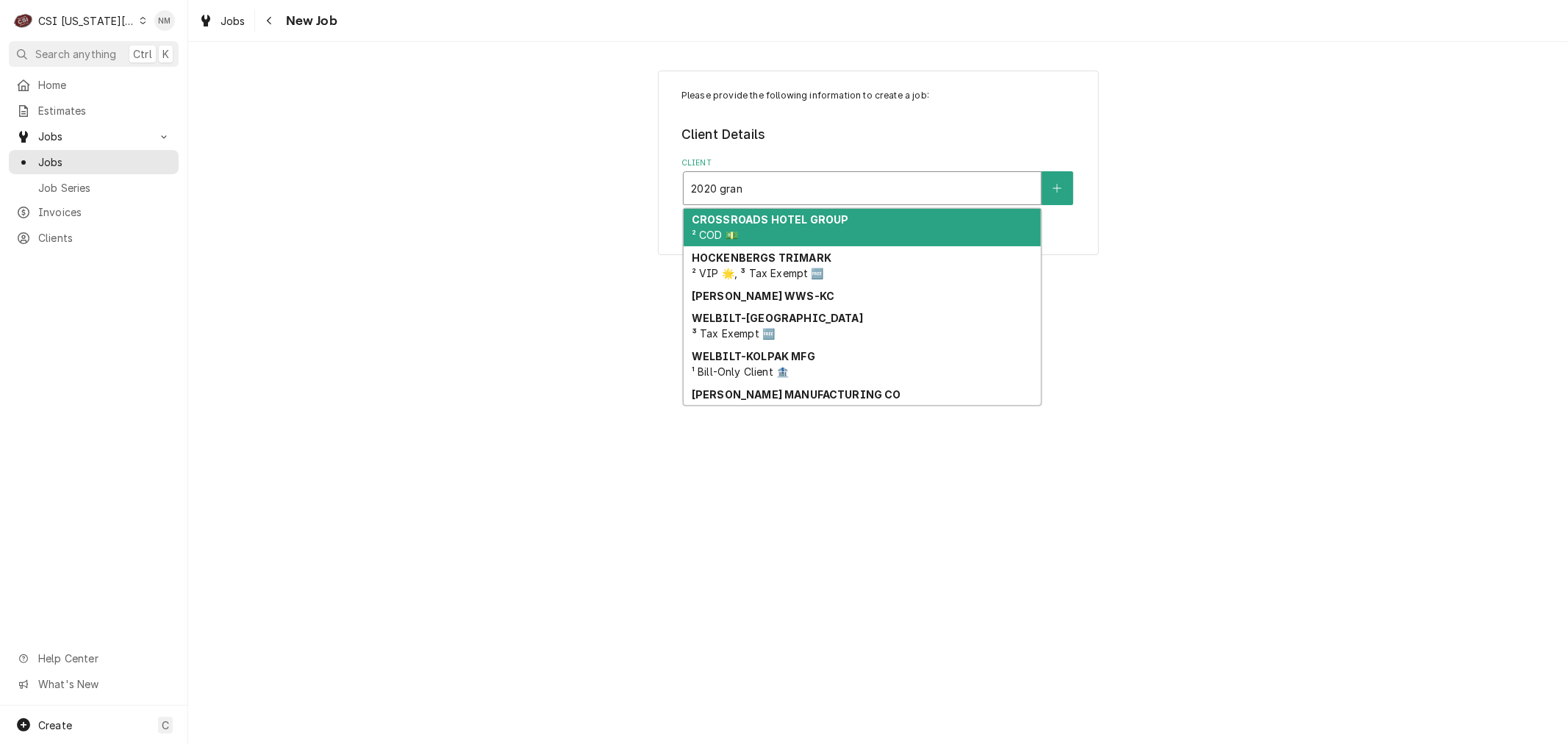
click at [836, 222] on strong "CROSSROADS HOTEL GROUP" at bounding box center [770, 219] width 157 height 13
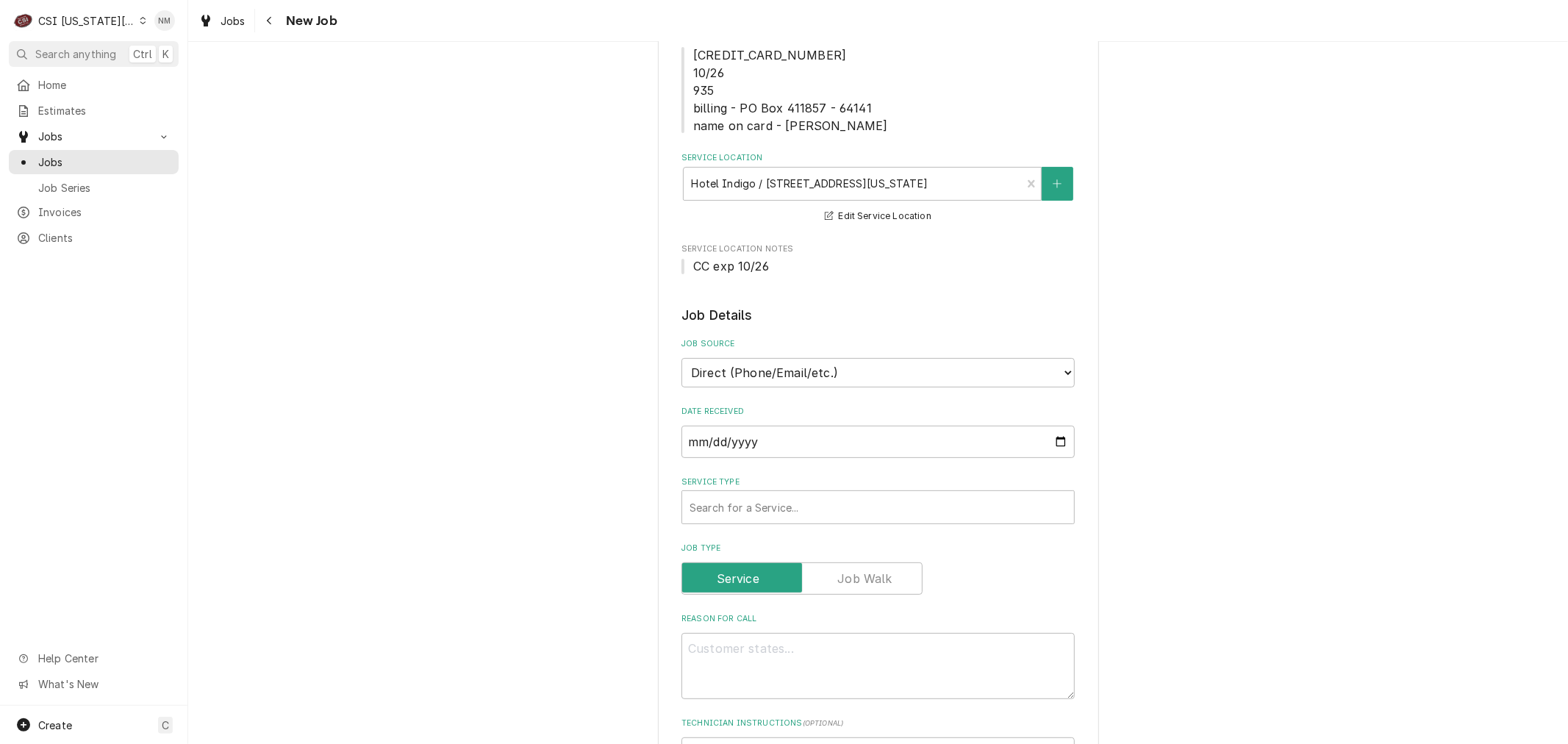
scroll to position [245, 0]
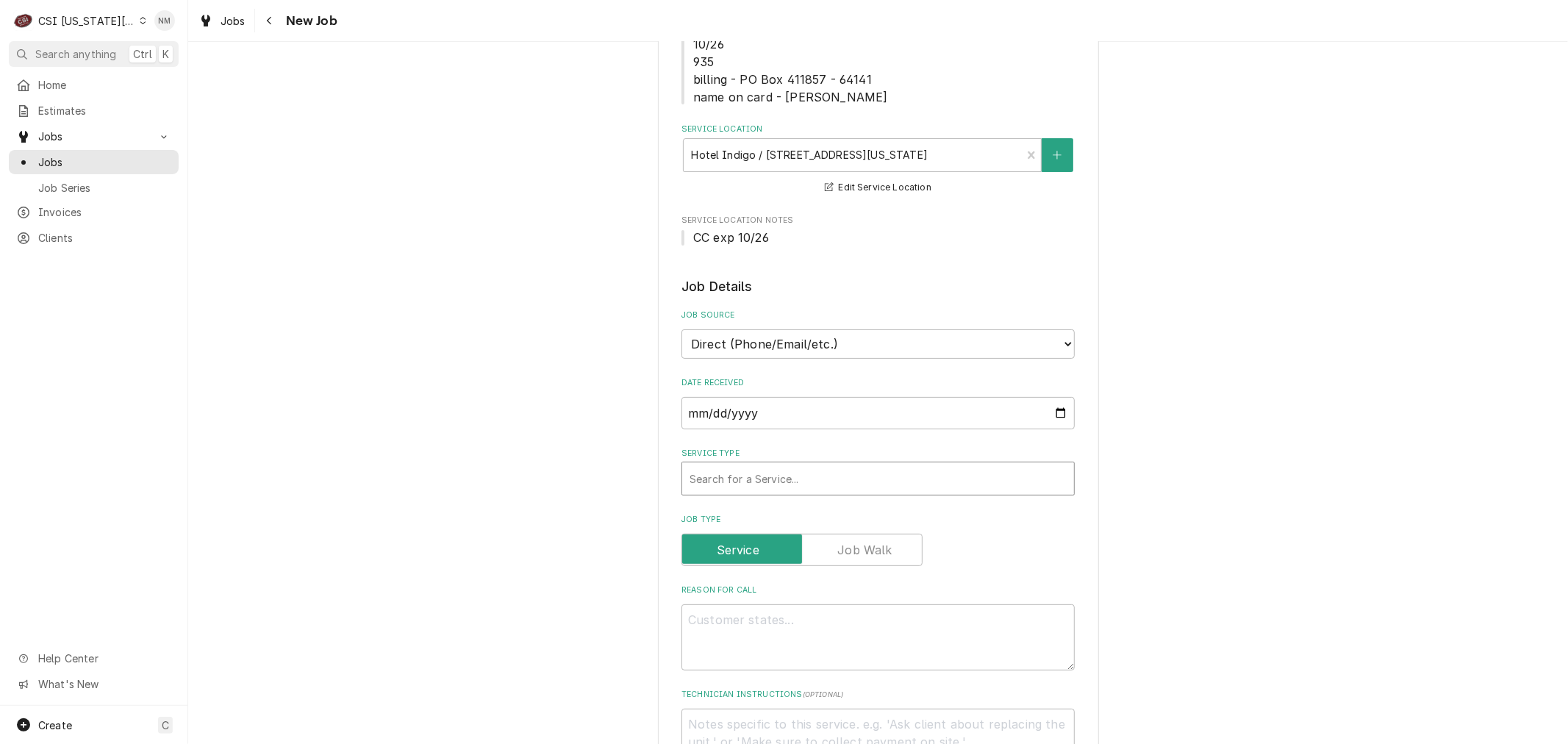
click at [1013, 476] on div "Service Type" at bounding box center [878, 479] width 377 height 27
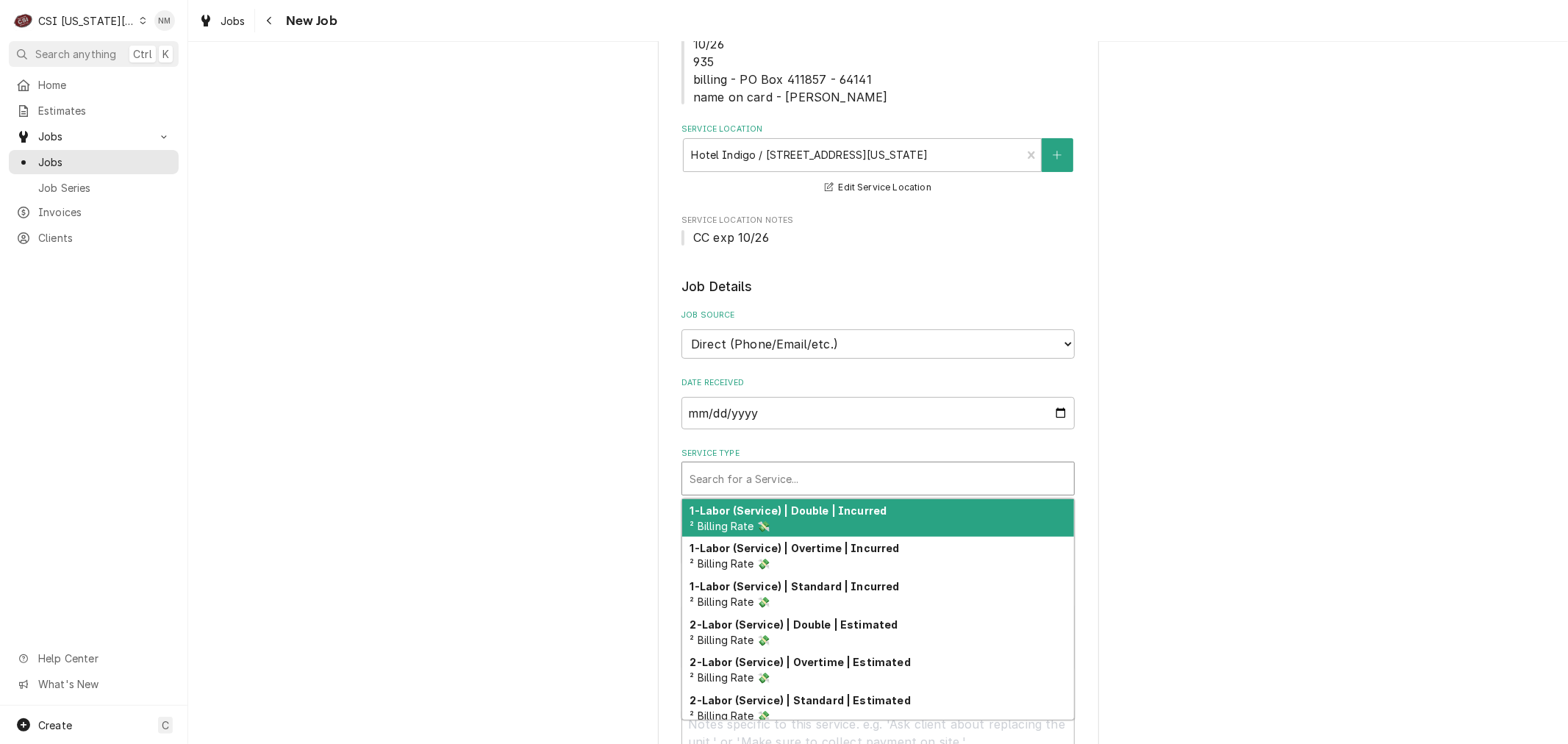
type textarea "x"
type input "s"
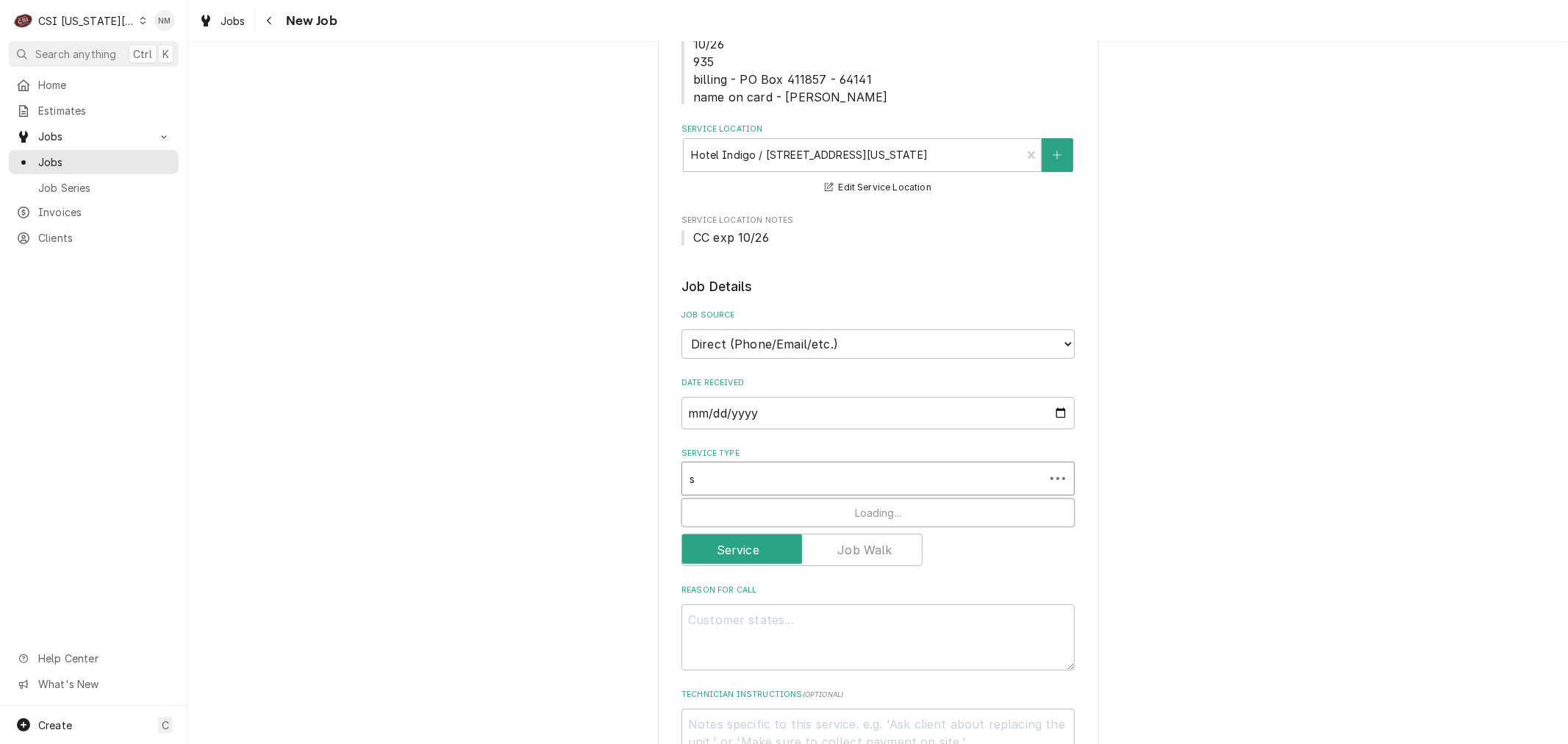
type textarea "x"
type input "se"
type textarea "x"
type input "ser"
type textarea "x"
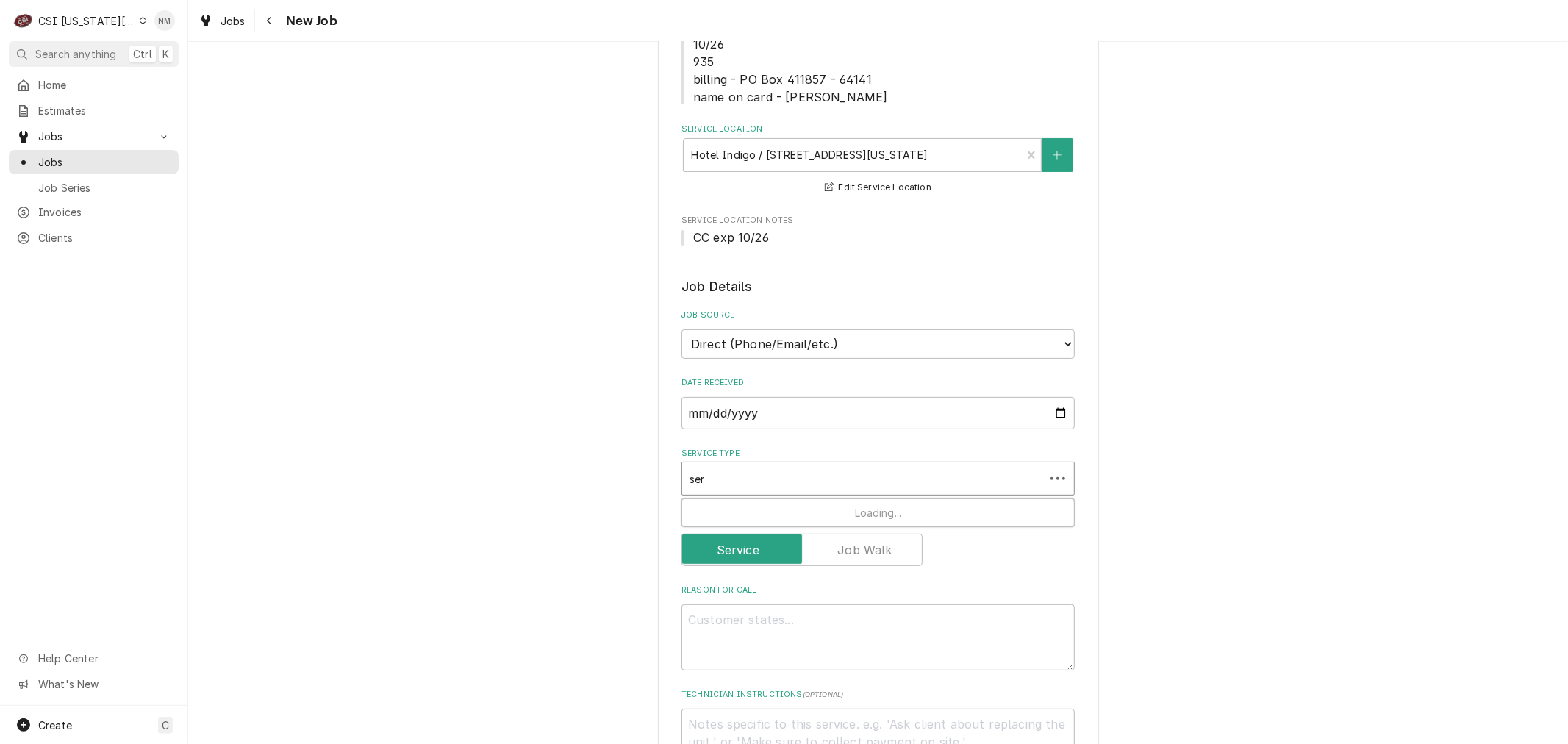
type input "serv"
type textarea "x"
type input "servi"
type textarea "x"
type input "servic"
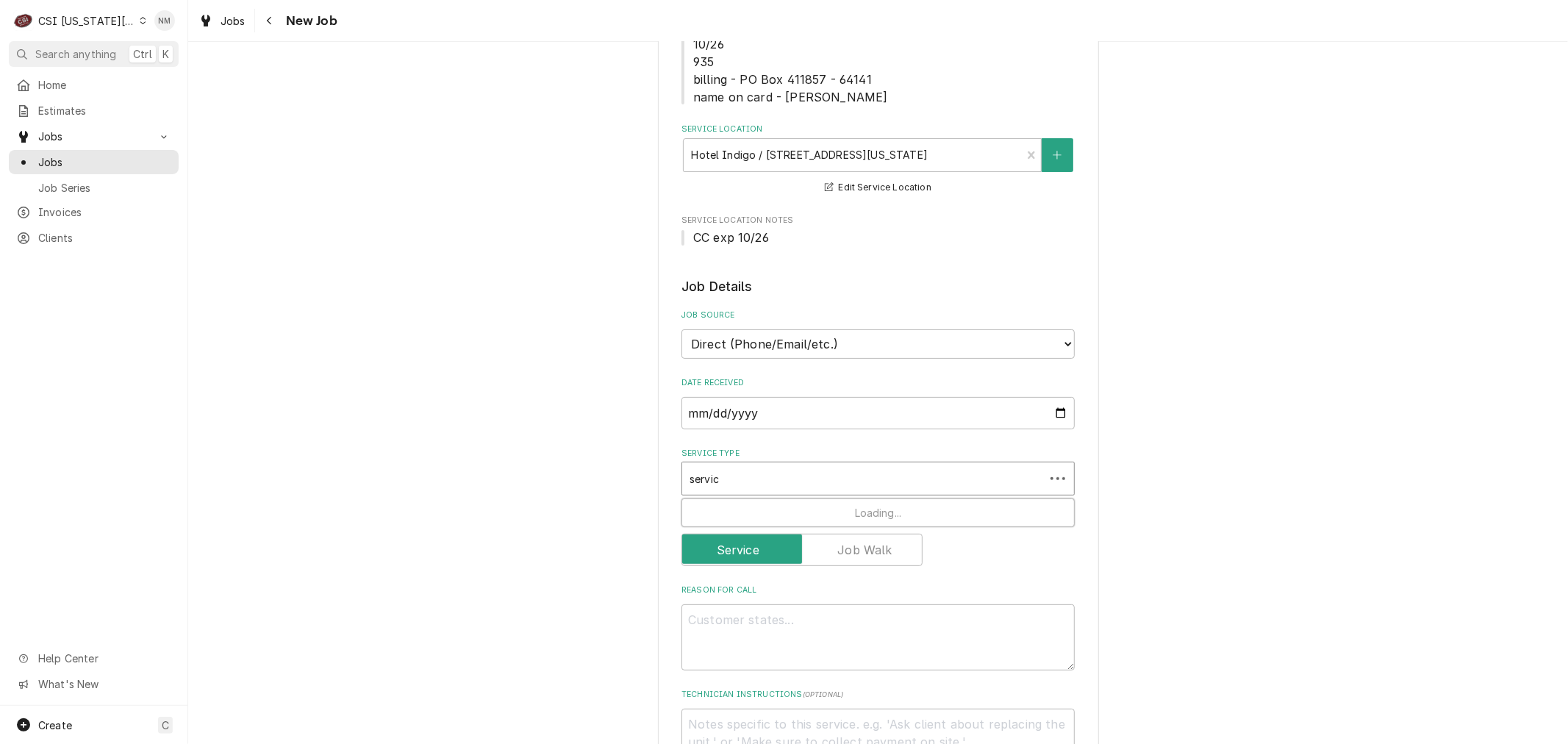
type textarea "x"
type input "service"
type textarea "x"
type input "service"
type textarea "x"
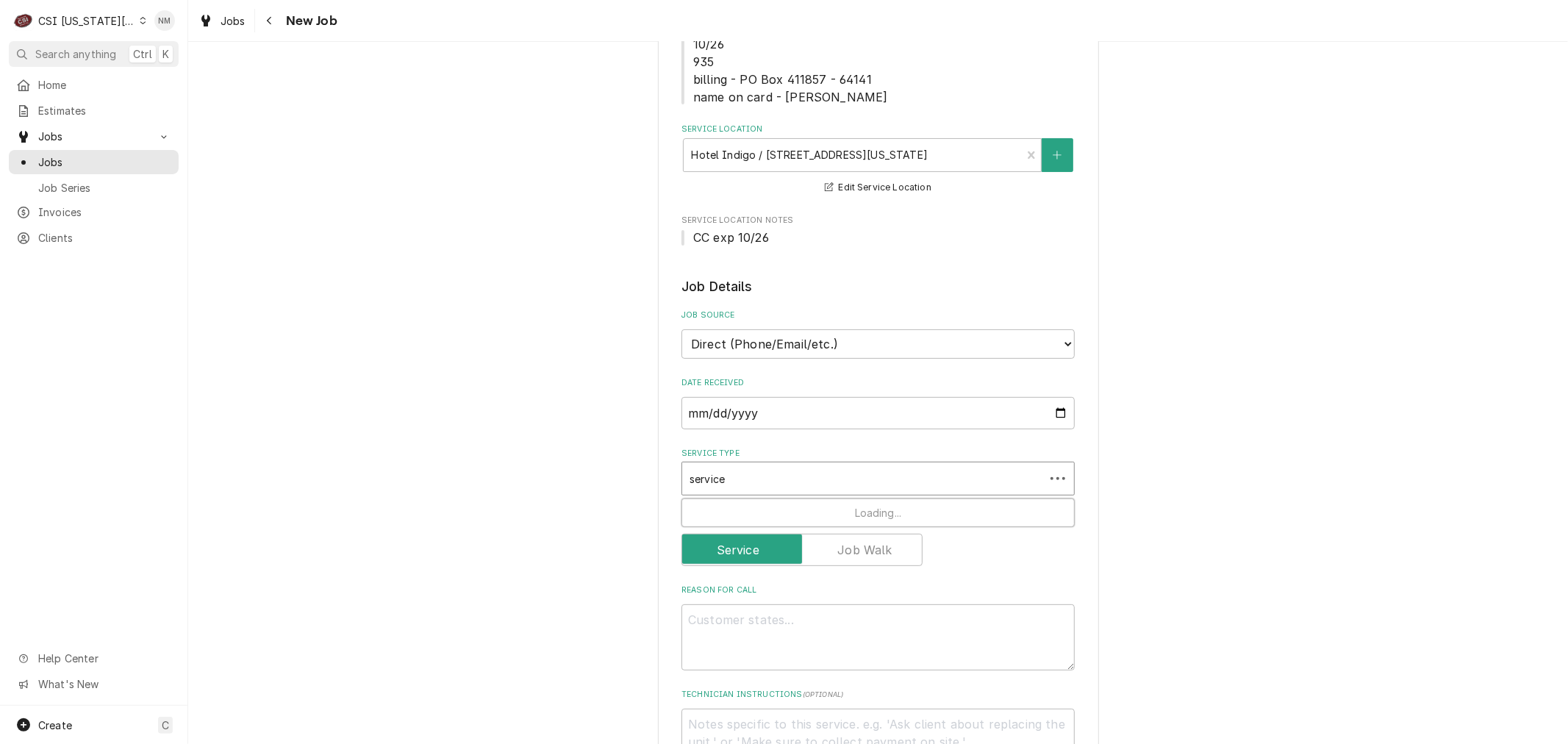
type input "service c"
type textarea "x"
type input "service ca"
type textarea "x"
type input "service cal"
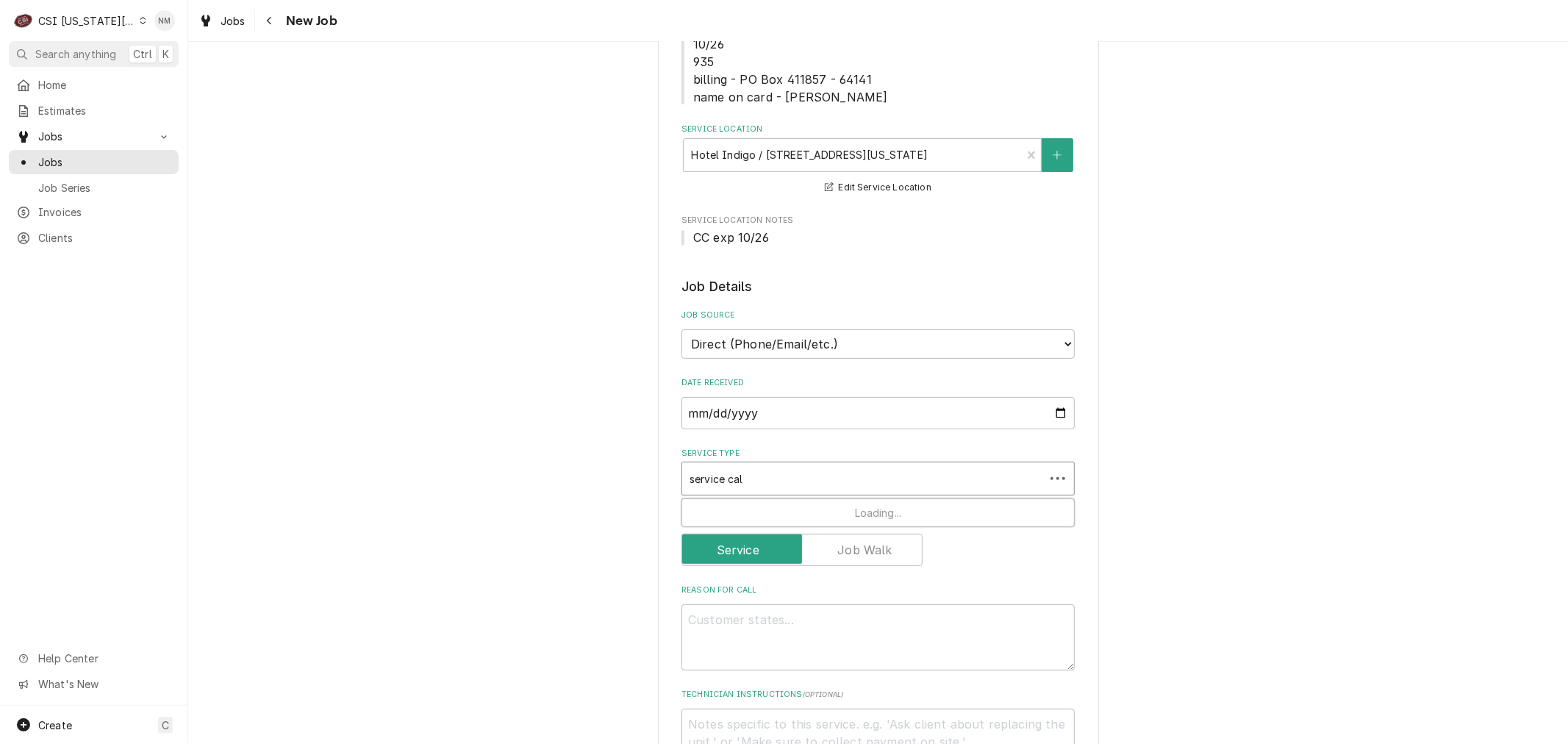
type textarea "x"
type input "service call"
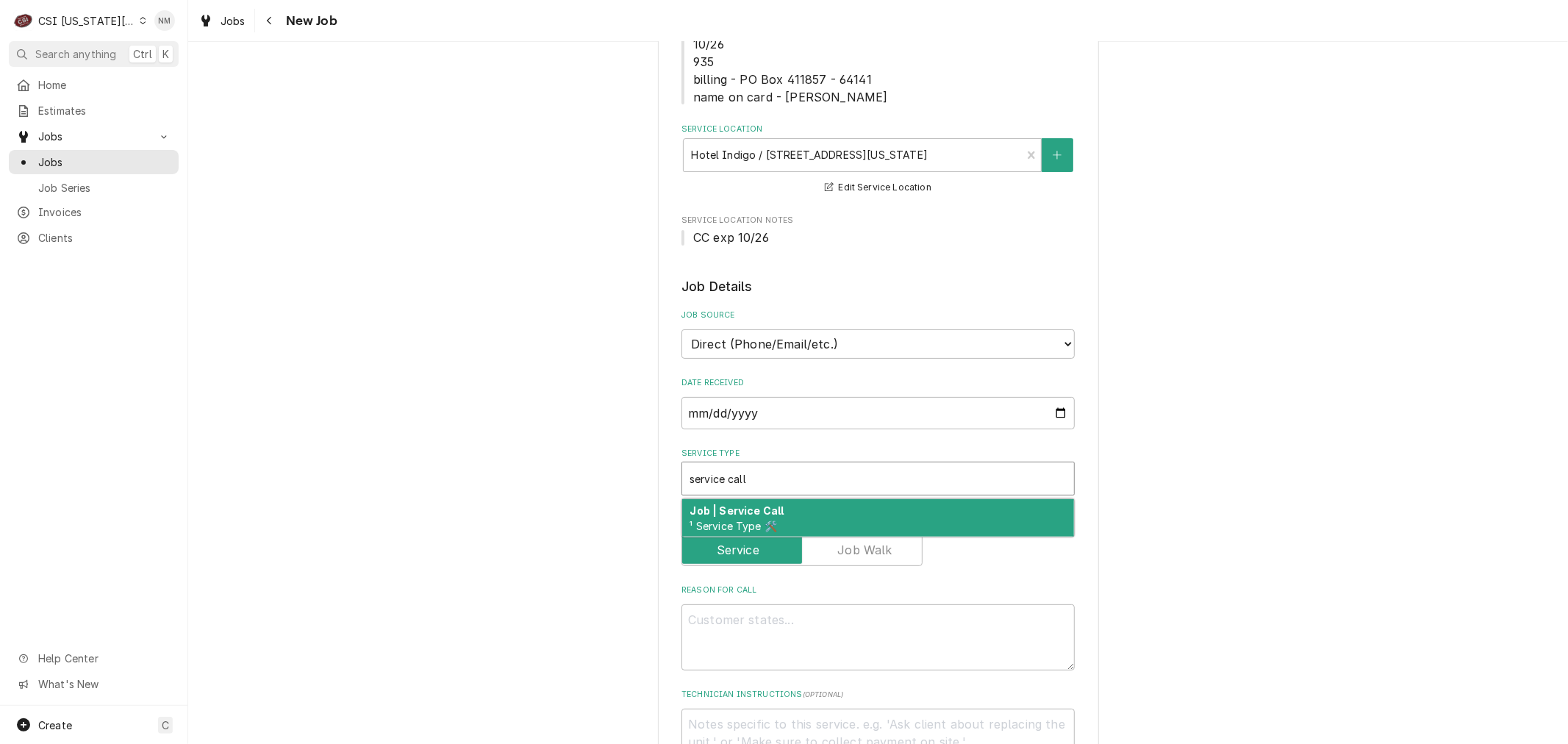
click at [998, 505] on div "Job | Service Call ¹ Service Type 🛠️" at bounding box center [878, 518] width 392 height 39
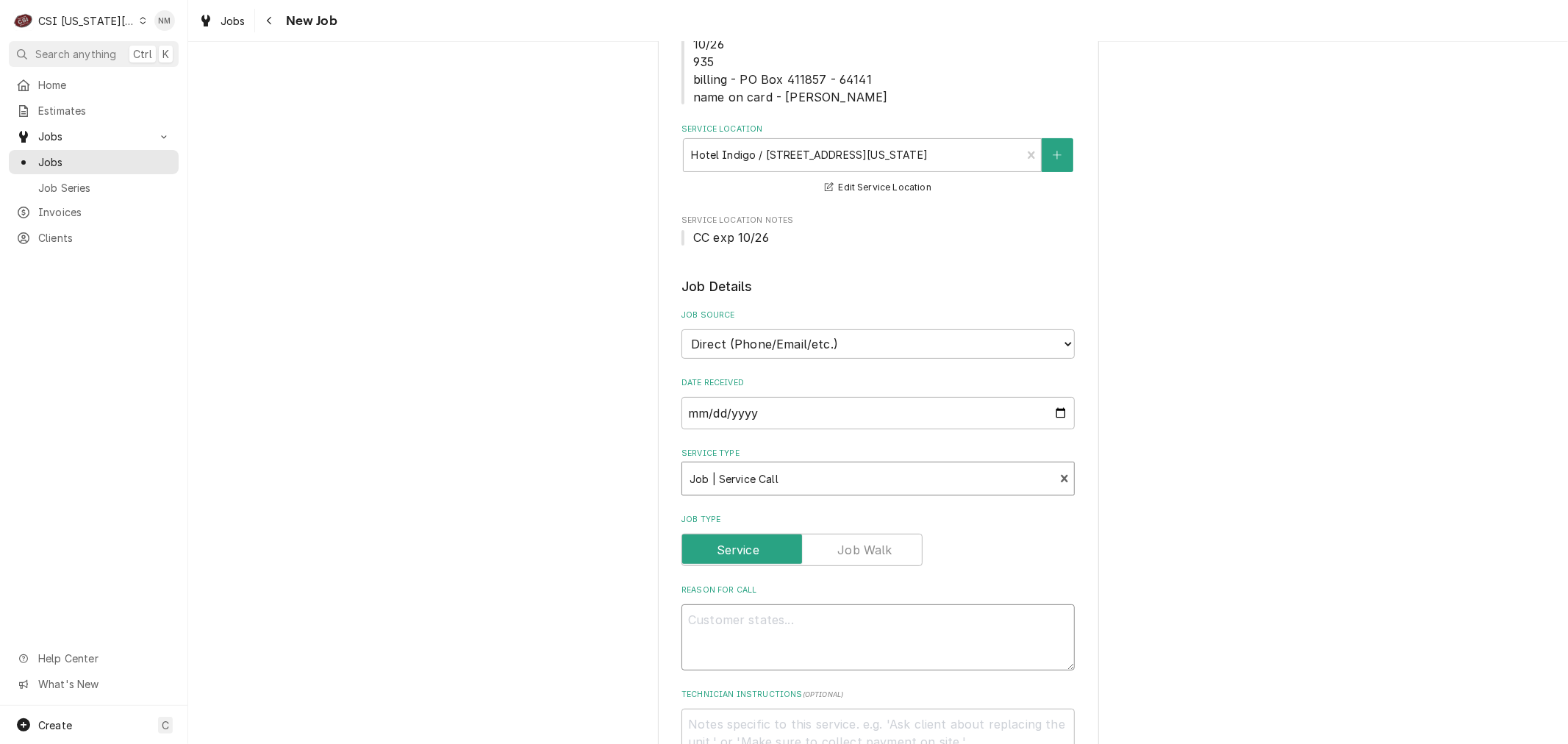
click at [825, 635] on textarea "Reason For Call" at bounding box center [878, 637] width 394 height 66
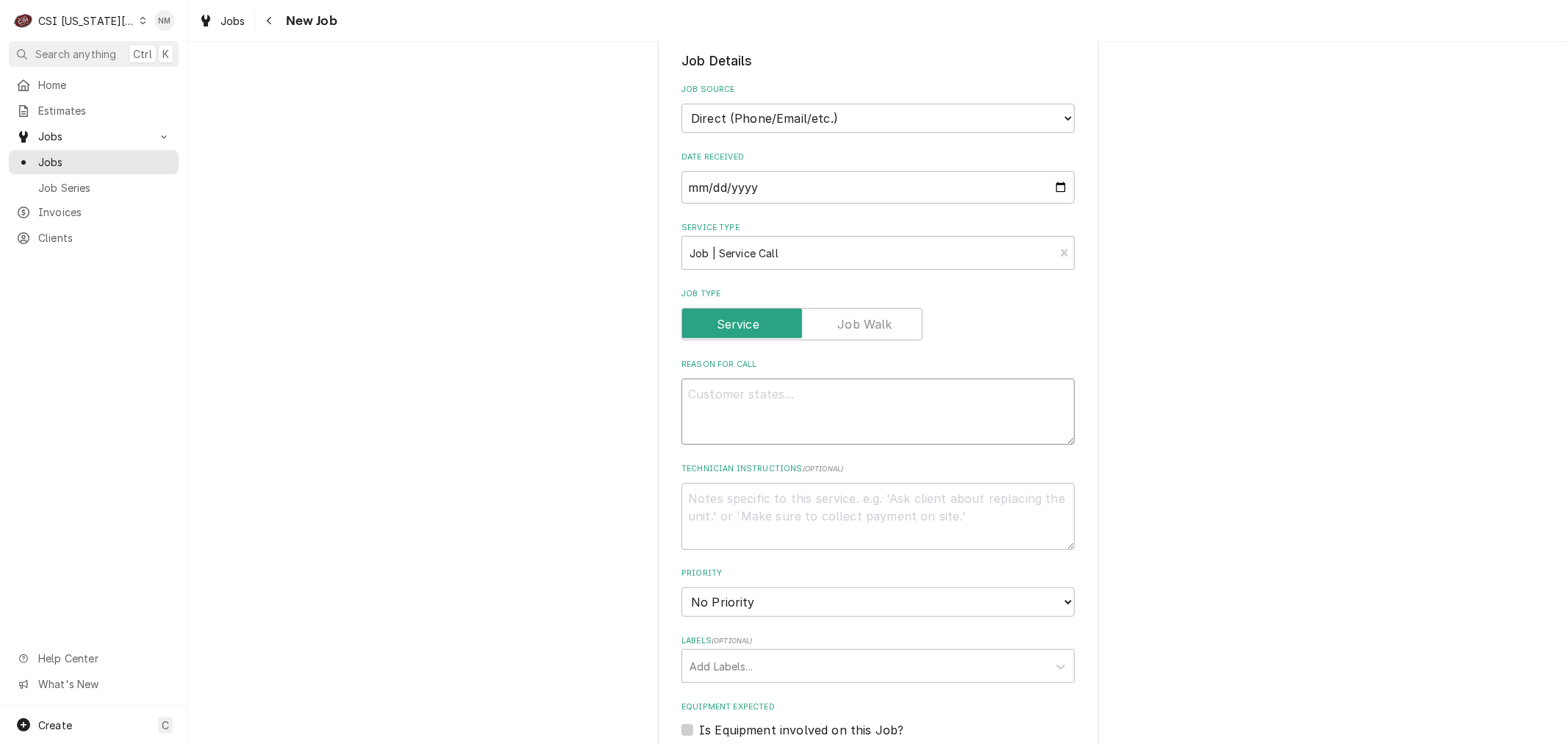
scroll to position [571, 0]
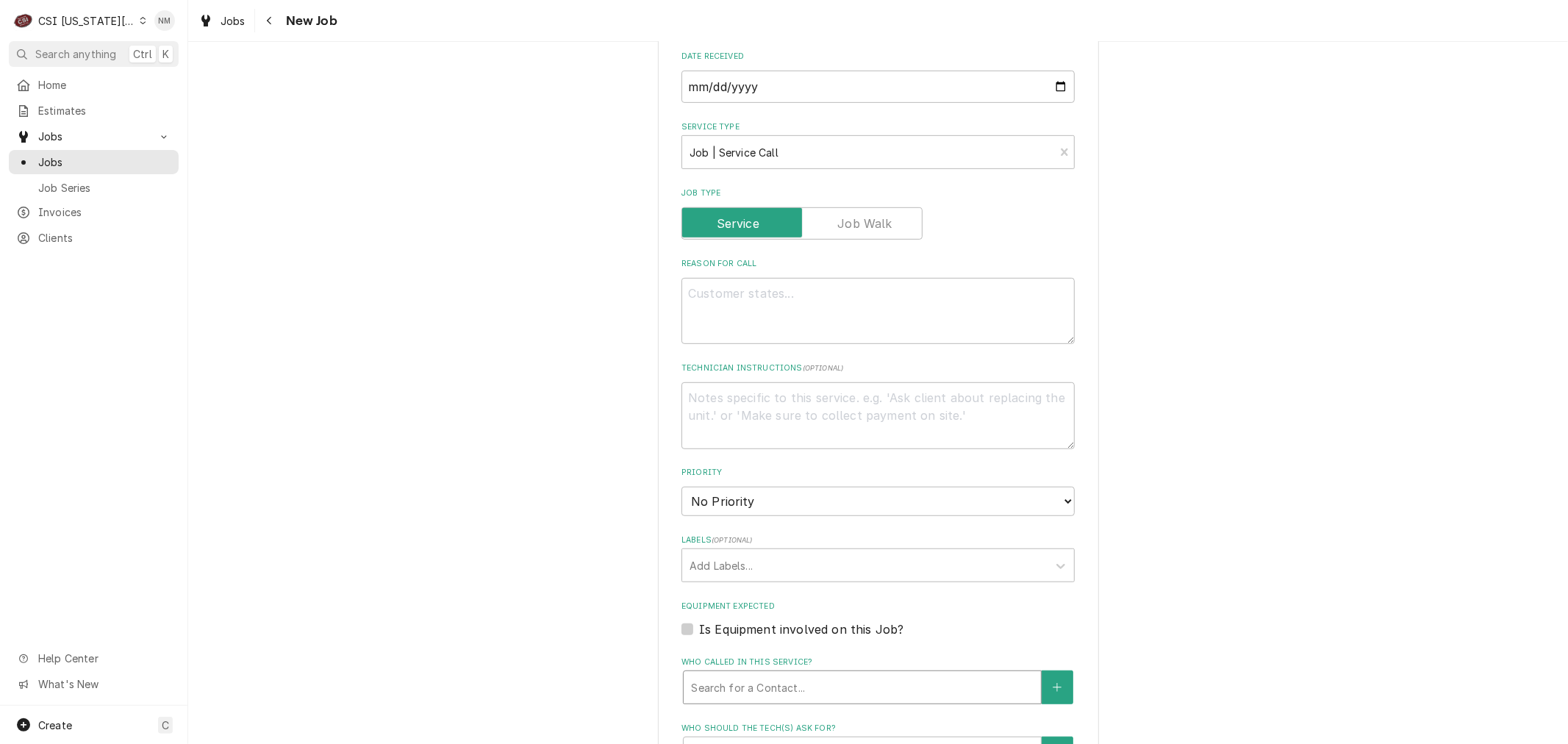
click at [836, 689] on div "Who called in this service?" at bounding box center [862, 687] width 342 height 27
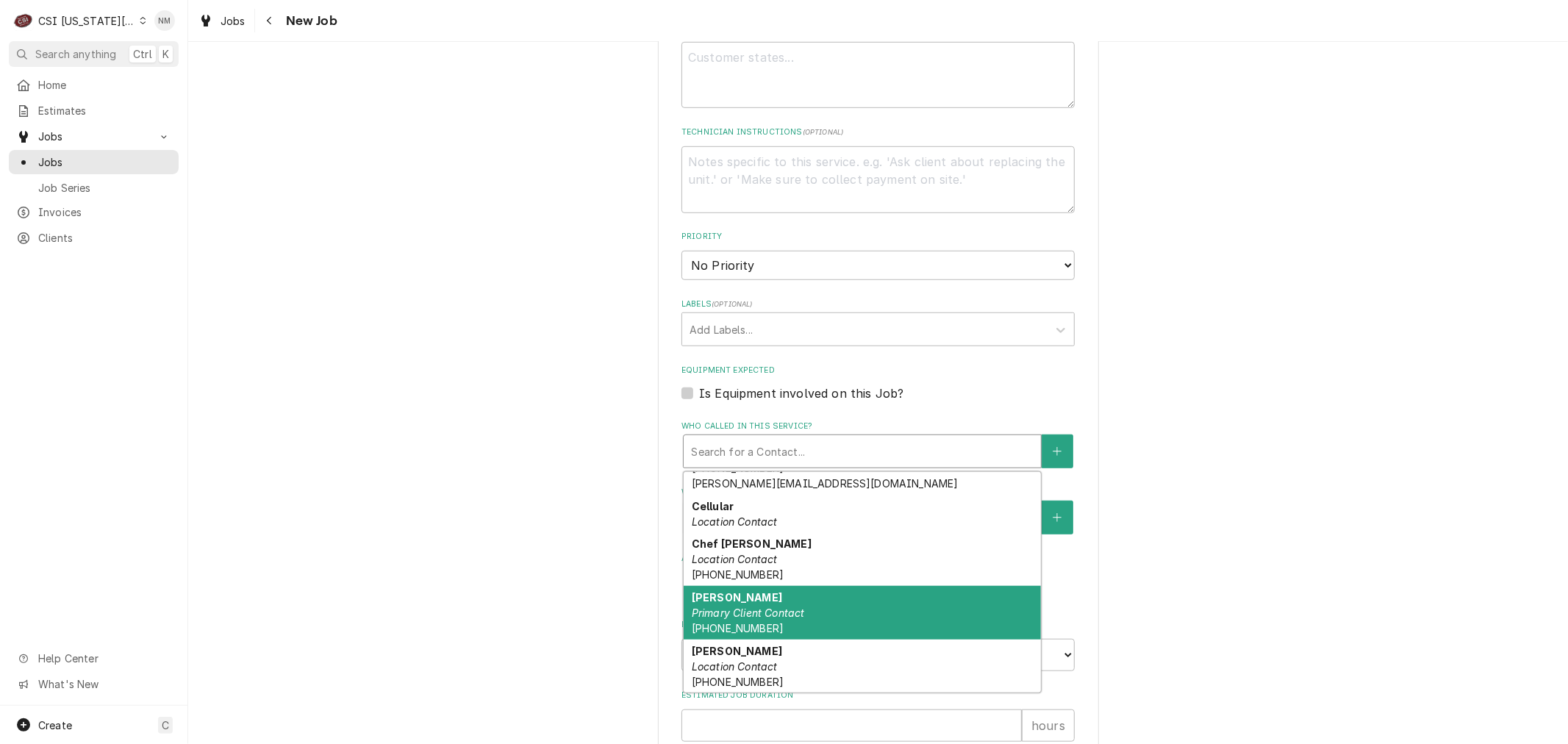
scroll to position [899, 0]
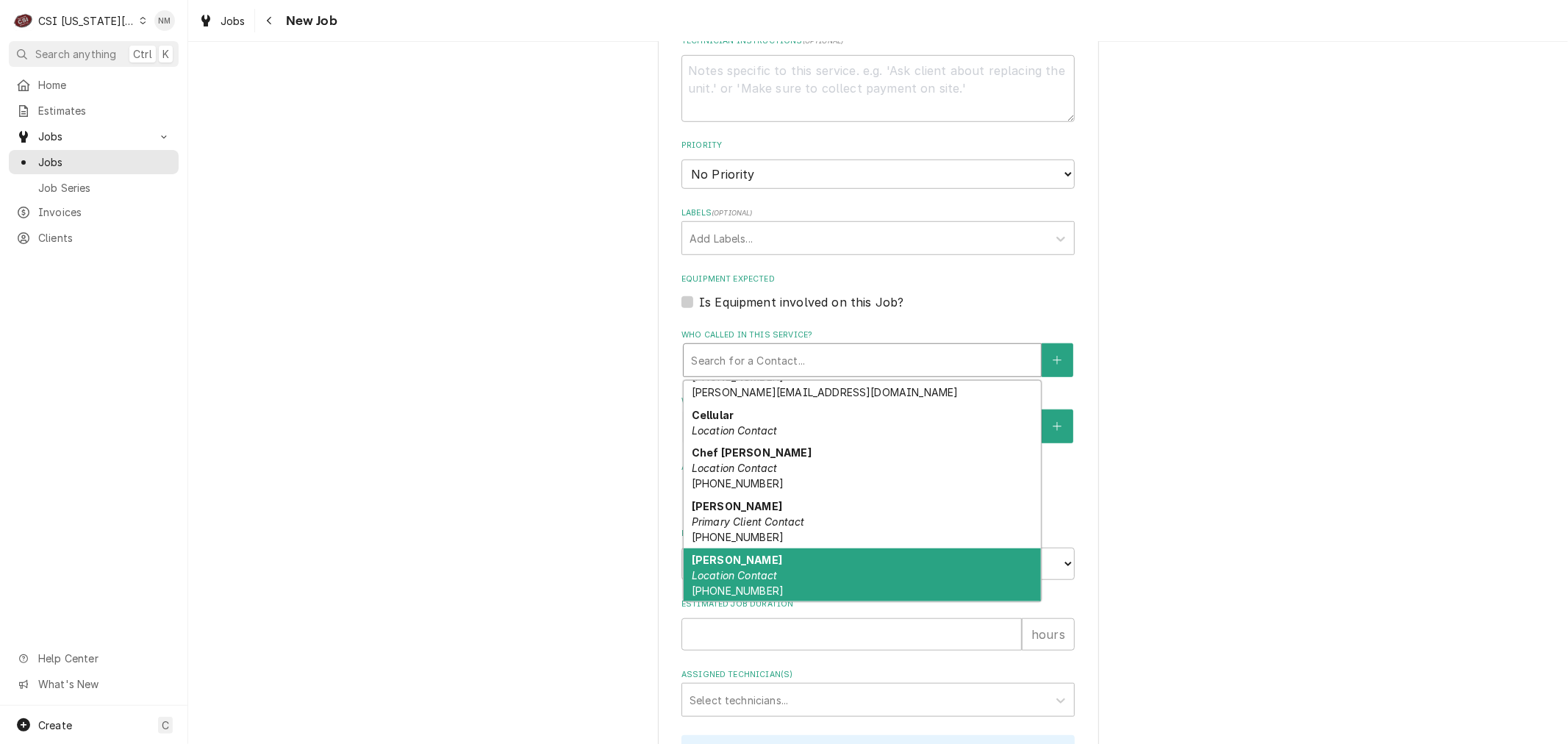
click at [824, 586] on div "[PERSON_NAME] Location Contact [PHONE_NUMBER]" at bounding box center [862, 575] width 357 height 54
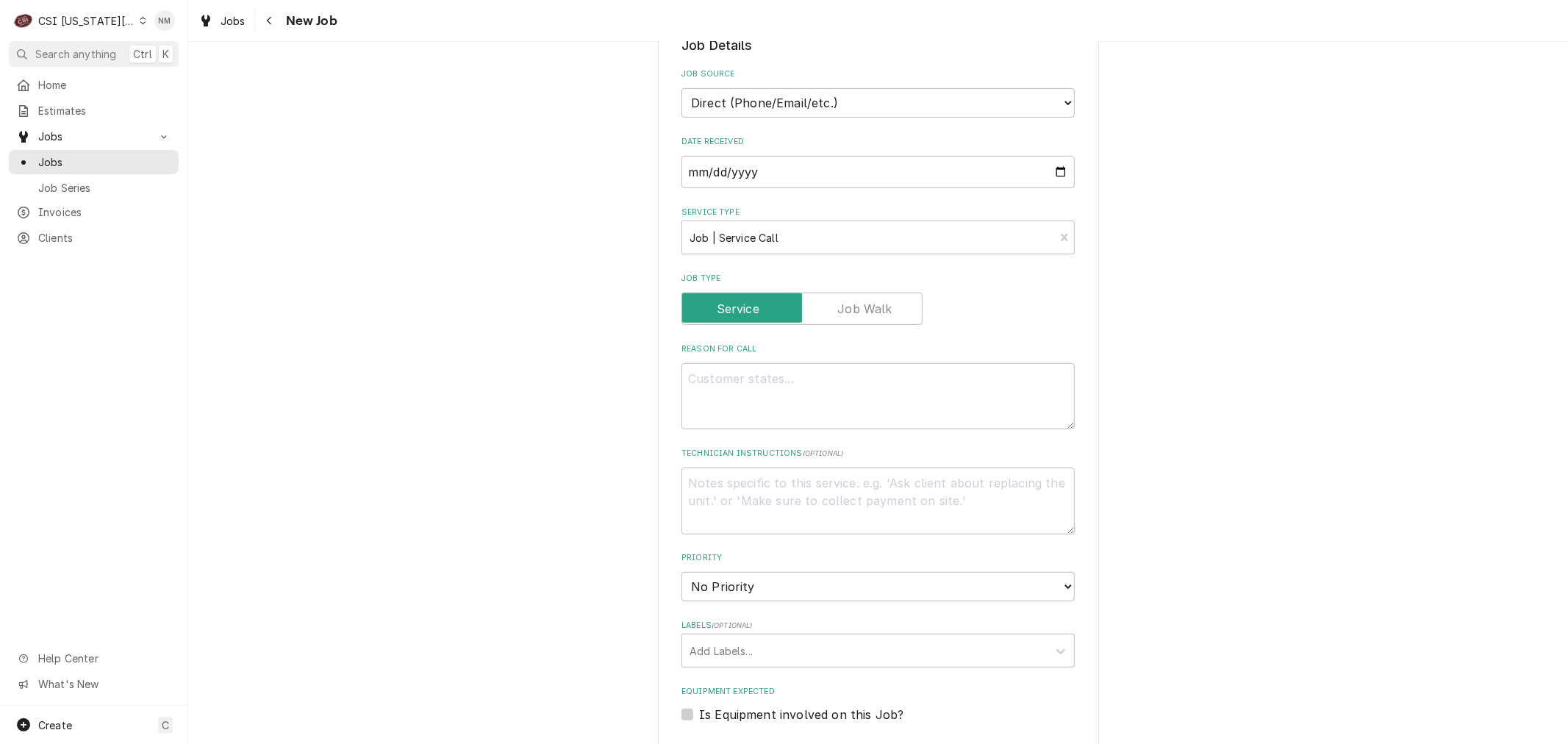
scroll to position [490, 0]
click at [913, 392] on textarea "Reason For Call" at bounding box center [878, 392] width 394 height 66
type textarea "x"
type textarea "R"
type textarea "x"
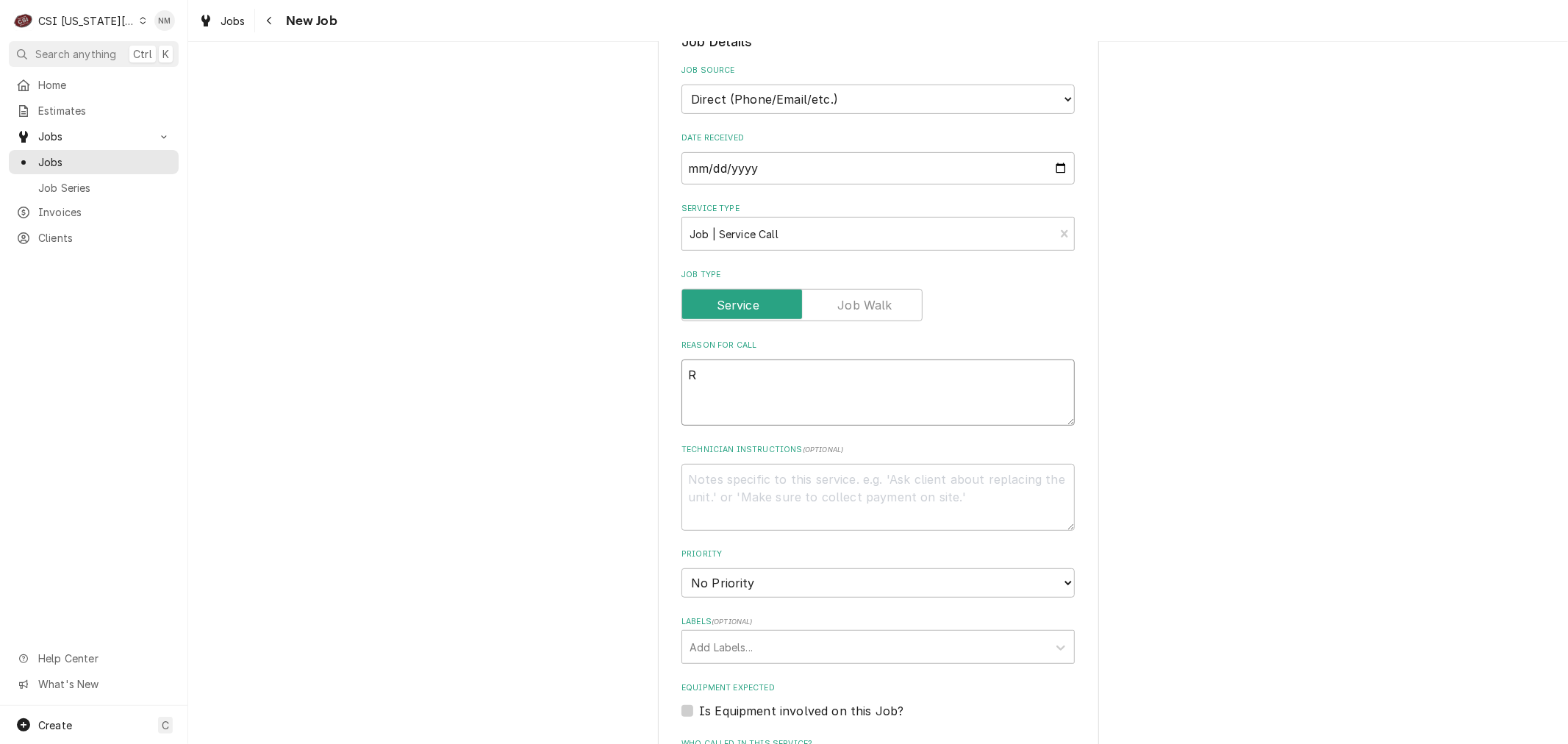
type textarea "RI"
type textarea "x"
type textarea "RIF"
type textarea "x"
type textarea "RIF"
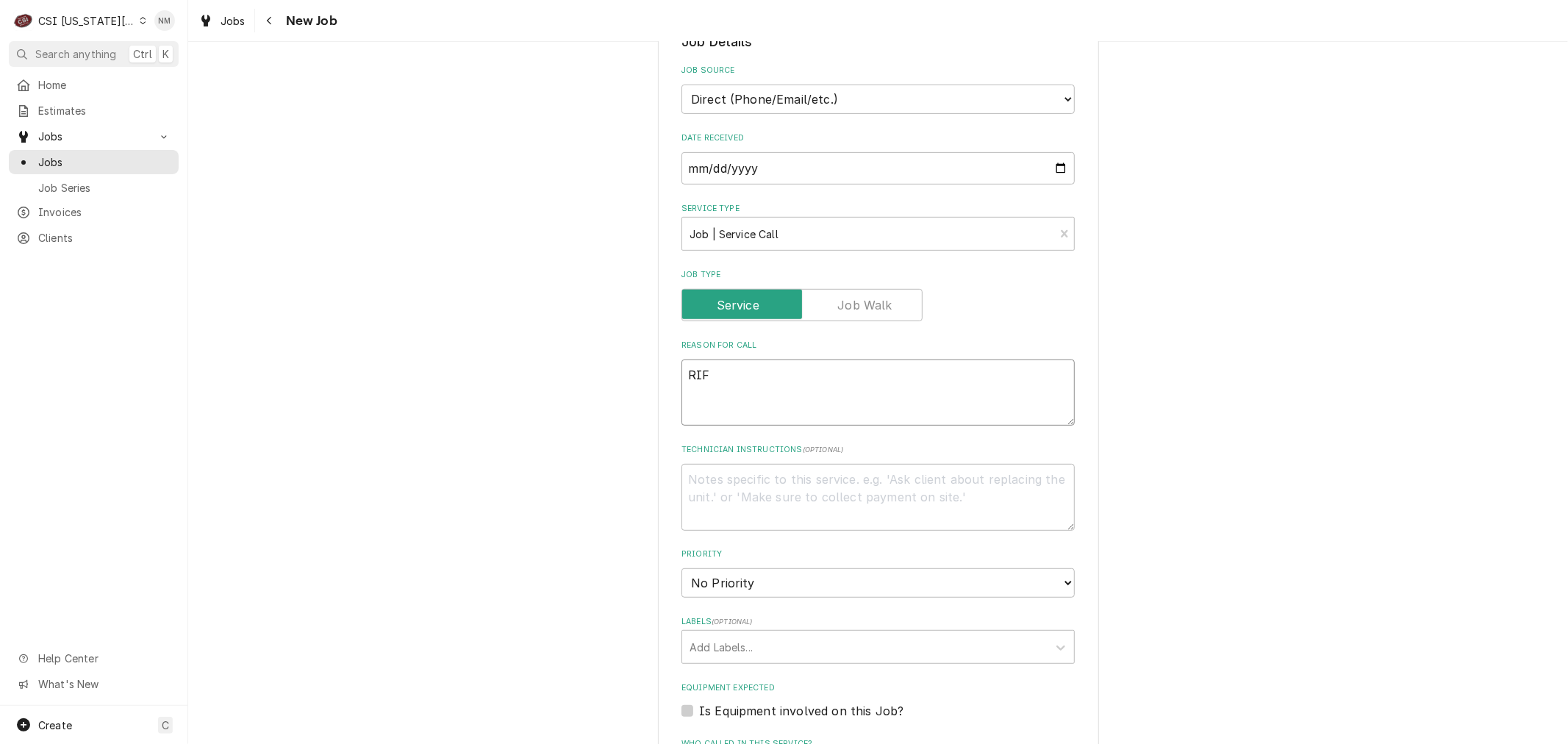
type textarea "x"
type textarea "RIF n"
type textarea "x"
type textarea "RIF no"
type textarea "x"
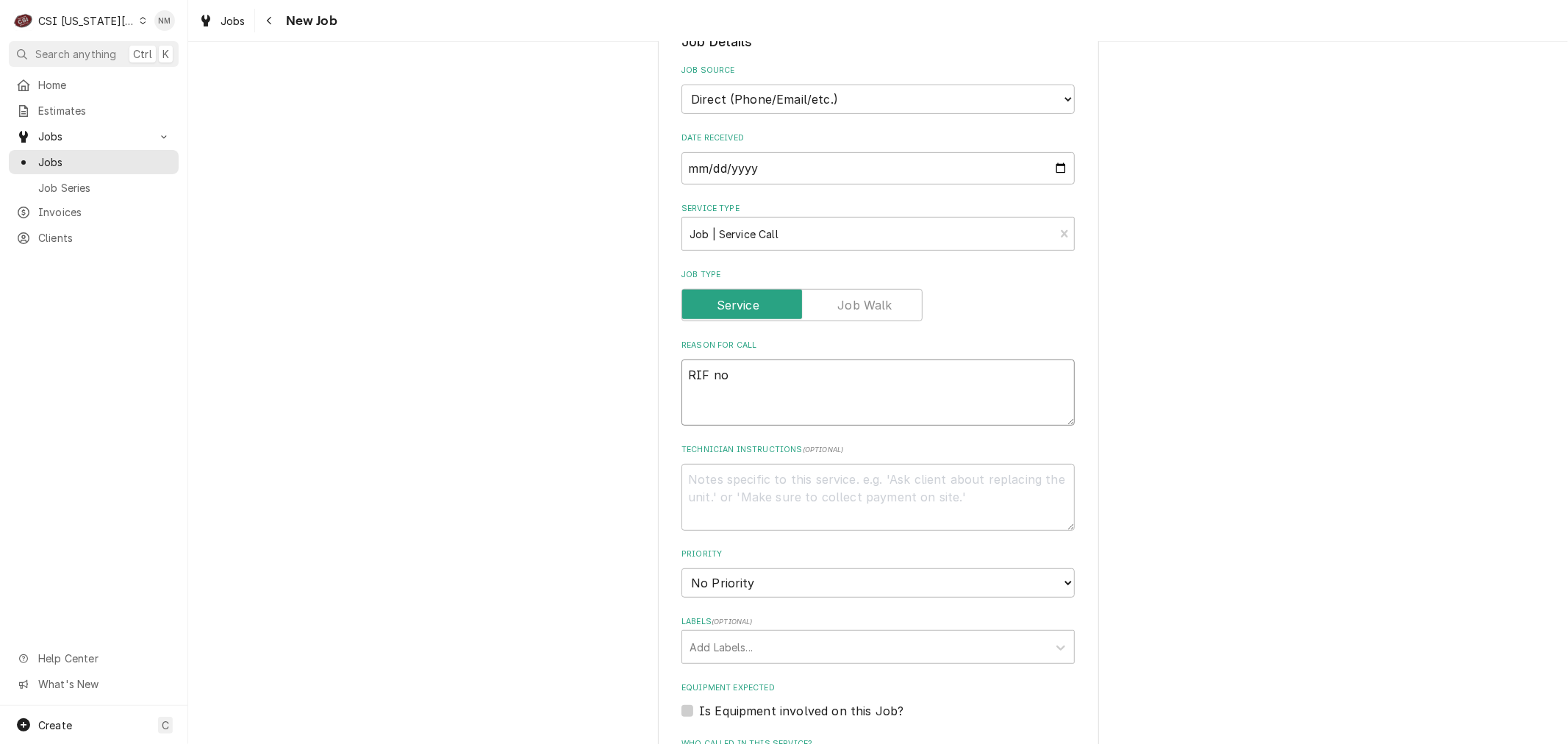
type textarea "RIF n"
type textarea "x"
type textarea "RIF"
type textarea "x"
type textarea "RIF 2"
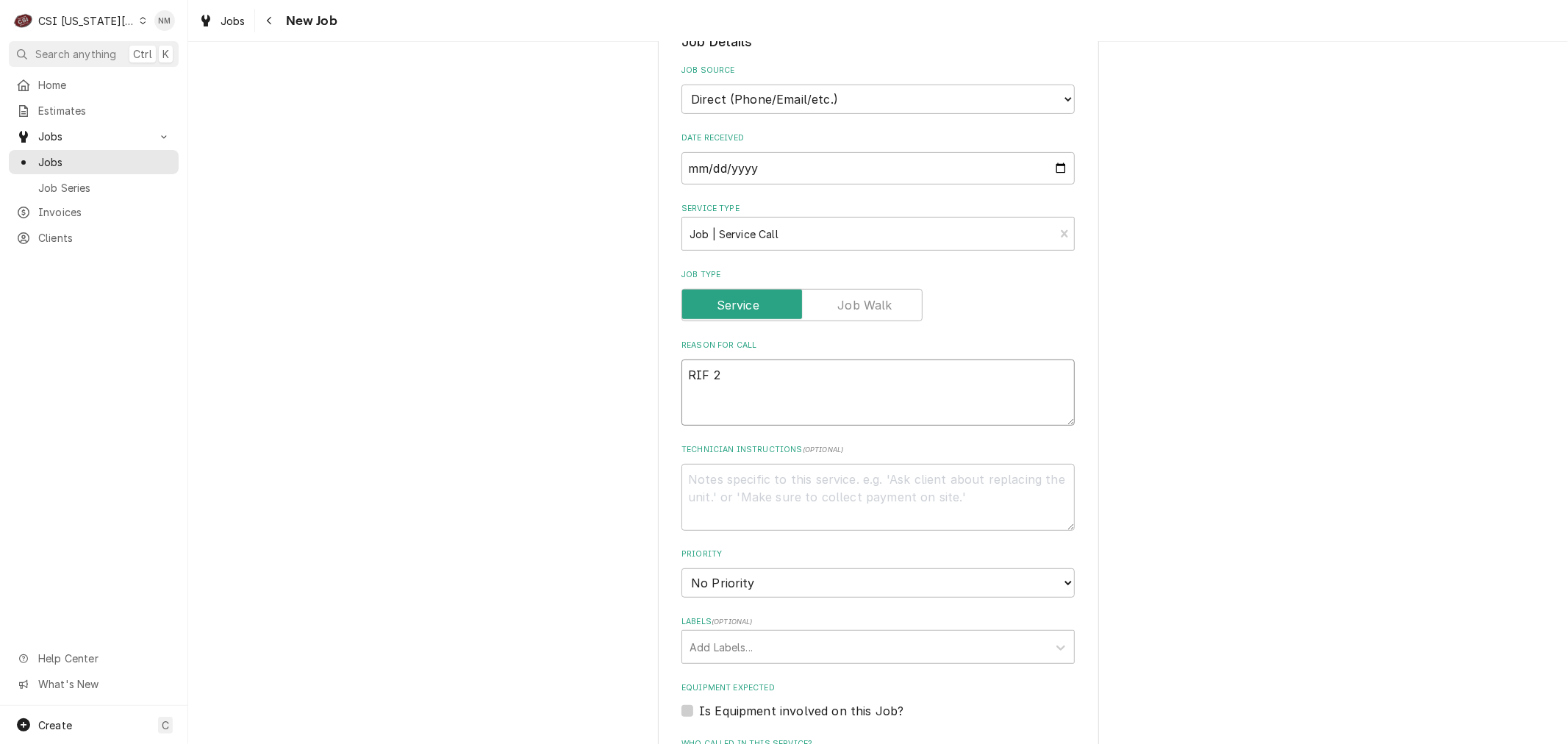
type textarea "x"
type textarea "RIF 2"
type textarea "x"
type textarea "RIF 2 d"
type textarea "x"
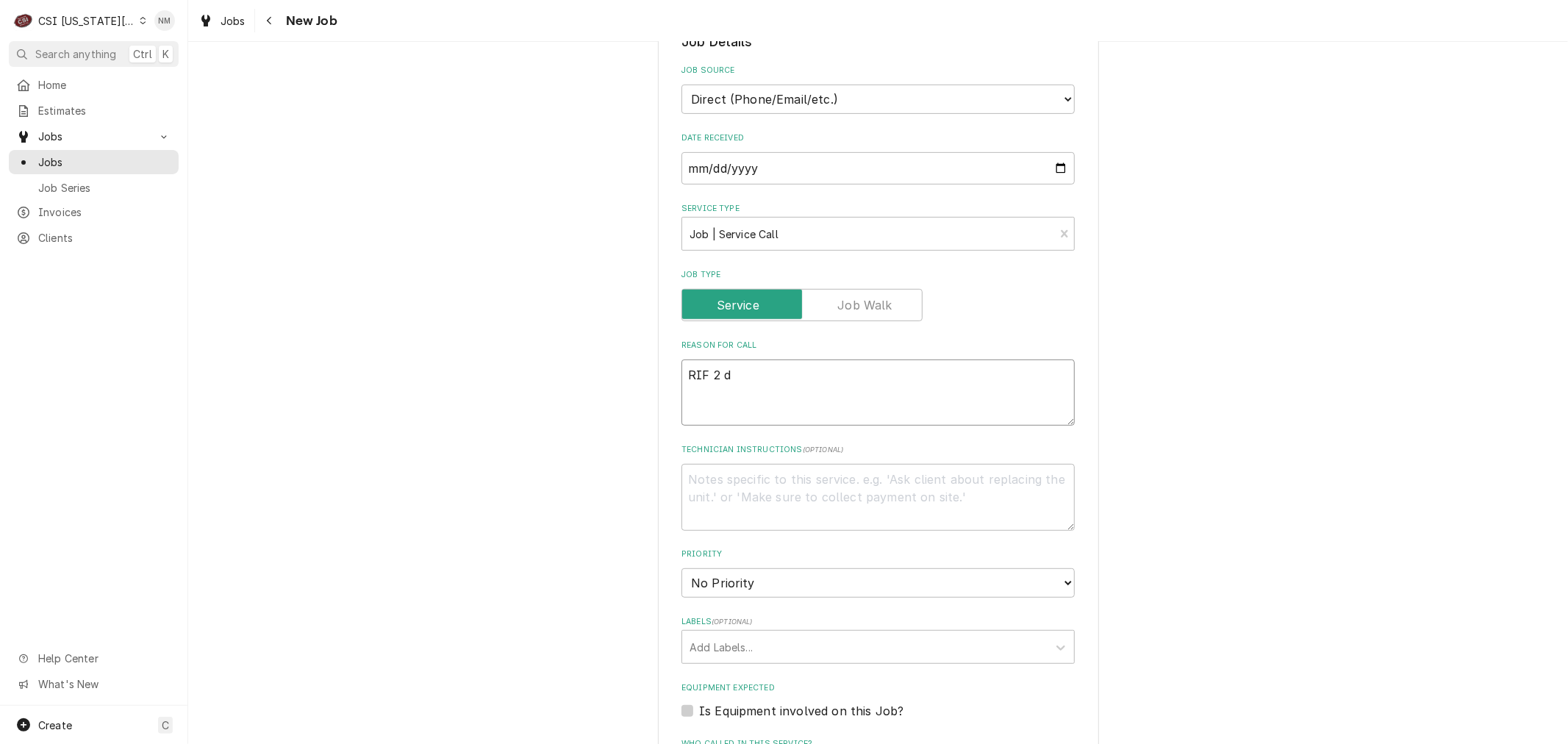
type textarea "RIF 2 do"
type textarea "x"
type textarea "RIF 2 doo"
type textarea "x"
type textarea "RIF 2 door"
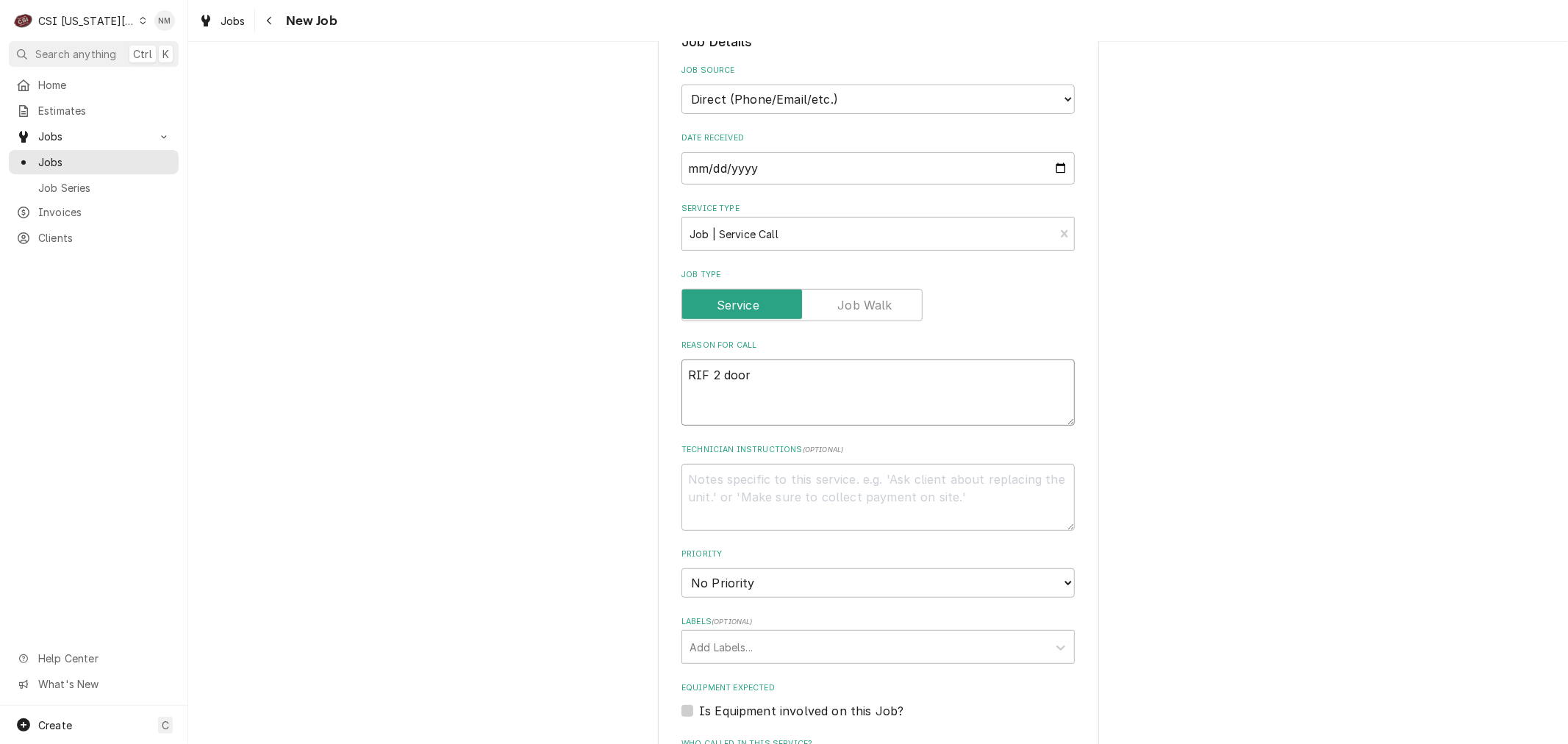
type textarea "x"
type textarea "RIF 2 door"
type textarea "x"
type textarea "RIF 2 door n"
type textarea "x"
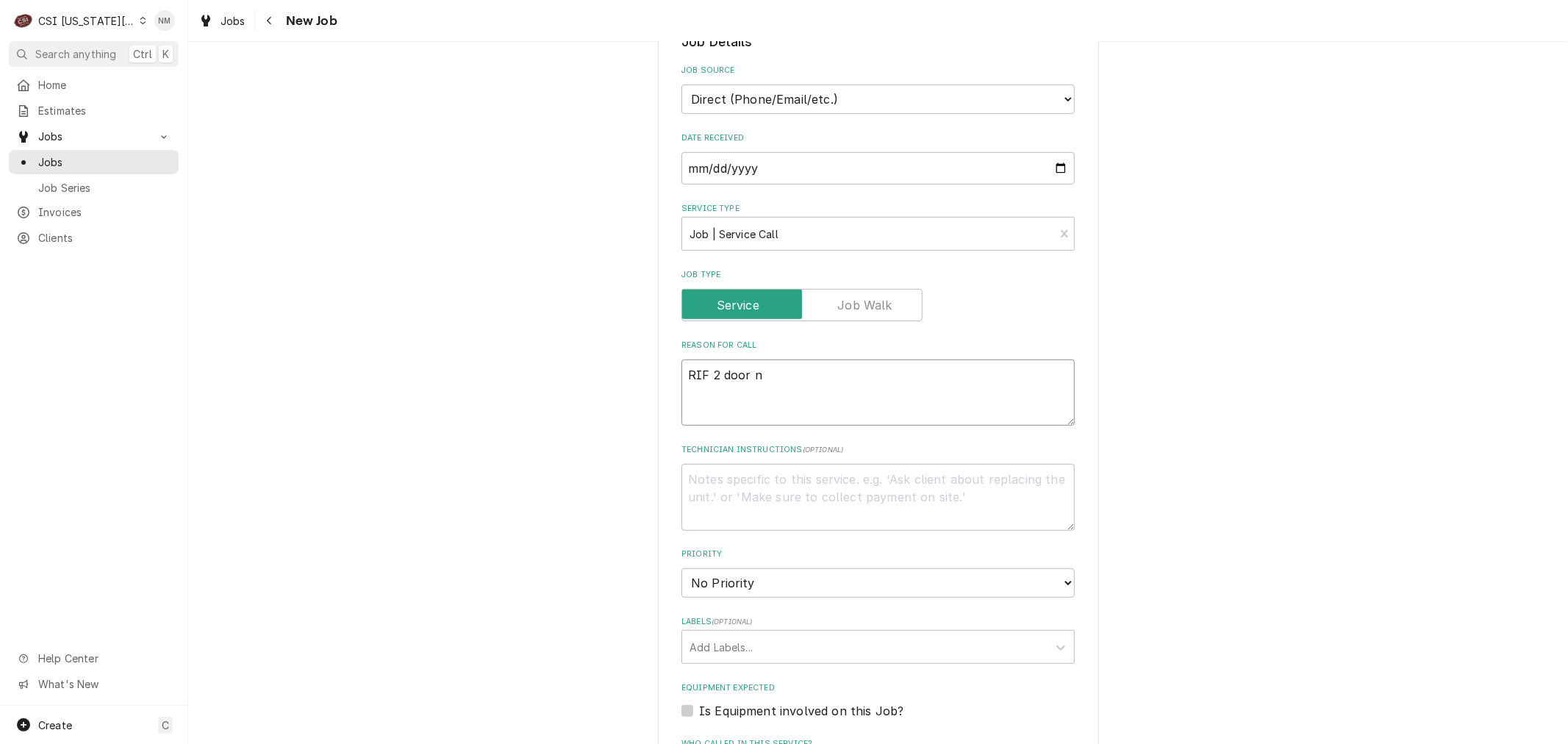
type textarea "RIF 2 door no"
type textarea "x"
type textarea "RIF 2 door not"
type textarea "x"
type textarea "RIF 2 door not"
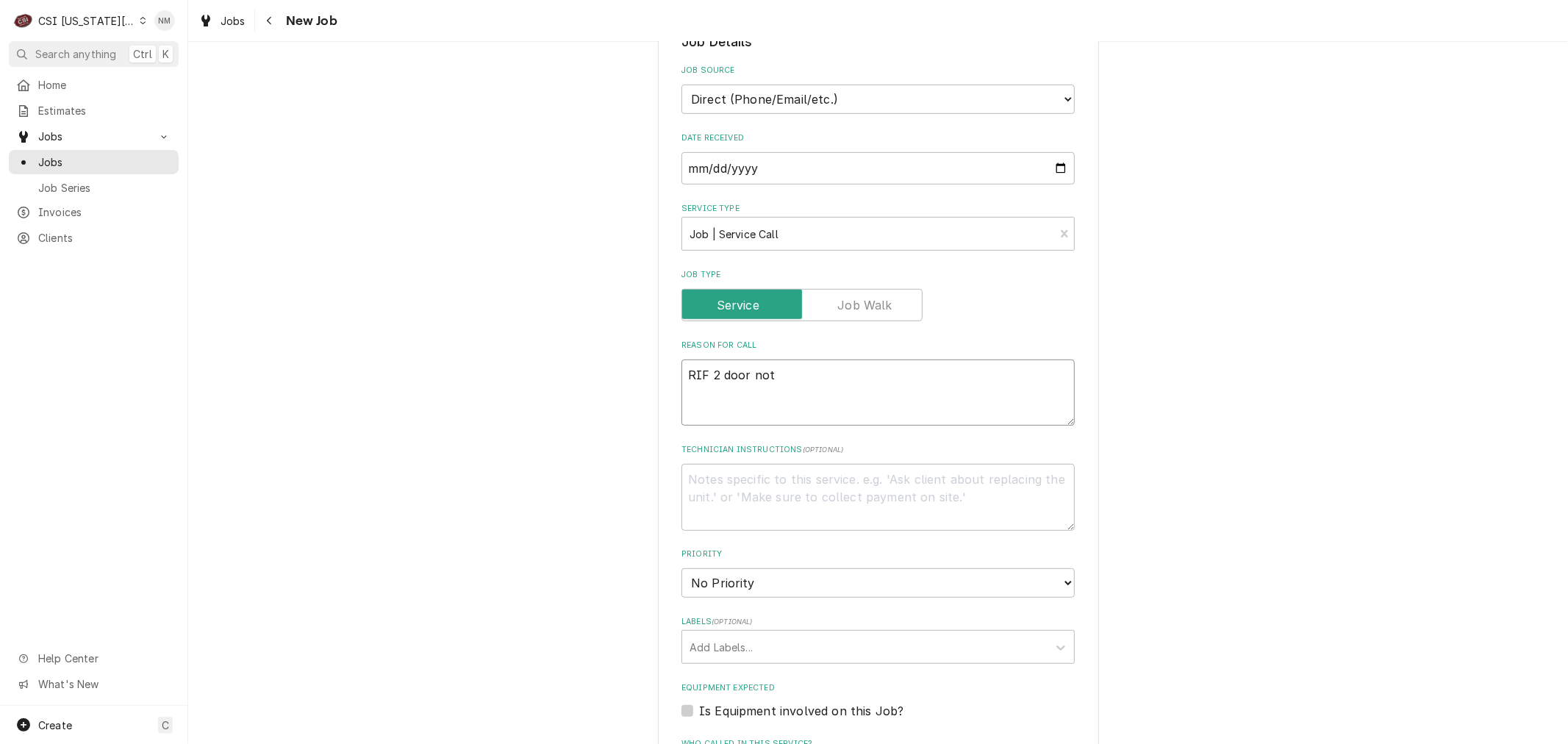
type textarea "x"
type textarea "RIF 2 door not h"
type textarea "x"
type textarea "RIF 2 door not ho"
type textarea "x"
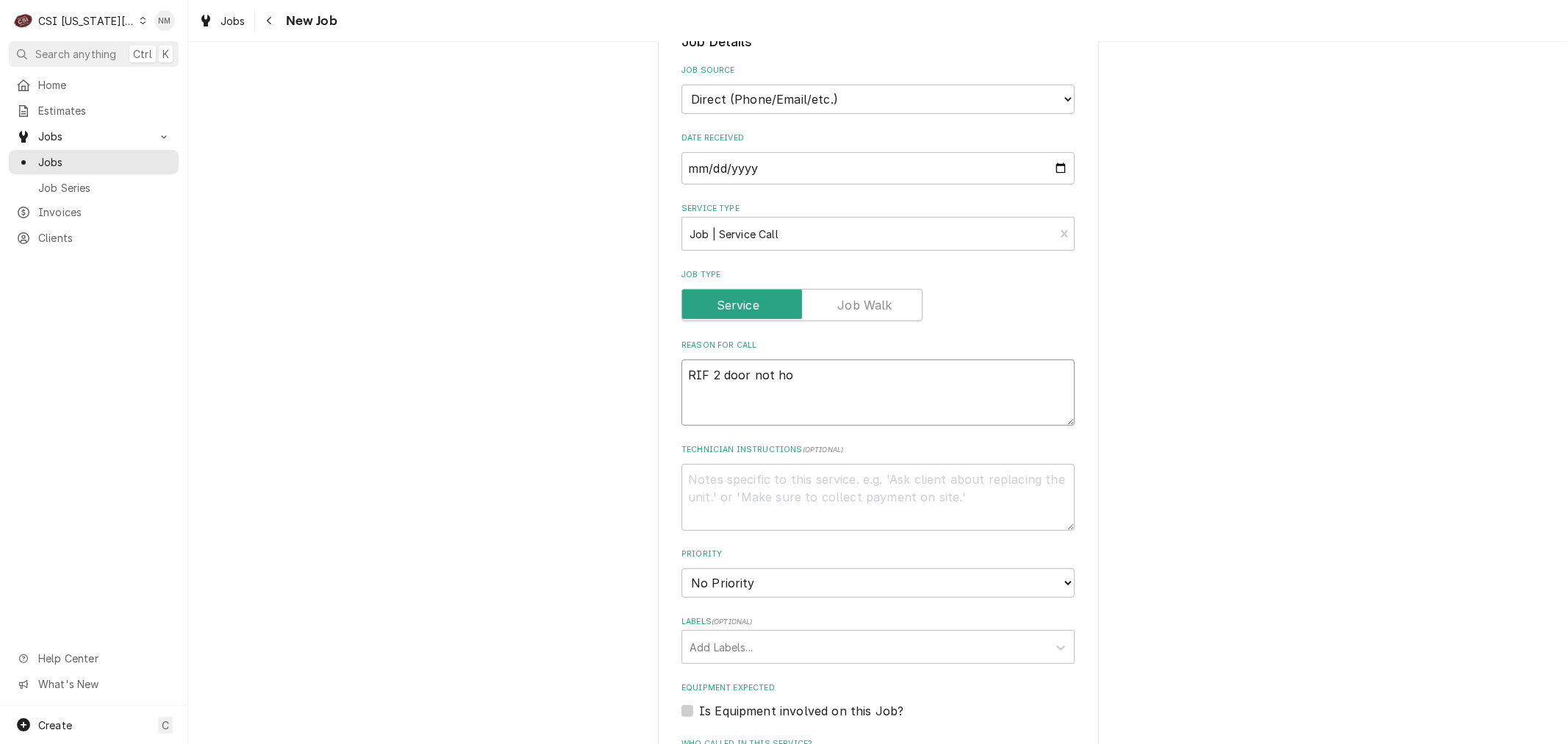
type textarea "RIF 2 door not hol"
type textarea "x"
type textarea "RIF 2 door not hold"
type textarea "x"
type textarea "RIF 2 door not holdi"
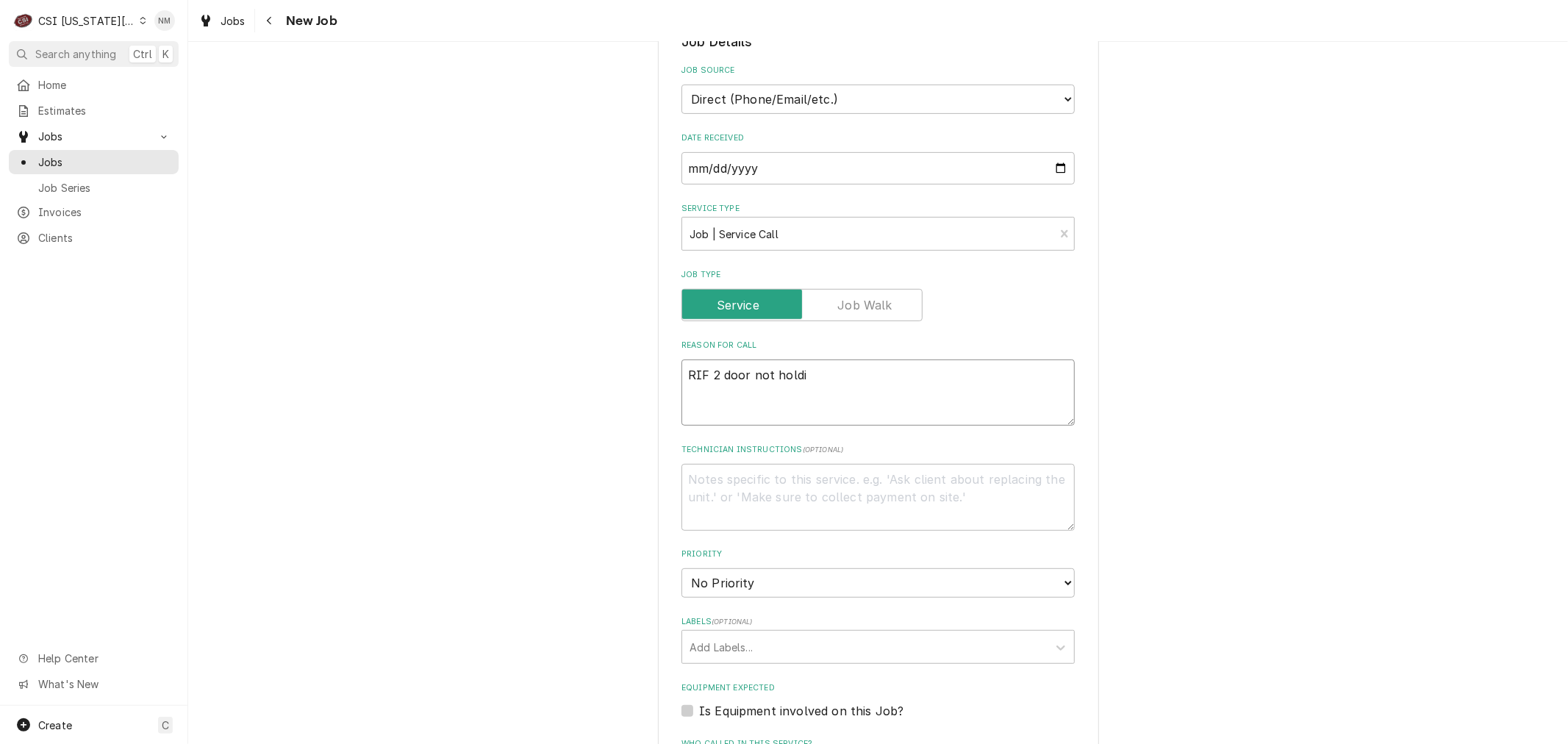
type textarea "x"
type textarea "RIF 2 door not holdin"
type textarea "x"
type textarea "RIF 2 door not holding"
type textarea "x"
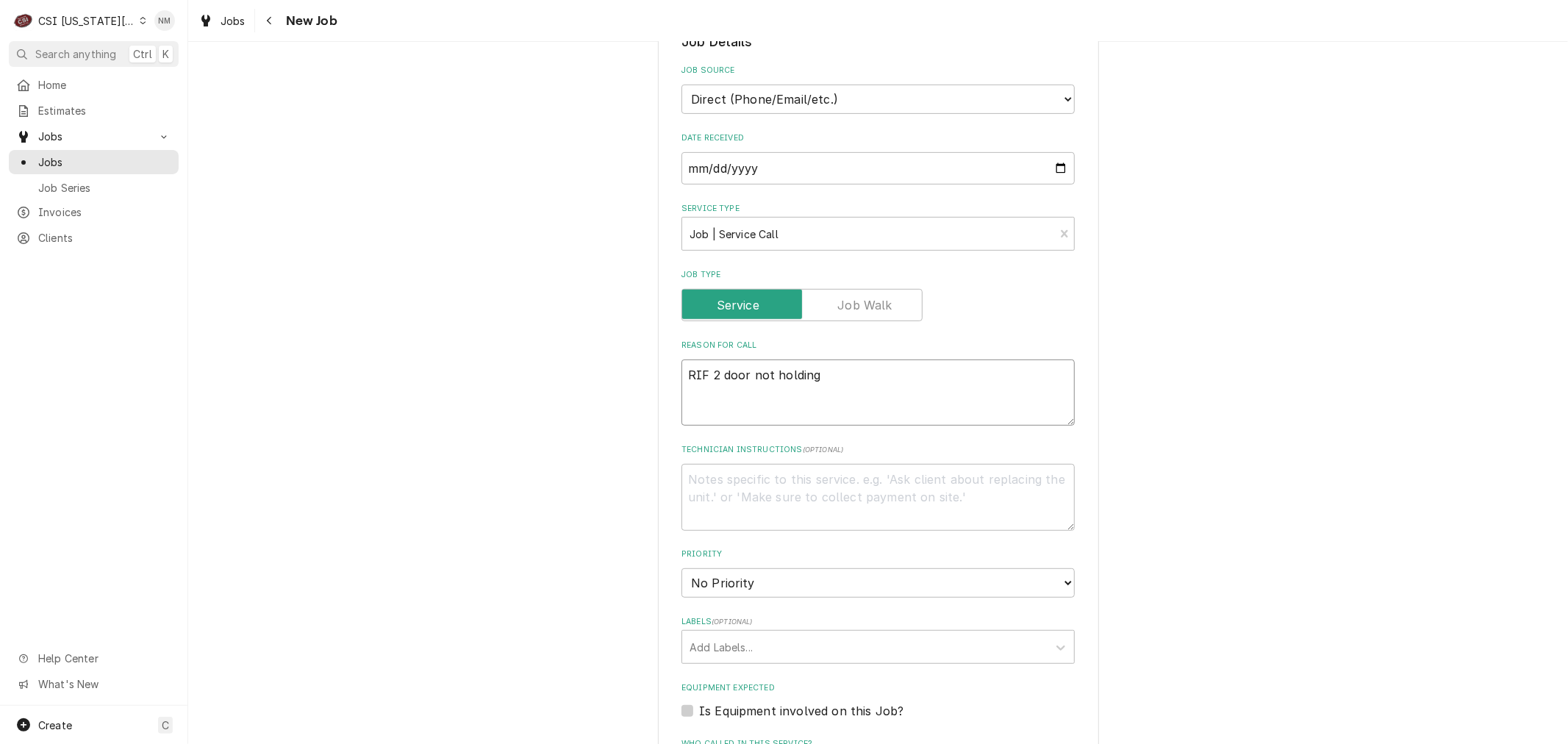
type textarea "RIF 2 door not holding"
type textarea "x"
type textarea "RIF 2 door not holding t"
type textarea "x"
type textarea "RIF 2 door not holding te"
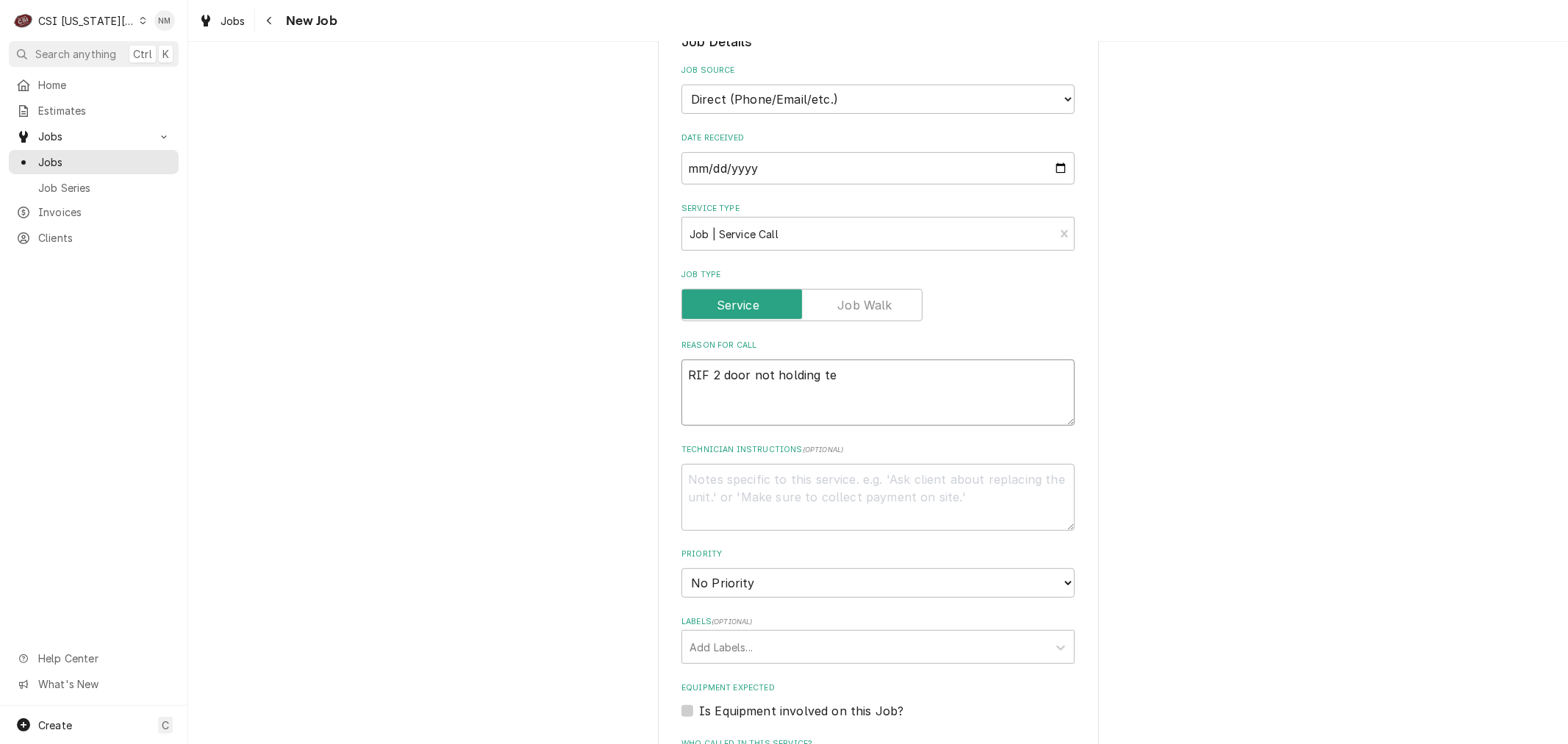
type textarea "x"
type textarea "RIF 2 door not holding tem"
type textarea "x"
type textarea "RIF 2 door not holding temp"
type textarea "x"
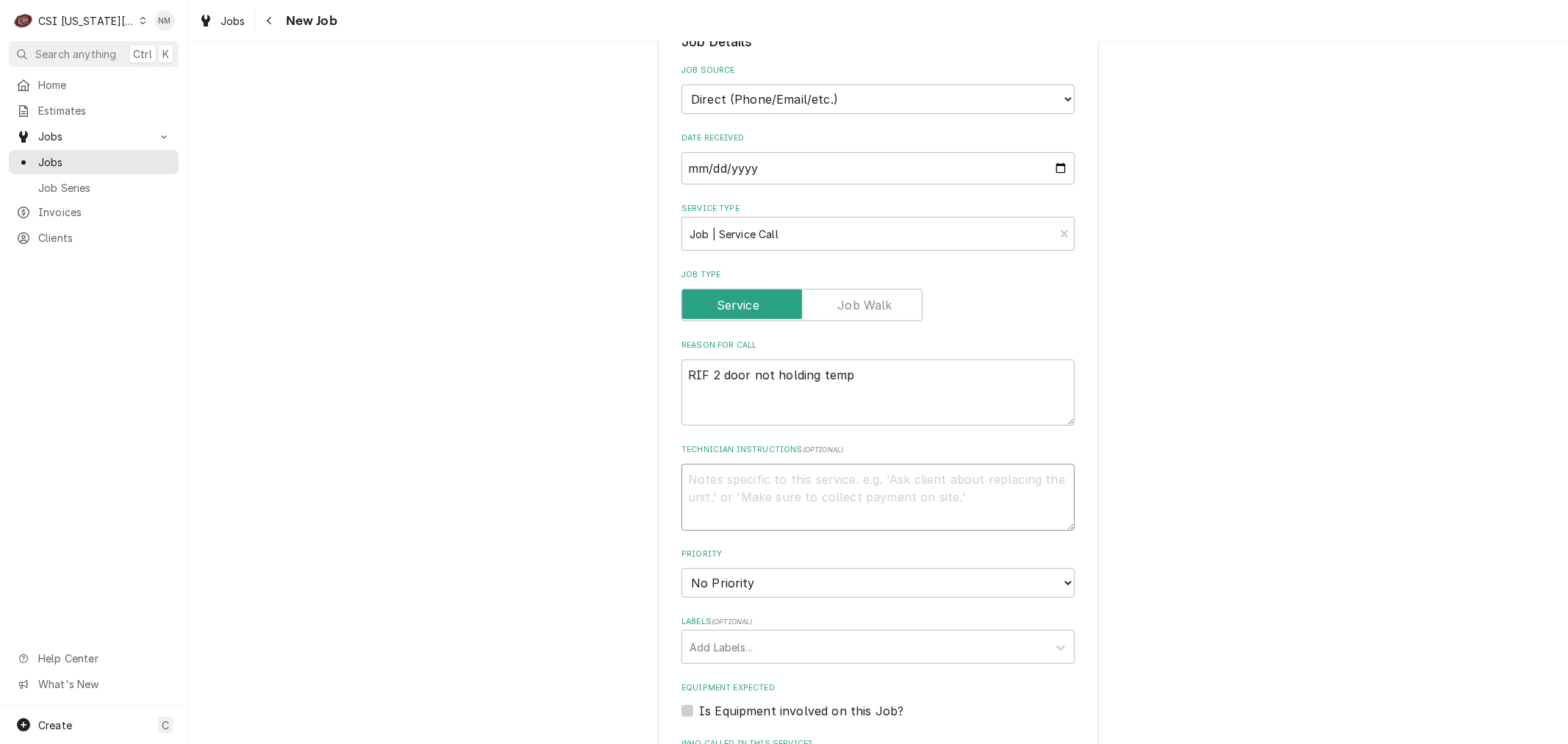
type textarea "C"
type textarea "x"
type textarea "CO"
type textarea "x"
type textarea "COD"
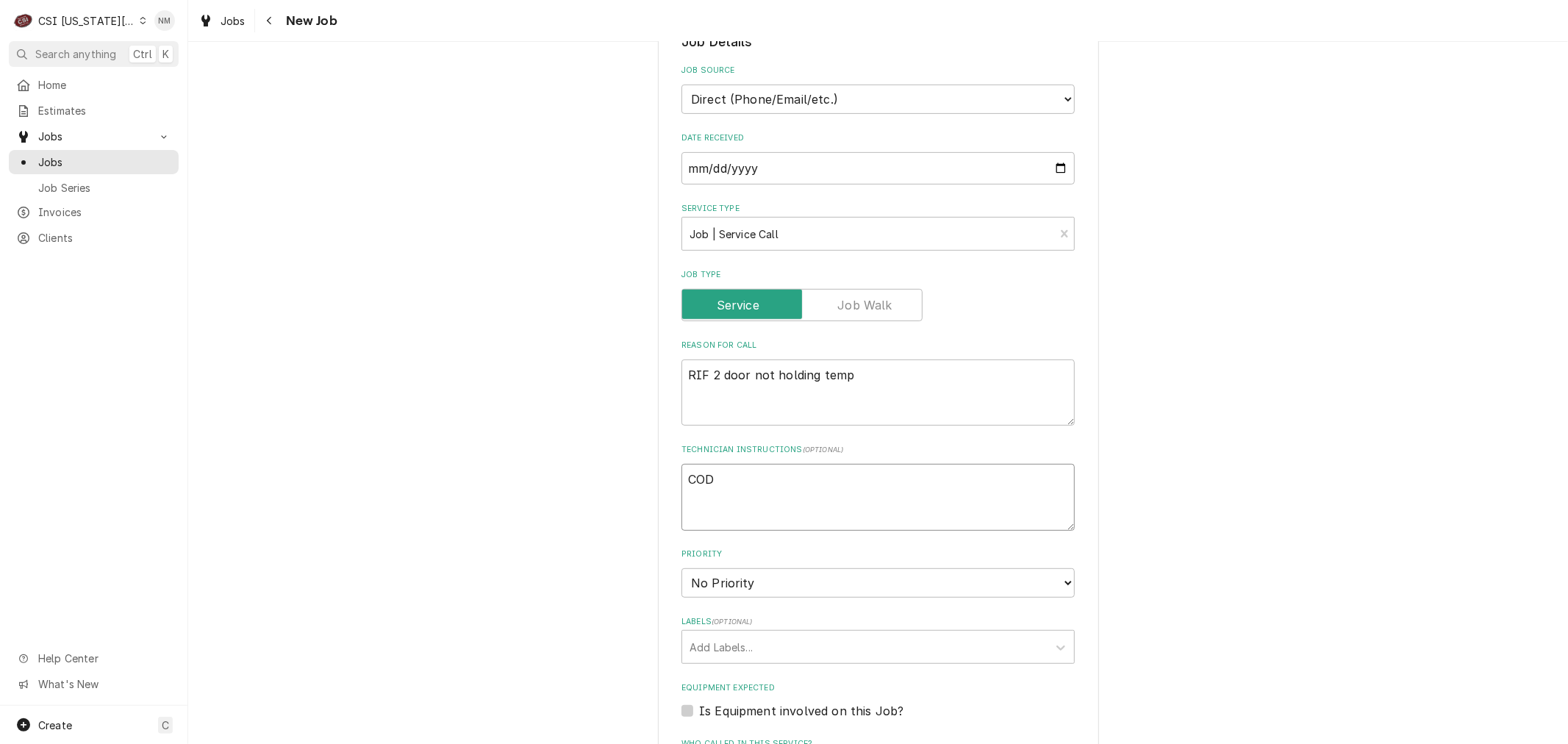
type textarea "x"
type textarea "COD"
type textarea "x"
type textarea "COD J"
type textarea "x"
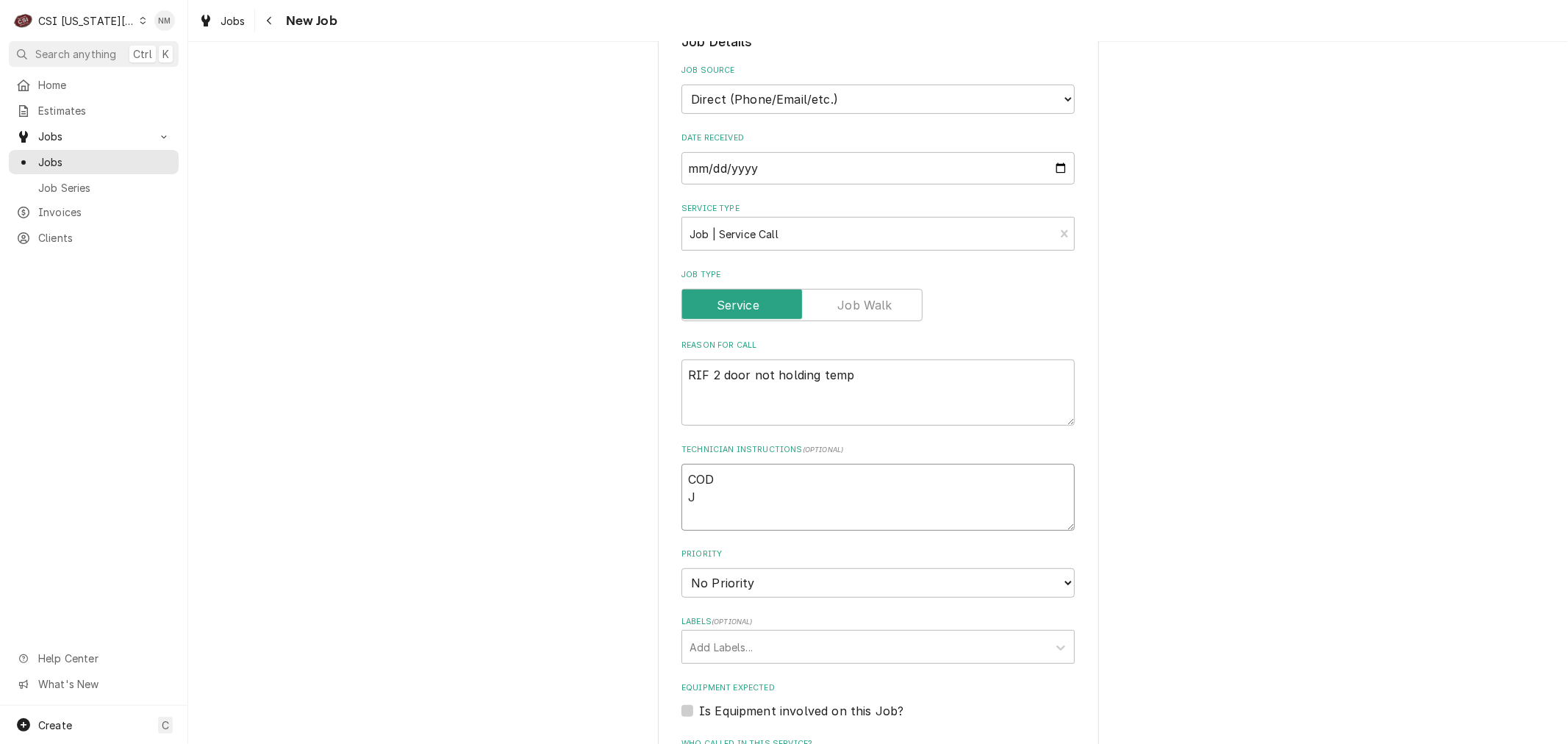
type textarea "COD Jo"
type textarea "x"
type textarea "COD [PERSON_NAME]"
type textarea "x"
type textarea "COD [PERSON_NAME]"
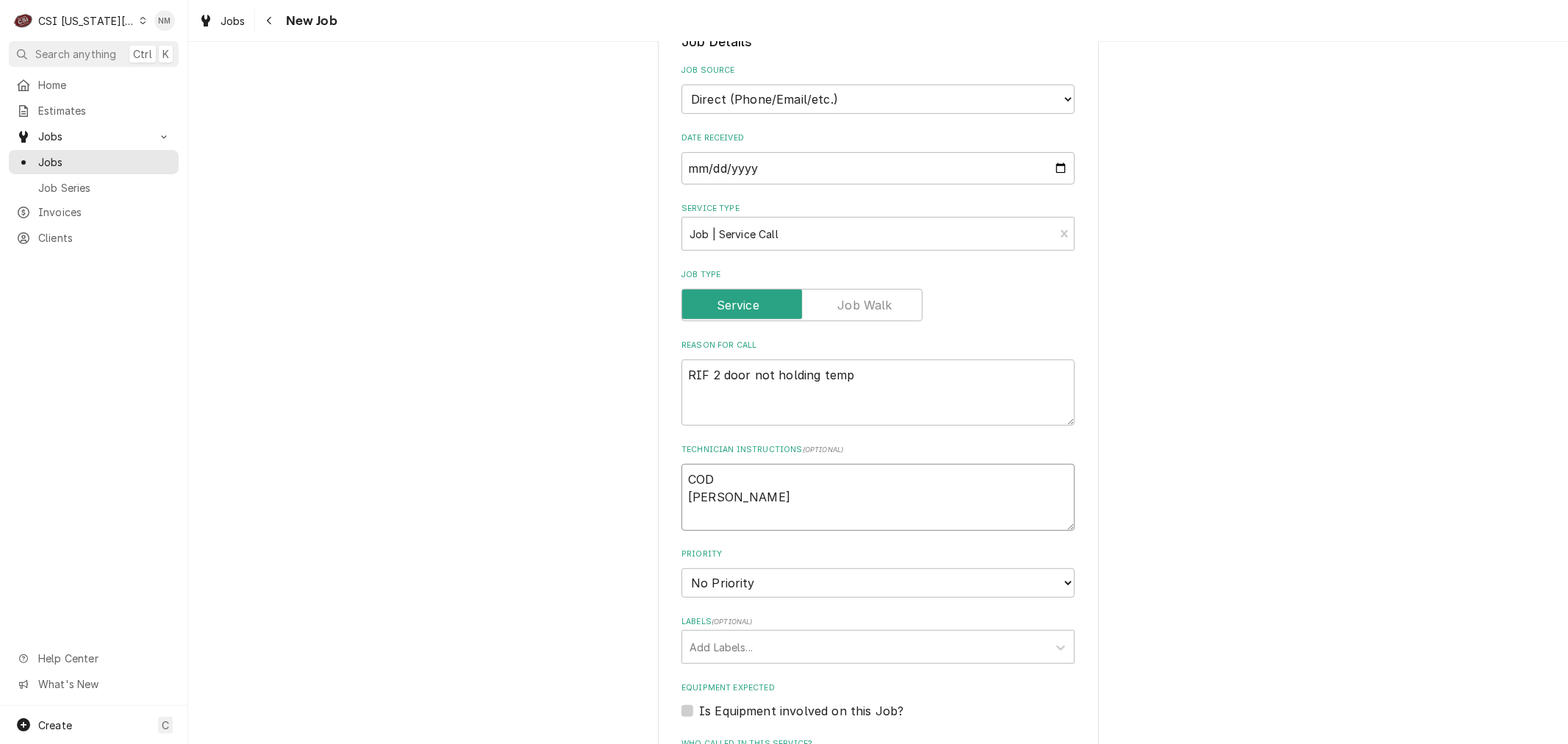
type textarea "x"
type textarea "COD [PERSON_NAME]"
type textarea "x"
type textarea "COD [PERSON_NAME] 9"
type textarea "x"
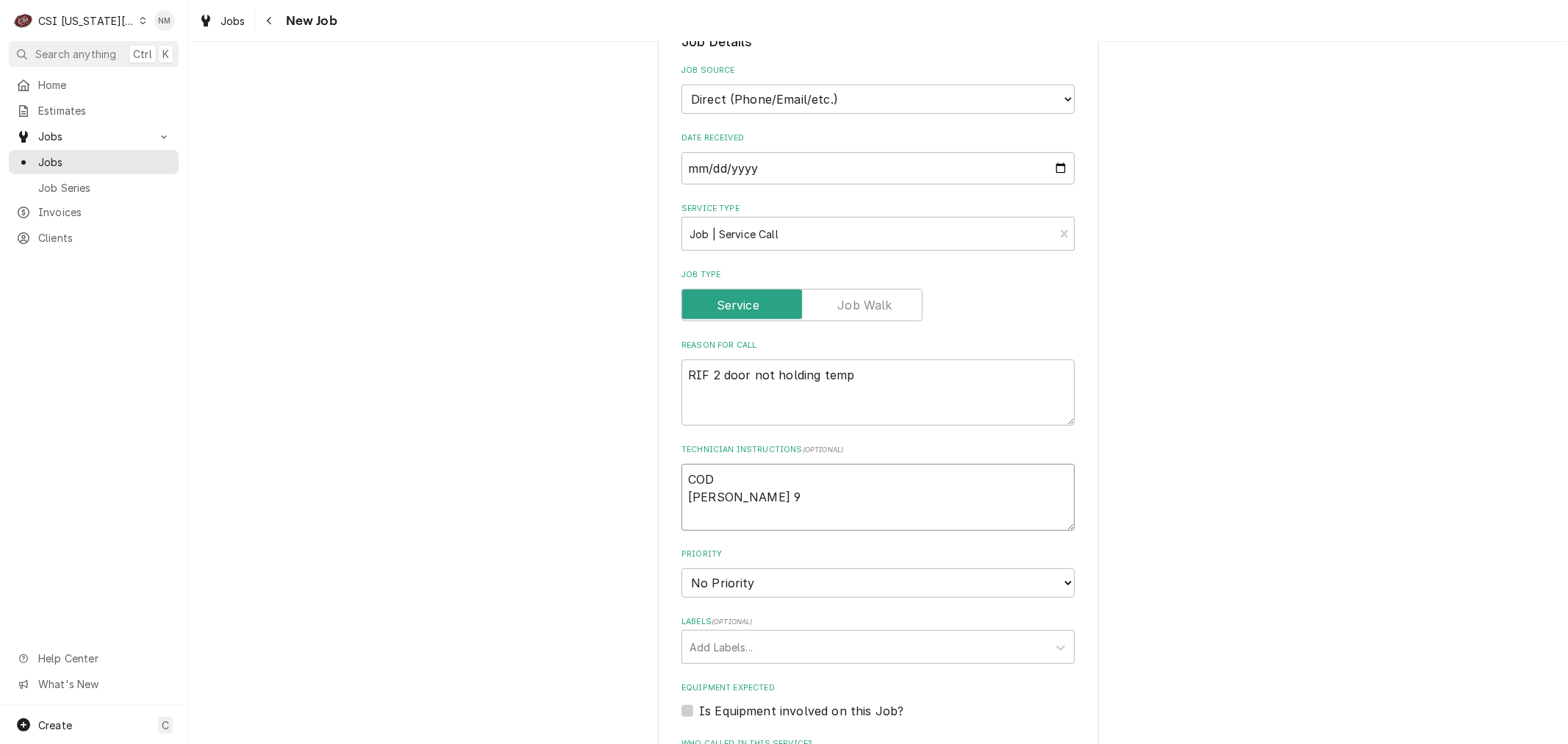
type textarea "COD [PERSON_NAME] 91"
type textarea "x"
type textarea "COD [PERSON_NAME] 913"
type textarea "x"
type textarea "COD [PERSON_NAME] 913-"
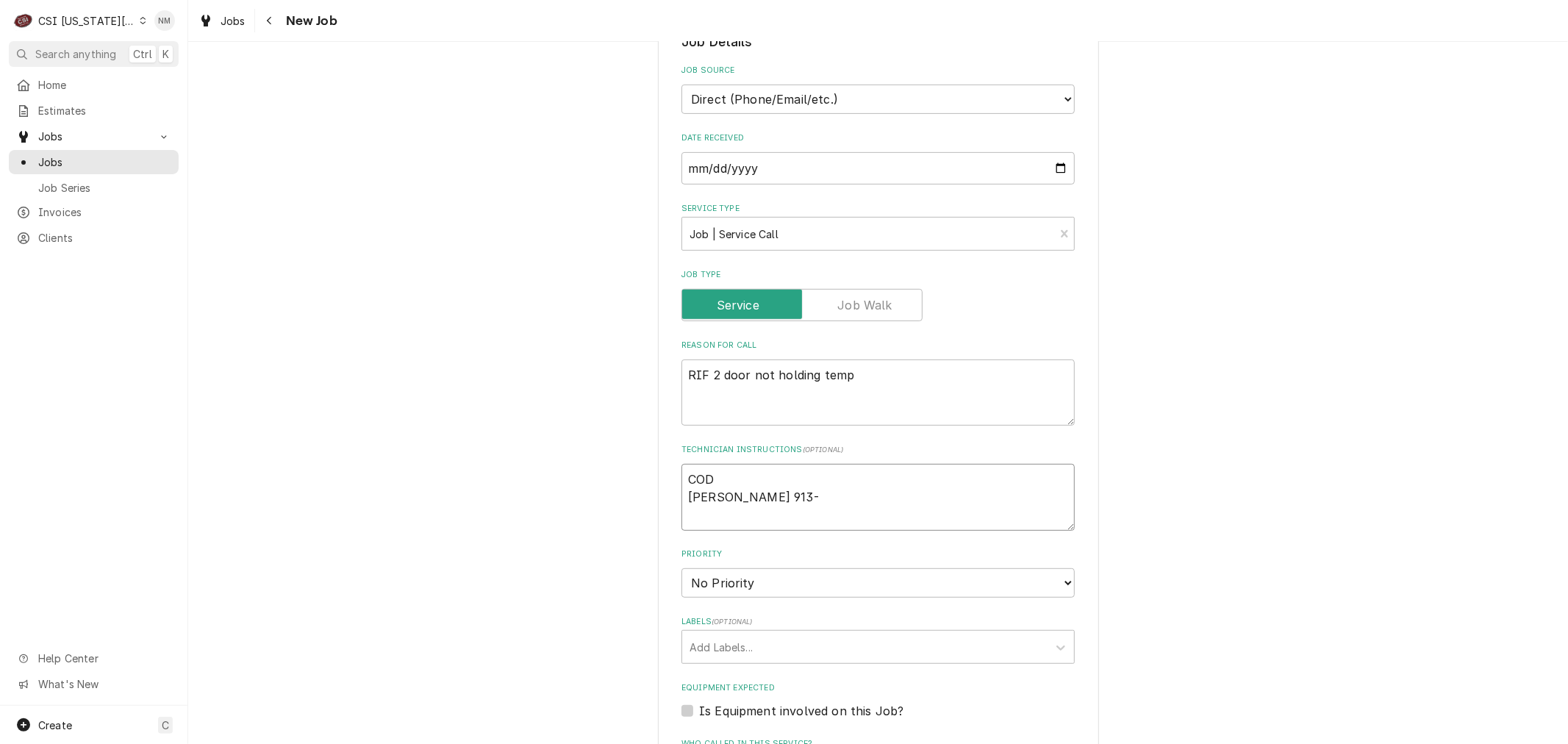
type textarea "x"
type textarea "COD [PERSON_NAME] 913-6"
type textarea "x"
type textarea "COD [PERSON_NAME] 913-68"
type textarea "x"
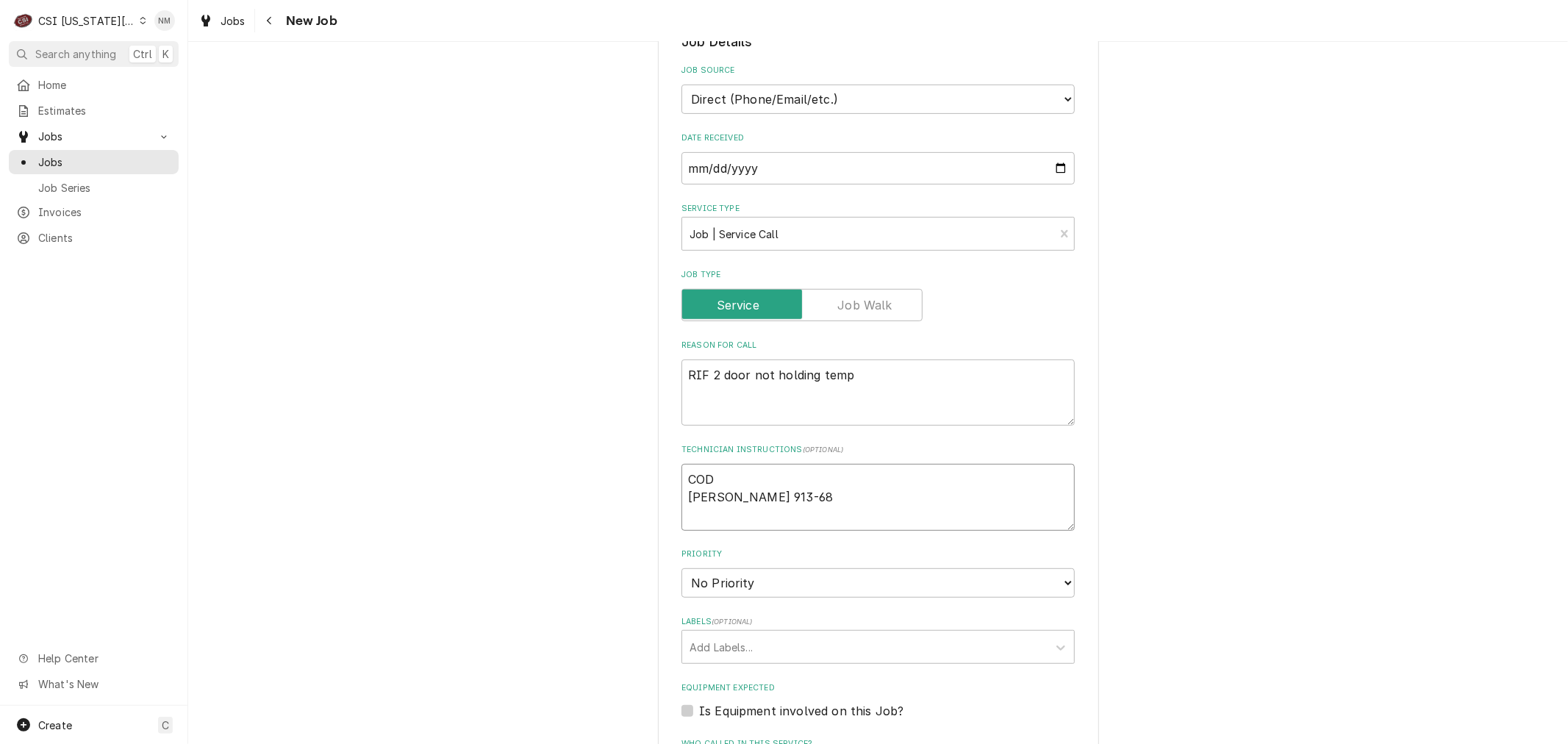
type textarea "COD [PERSON_NAME] 913-687"
type textarea "x"
type textarea "COD [PERSON_NAME] 913-687-"
type textarea "x"
type textarea "COD [PERSON_NAME] [PHONE_NUMBER]"
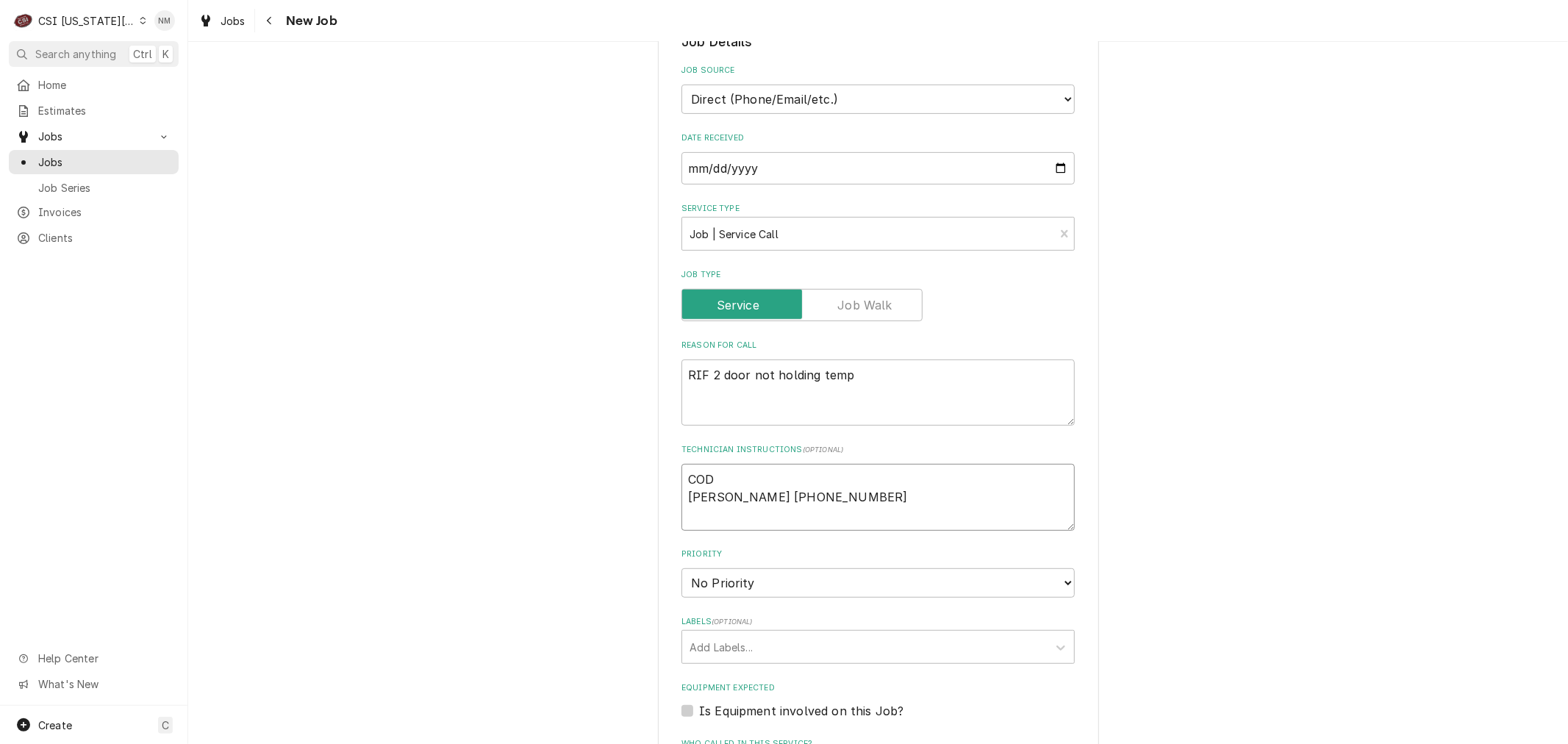
type textarea "x"
type textarea "COD [PERSON_NAME] [PHONE_NUMBER]"
type textarea "x"
type textarea "COD [PERSON_NAME] [PHONE_NUMBER]"
type textarea "x"
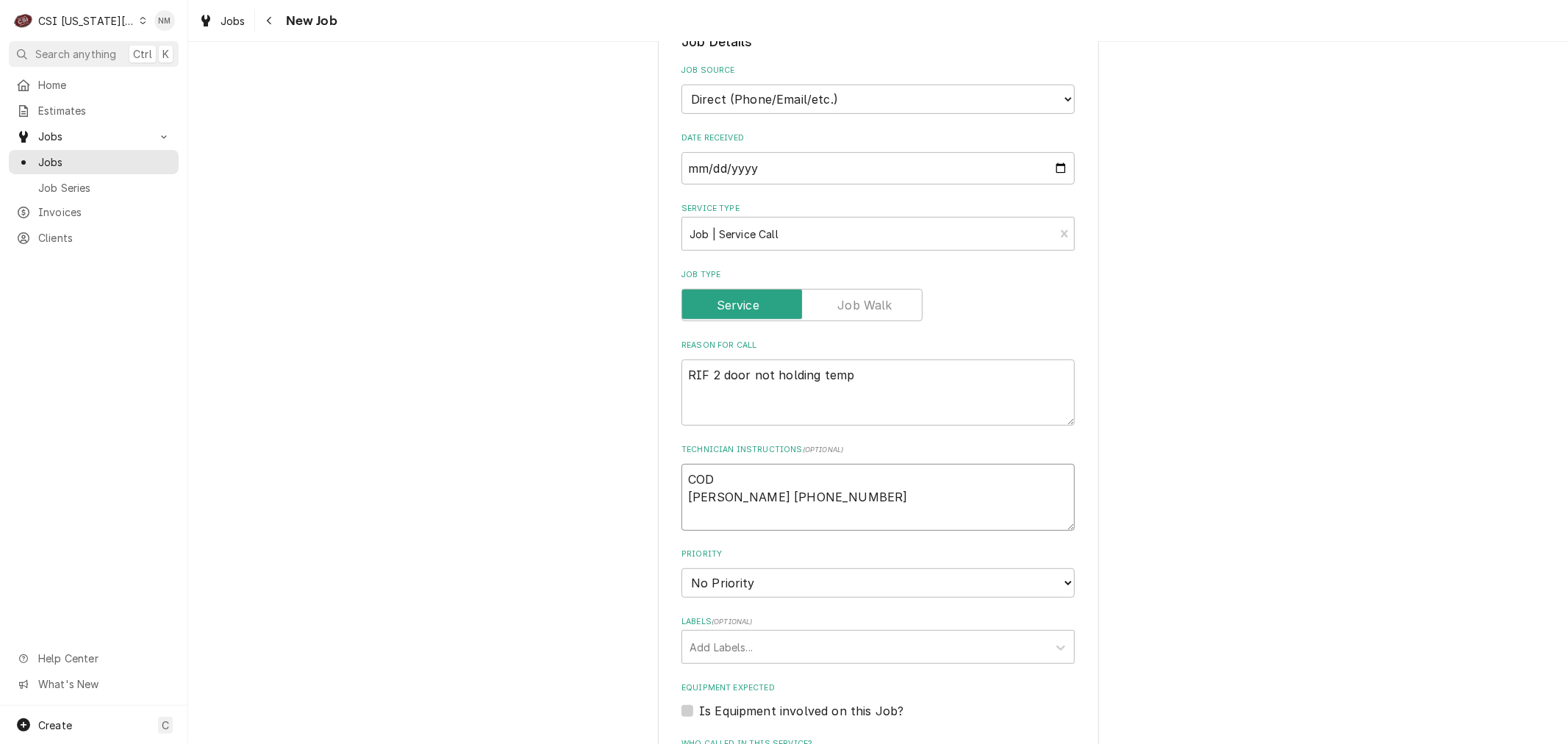
type textarea "COD [PERSON_NAME] [PHONE_NUMBER]"
type textarea "x"
type textarea "COD [PERSON_NAME] [PHONE_NUMBER]"
type textarea "x"
type textarea "COD [PERSON_NAME] [PHONE_NUMBER] o"
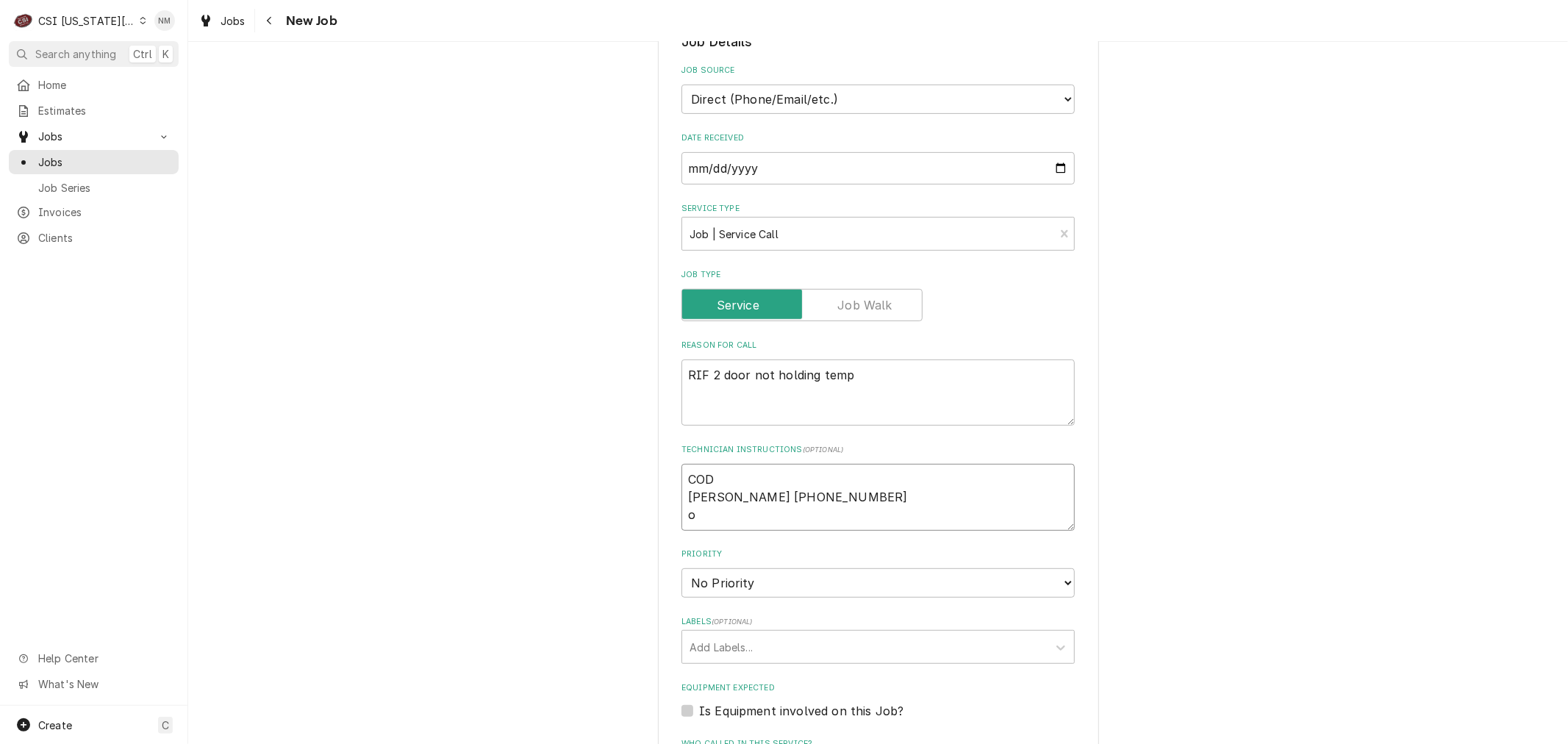
type textarea "x"
type textarea "COD [PERSON_NAME] [PHONE_NUMBER] on"
type textarea "x"
type textarea "COD [PERSON_NAME] [PHONE_NUMBER] on"
type textarea "x"
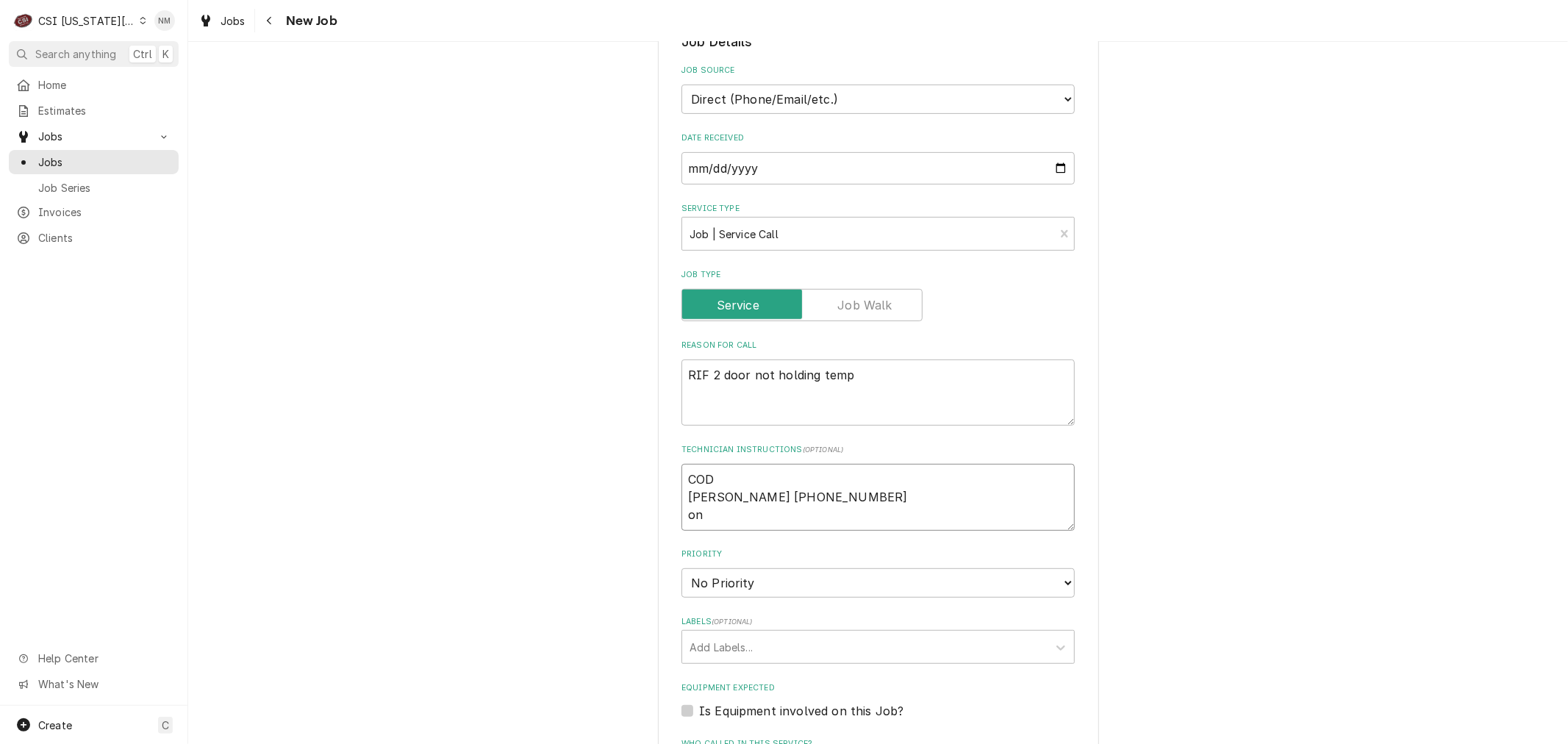
type textarea "COD [PERSON_NAME] [PHONE_NUMBER] on s"
type textarea "x"
type textarea "COD [PERSON_NAME] [PHONE_NUMBER] on si"
type textarea "x"
type textarea "COD [PERSON_NAME] [PHONE_NUMBER] on sit"
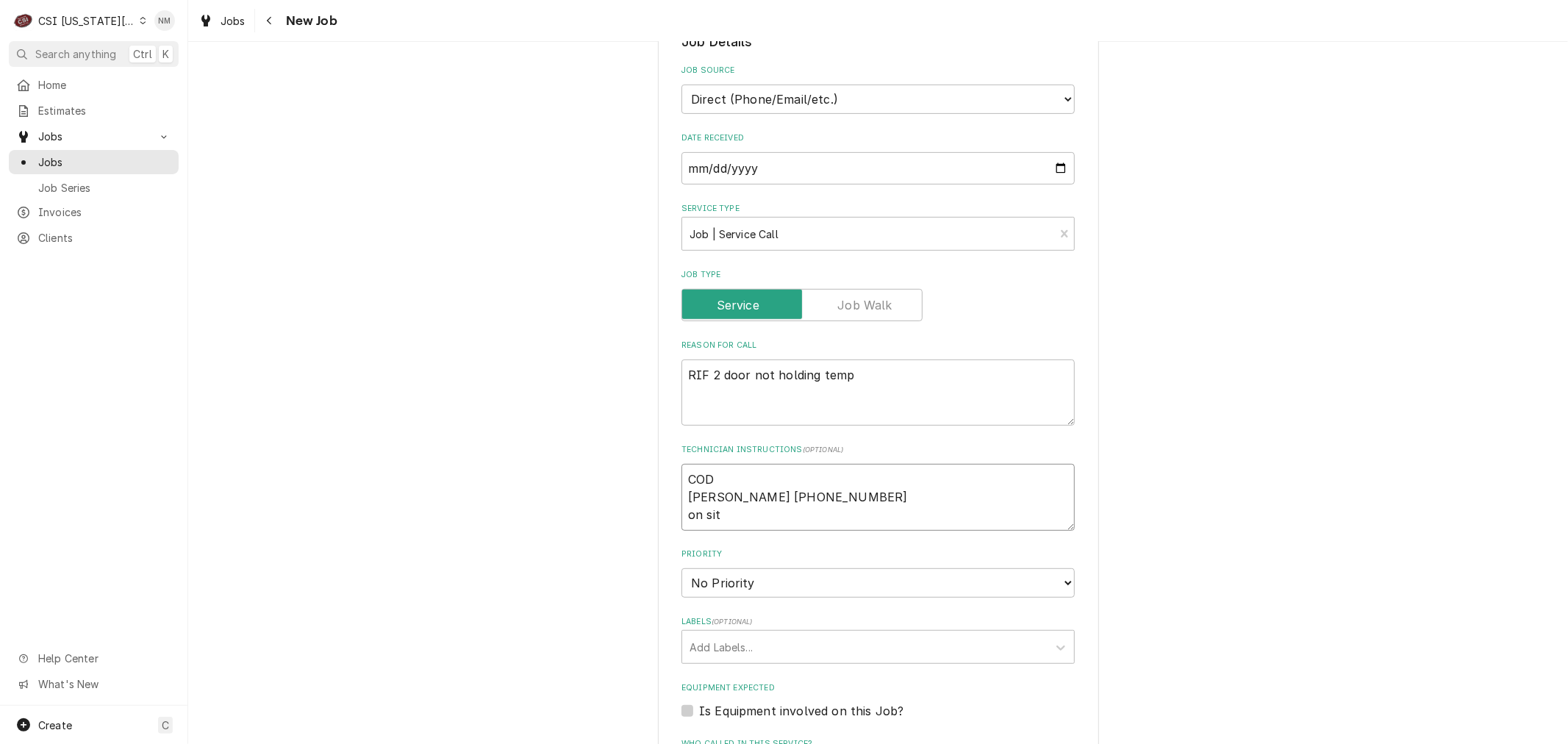
type textarea "x"
type textarea "COD [PERSON_NAME] [PHONE_NUMBER] on site"
type textarea "x"
type textarea "COD [PERSON_NAME] [PHONE_NUMBER] on site"
type textarea "x"
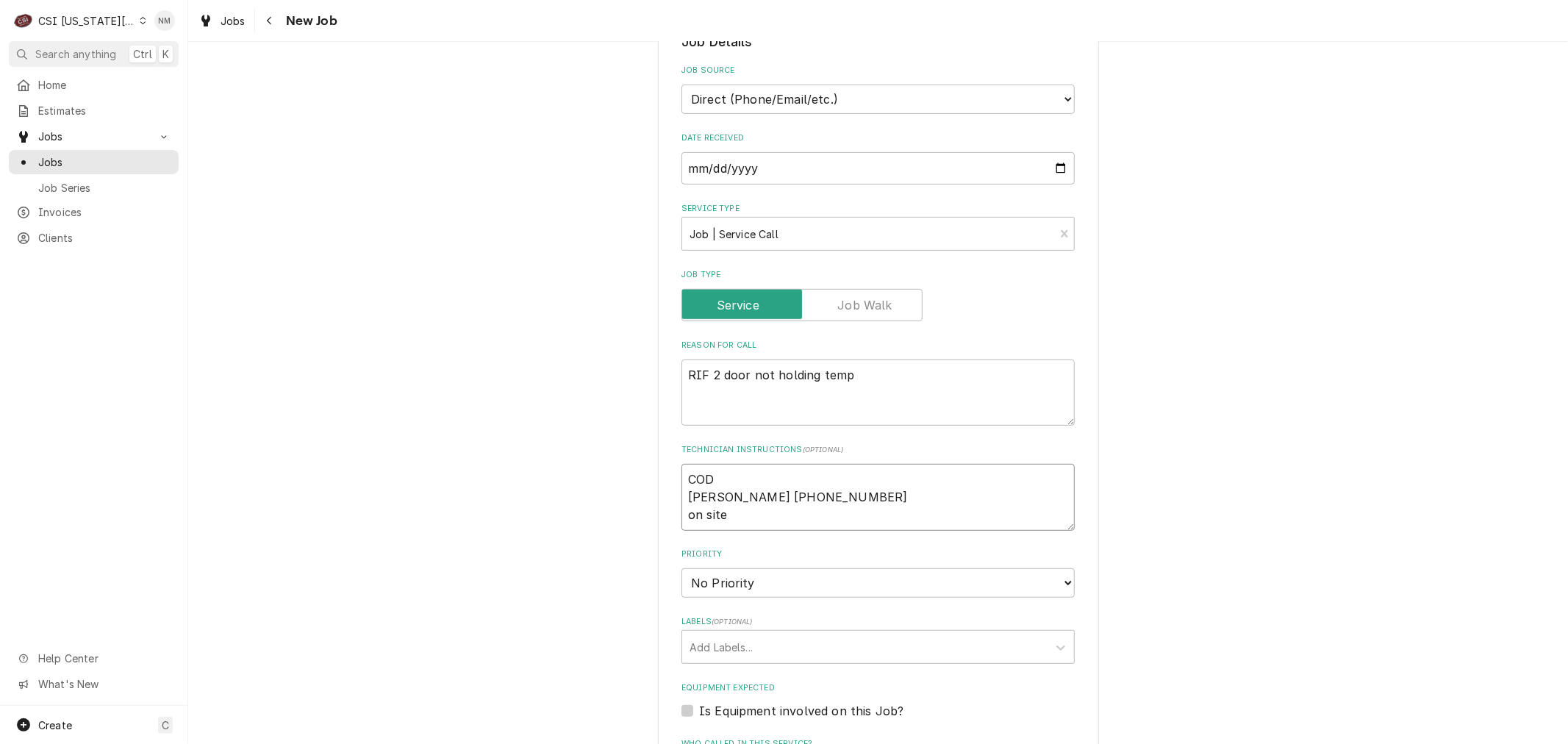
type textarea "COD [PERSON_NAME] [PHONE_NUMBER] on site 8"
type textarea "x"
type textarea "COD [PERSON_NAME] [PHONE_NUMBER] on site 8"
type textarea "x"
type textarea "COD [PERSON_NAME] [PHONE_NUMBER] on site 8 a"
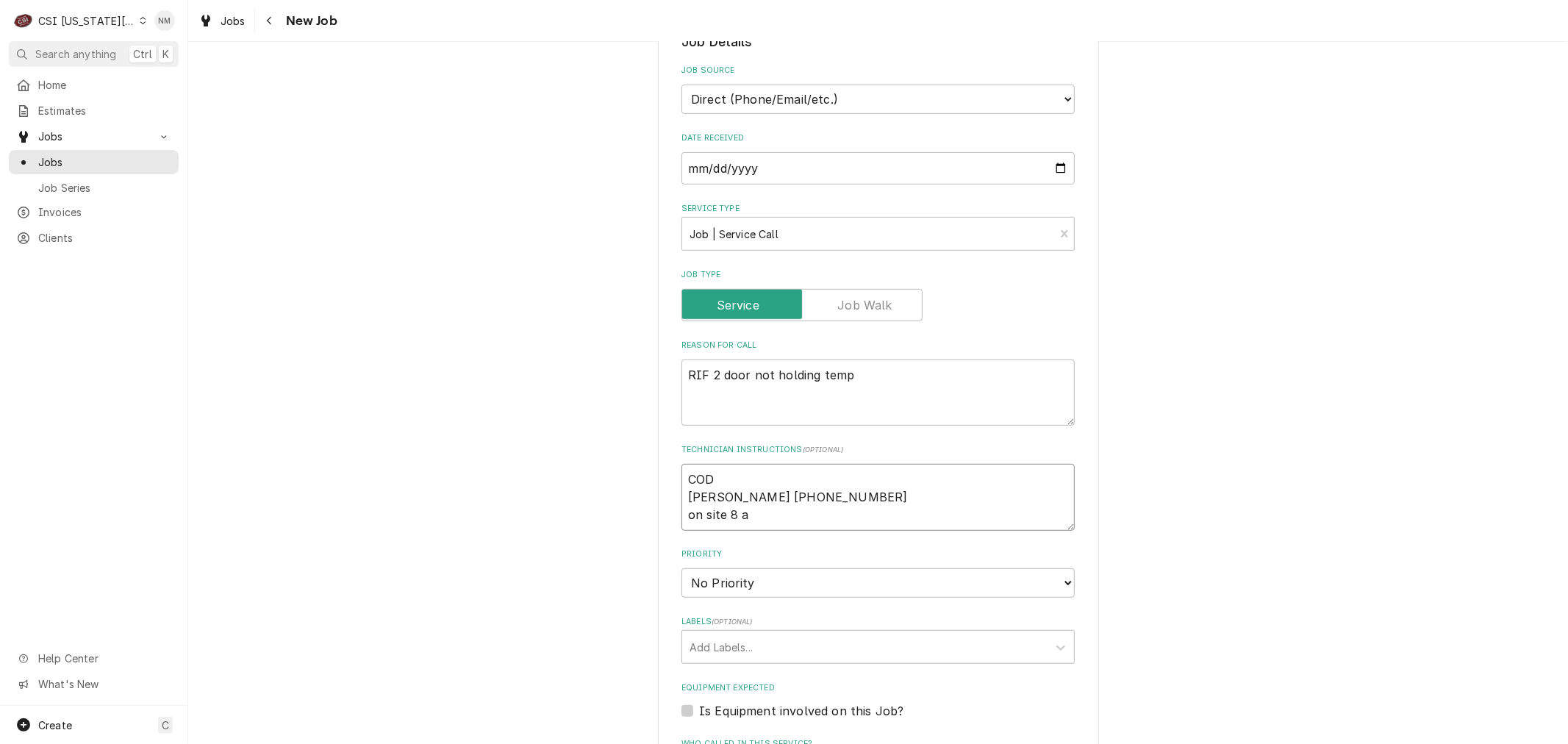
type textarea "x"
type textarea "COD [PERSON_NAME] [PHONE_NUMBER] on site 8 am"
type textarea "x"
type textarea "COD [PERSON_NAME] [PHONE_NUMBER] on site 8 am"
click at [884, 570] on select "No Priority Urgent High Medium Low" at bounding box center [878, 583] width 394 height 29
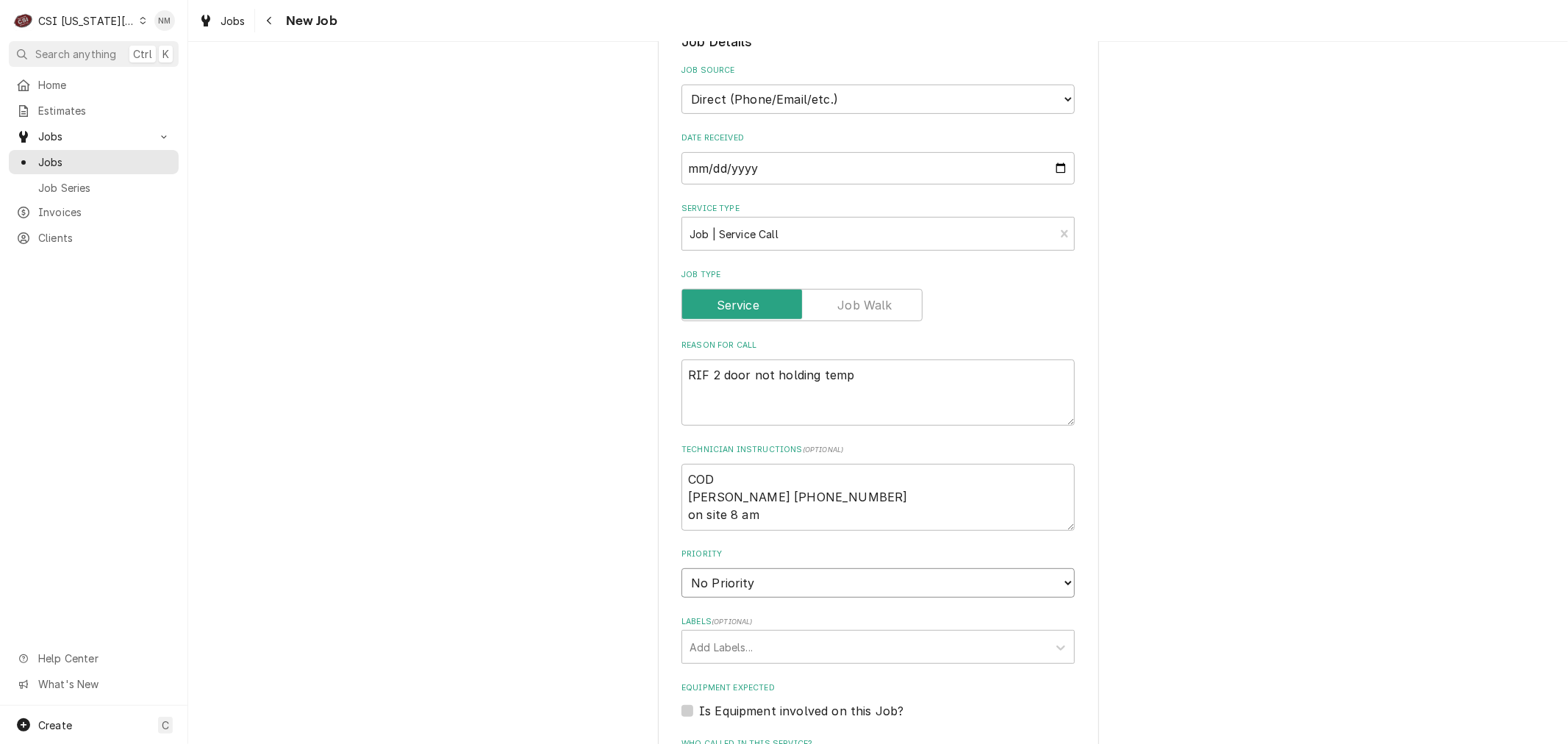
select select "4"
click at [681, 568] on select "No Priority Urgent High Medium Low" at bounding box center [878, 583] width 394 height 29
type textarea "x"
click at [799, 642] on div "Labels" at bounding box center [865, 646] width 351 height 27
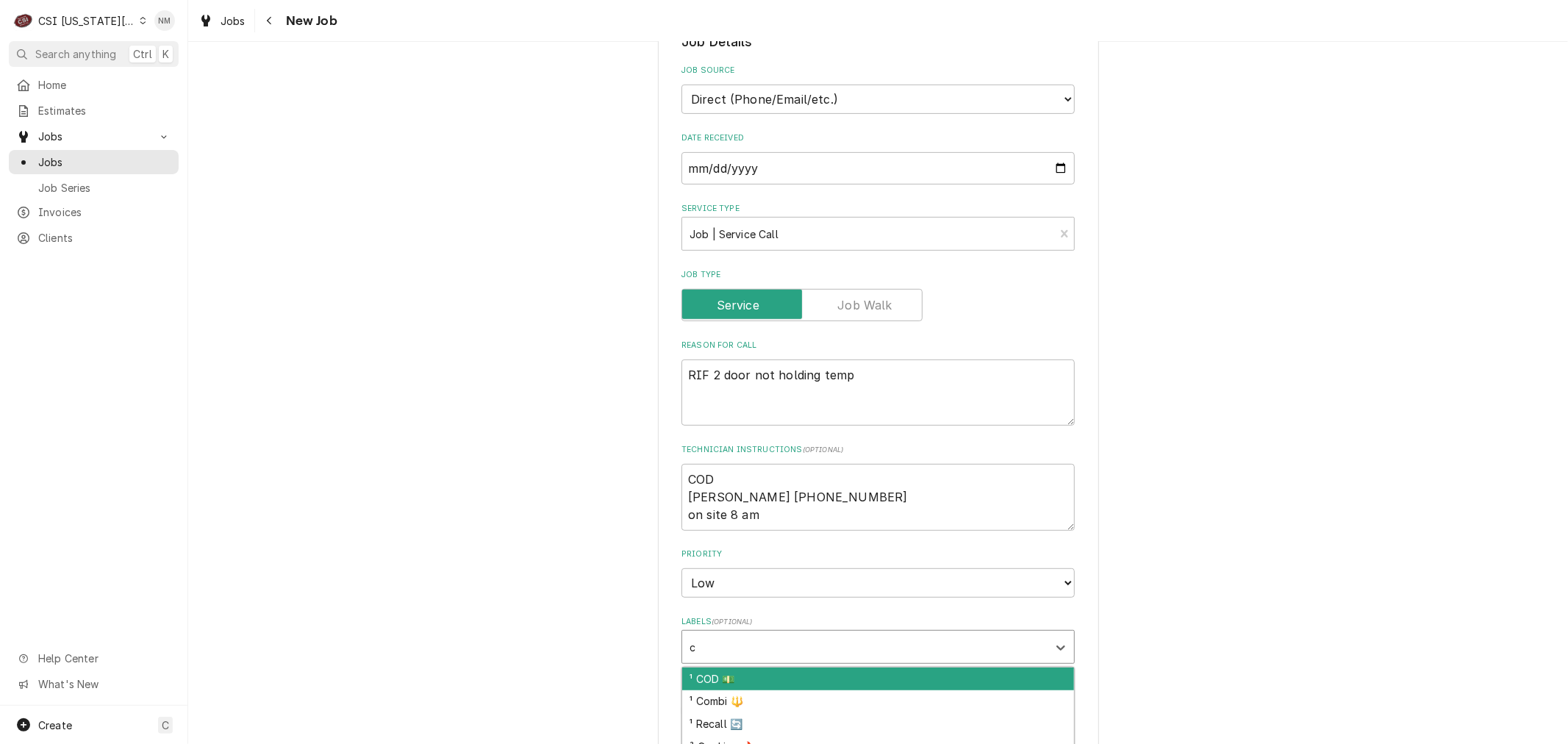
type input "co"
click at [805, 673] on div "¹ COD 💵" at bounding box center [878, 679] width 392 height 23
type textarea "x"
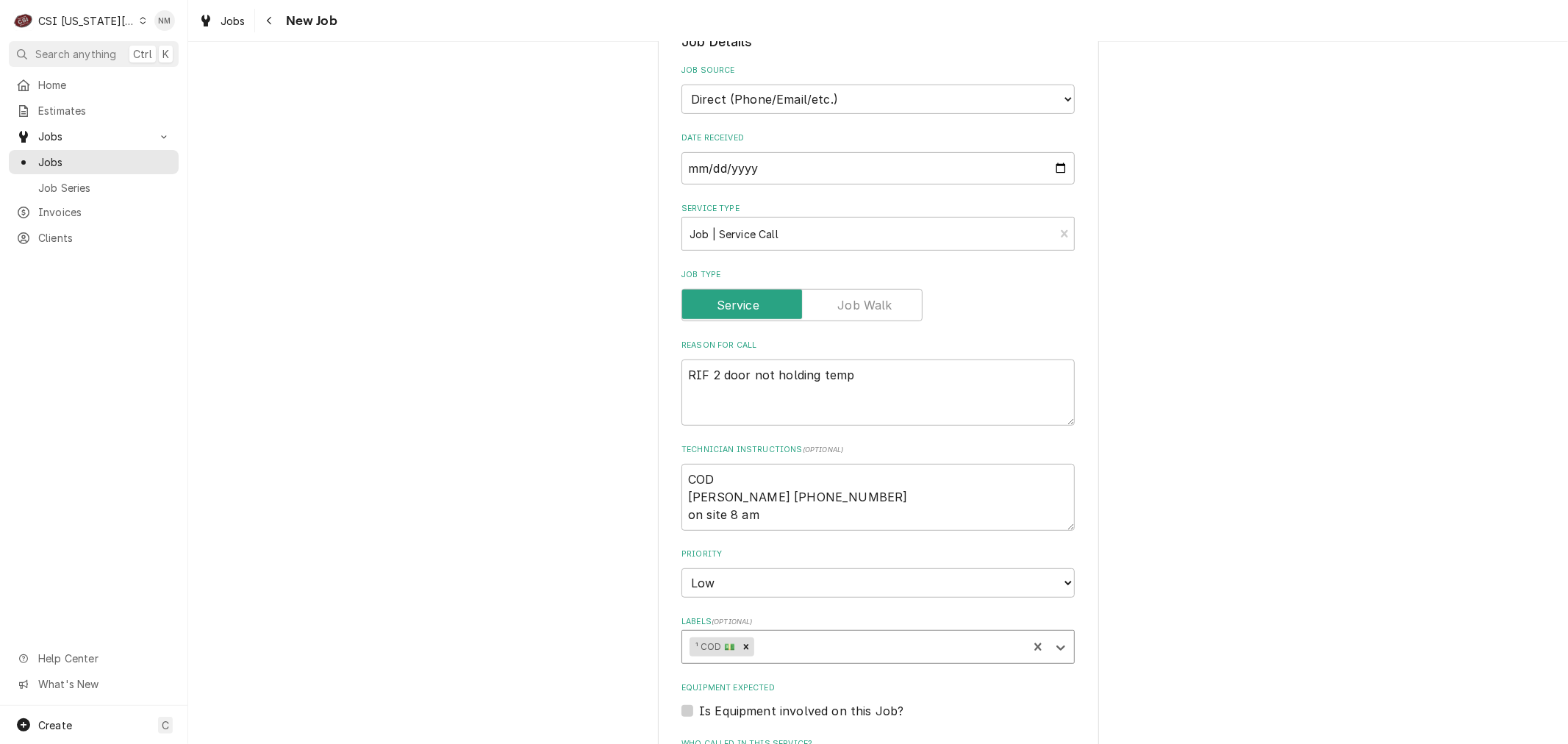
type input "r"
type textarea "x"
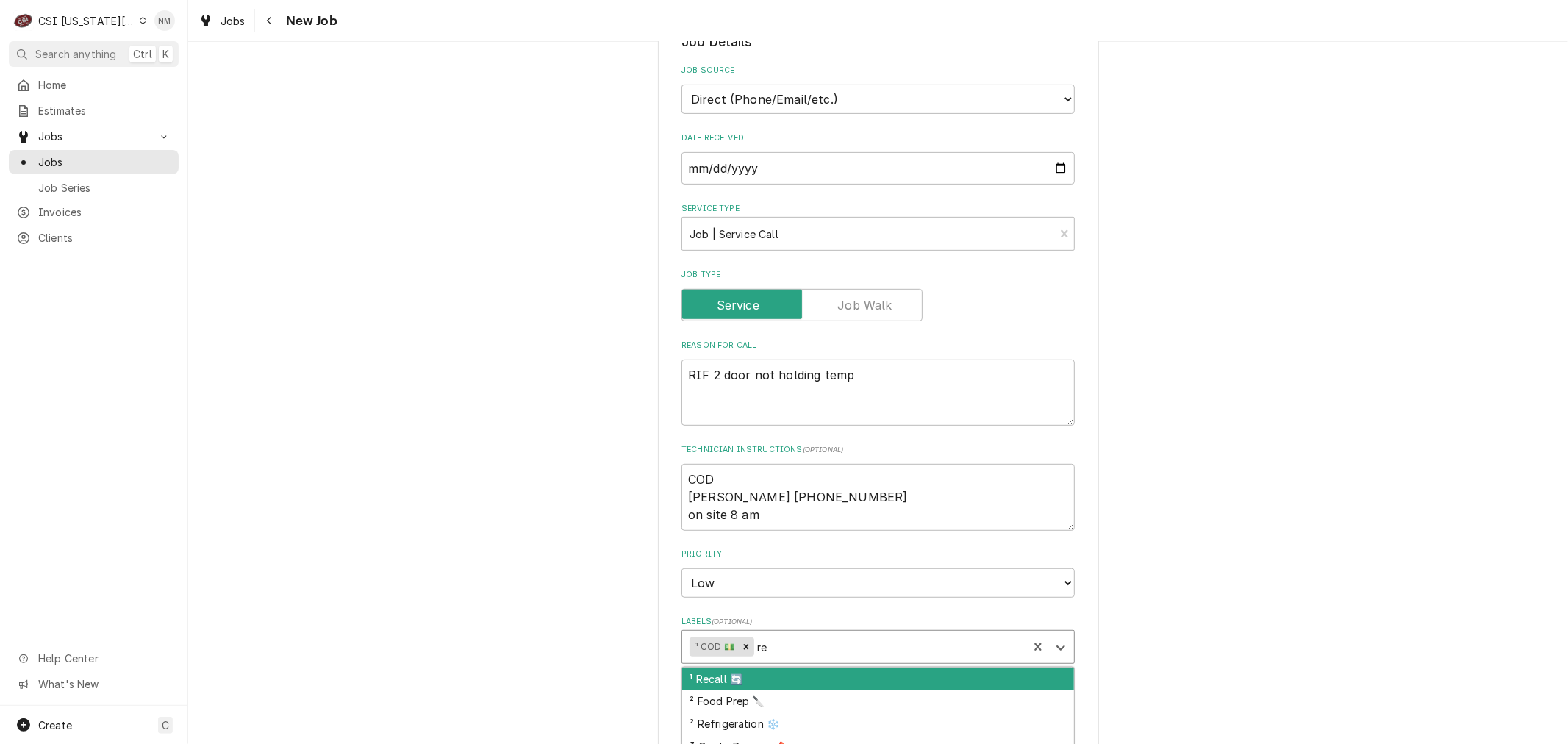
type input "ref"
click at [805, 676] on div "² Refrigeration ❄️" at bounding box center [878, 679] width 392 height 23
type textarea "x"
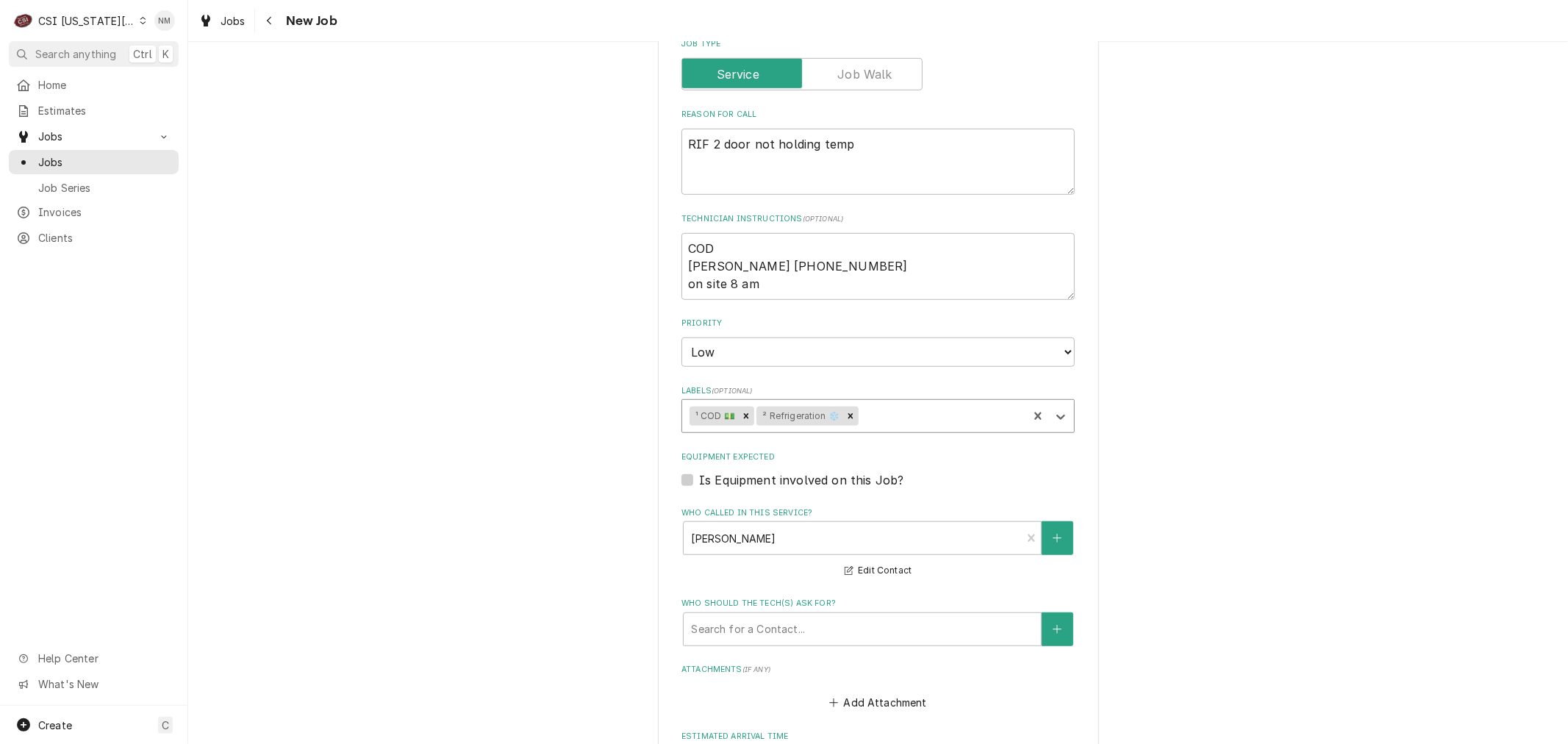
scroll to position [817, 0]
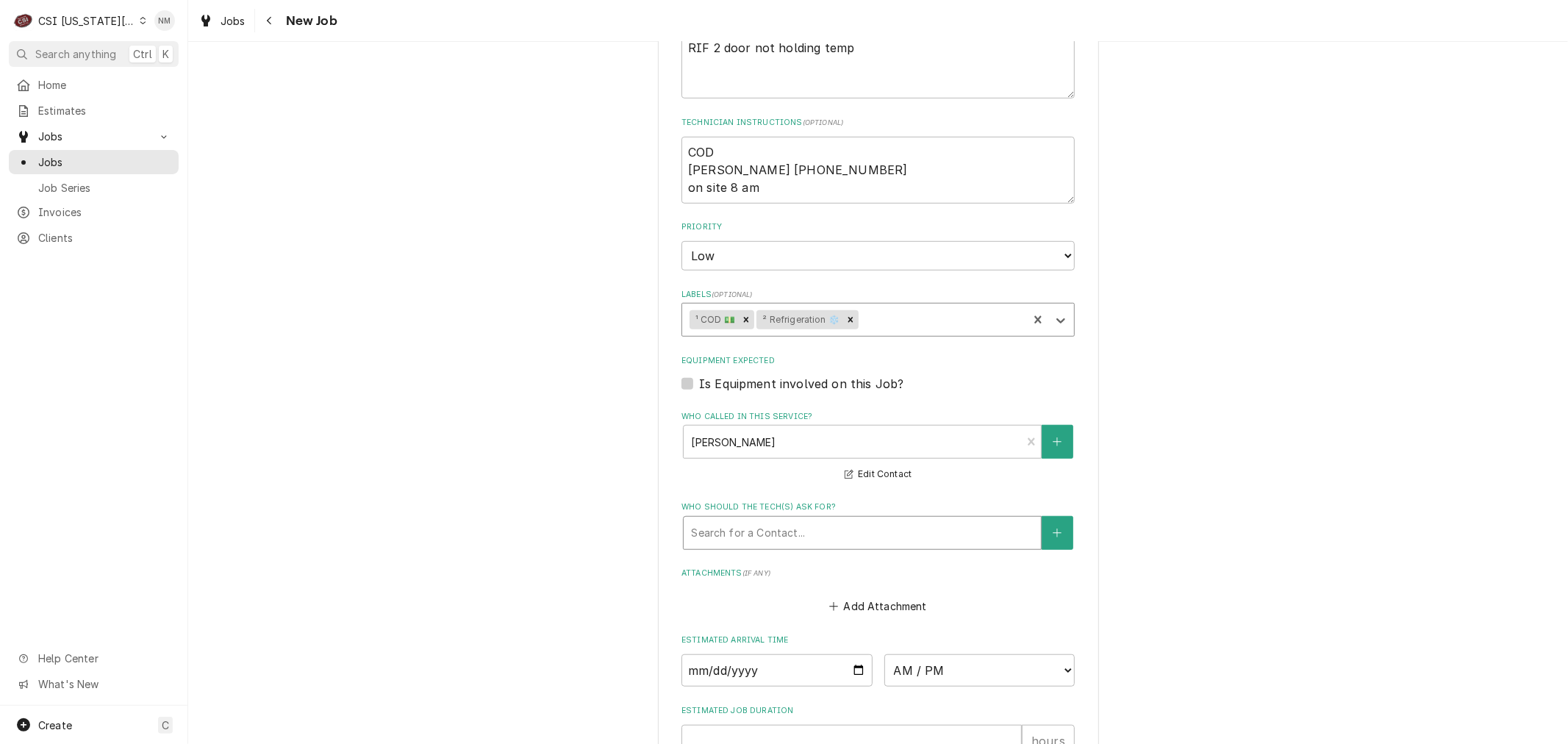
click at [805, 524] on div "Who should the tech(s) ask for?" at bounding box center [862, 533] width 342 height 27
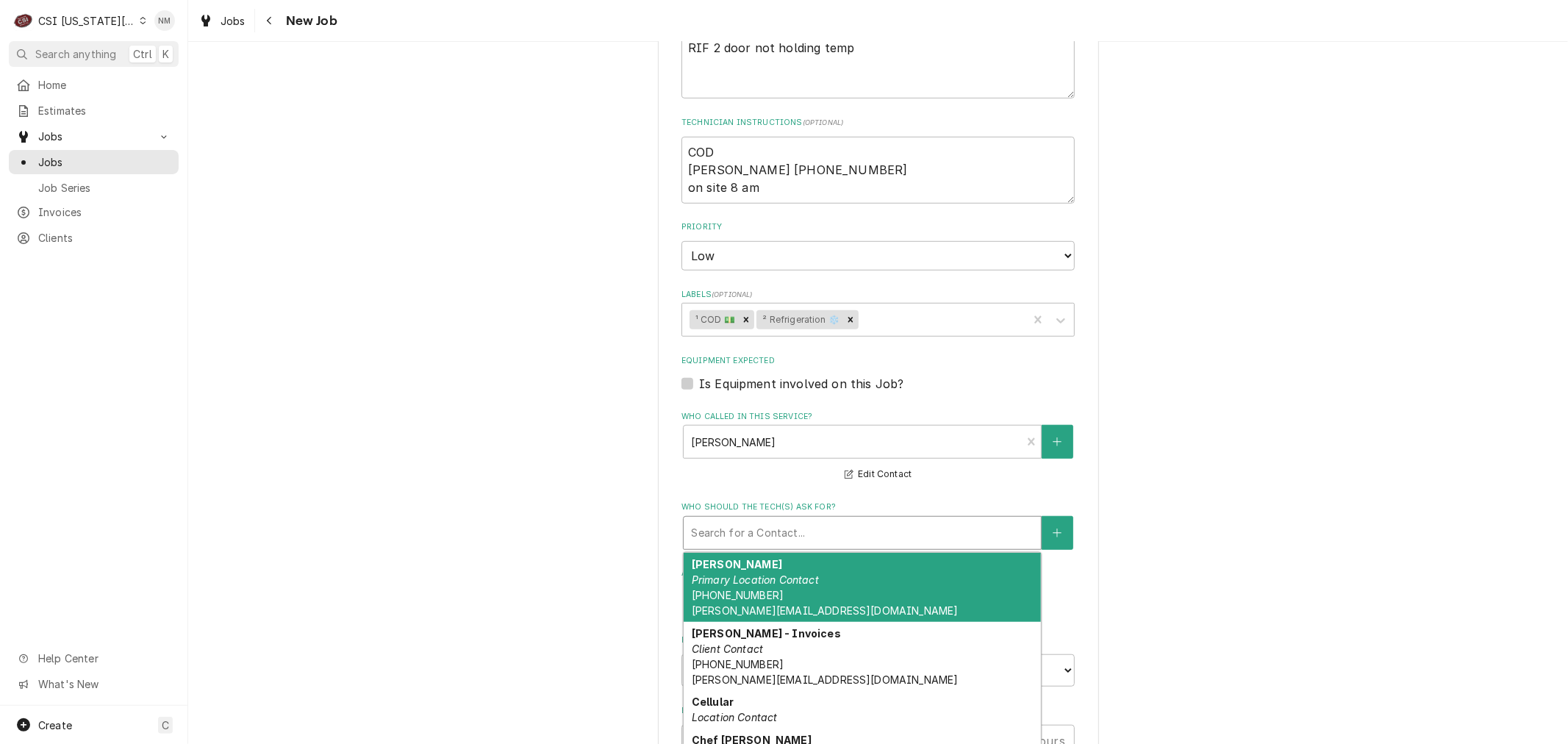
type textarea "x"
type input "j"
type textarea "x"
type input "jo"
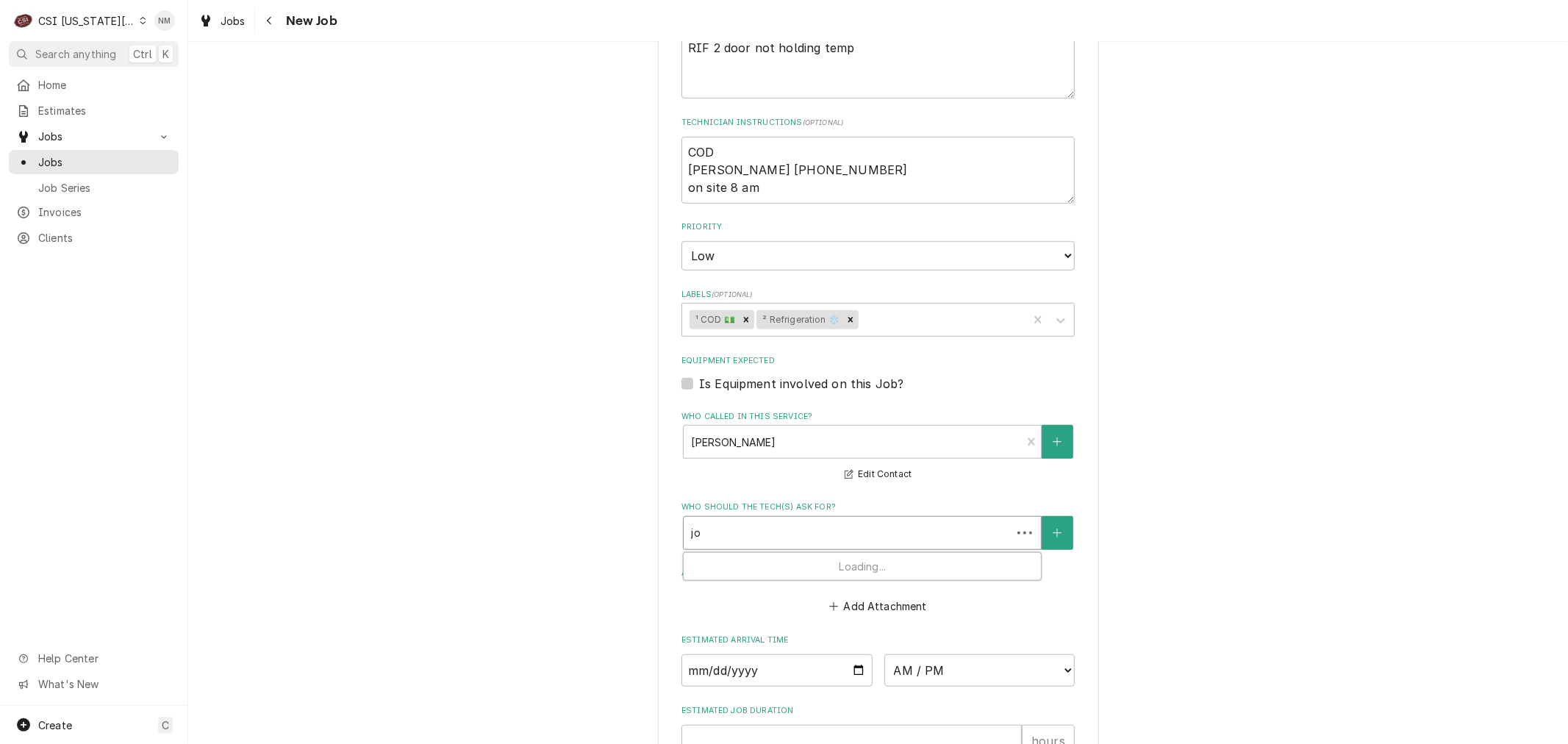
type textarea "x"
type input "[PERSON_NAME]"
type textarea "x"
type input "[PERSON_NAME]"
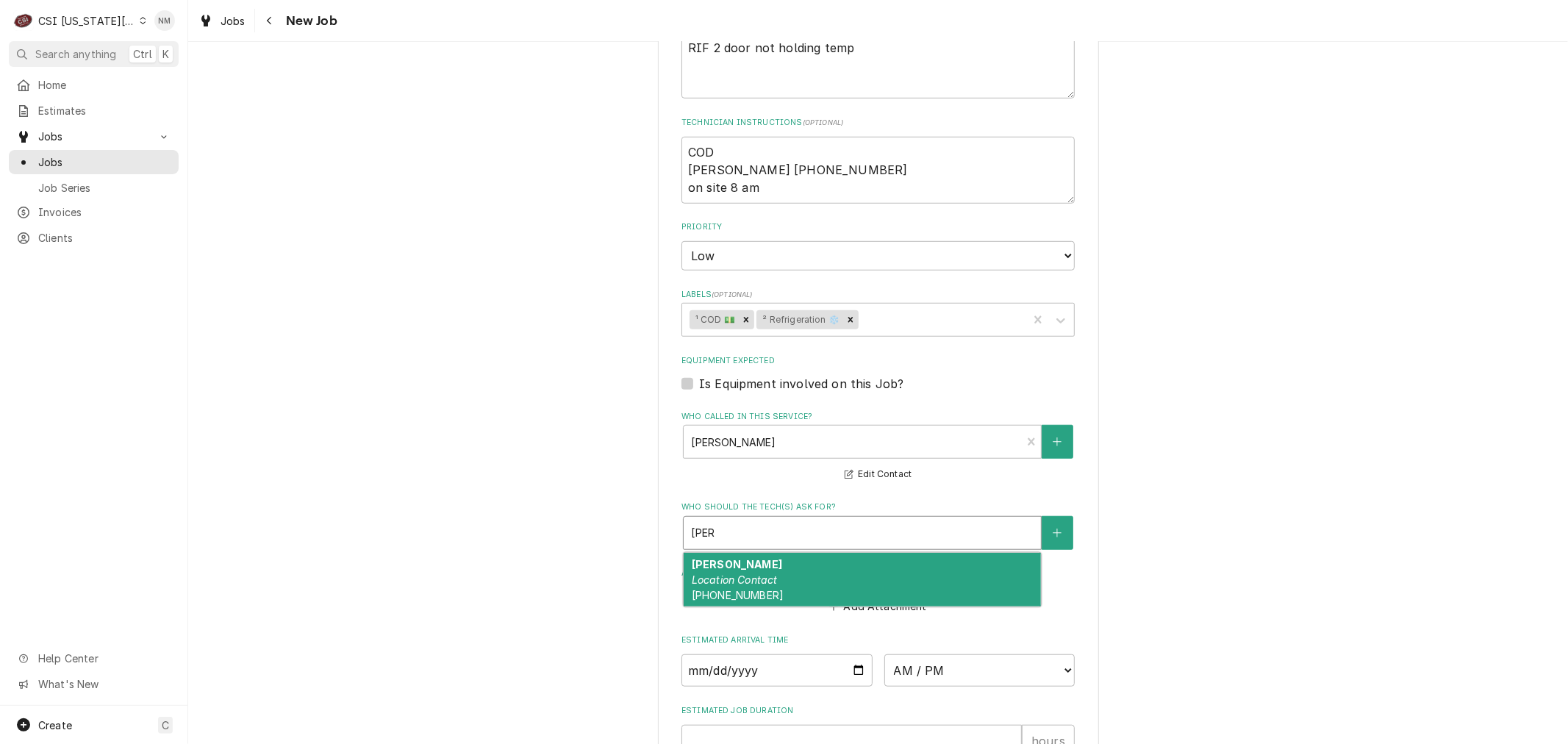
click at [821, 562] on div "[PERSON_NAME] Location Contact [PHONE_NUMBER]" at bounding box center [862, 580] width 357 height 54
type textarea "x"
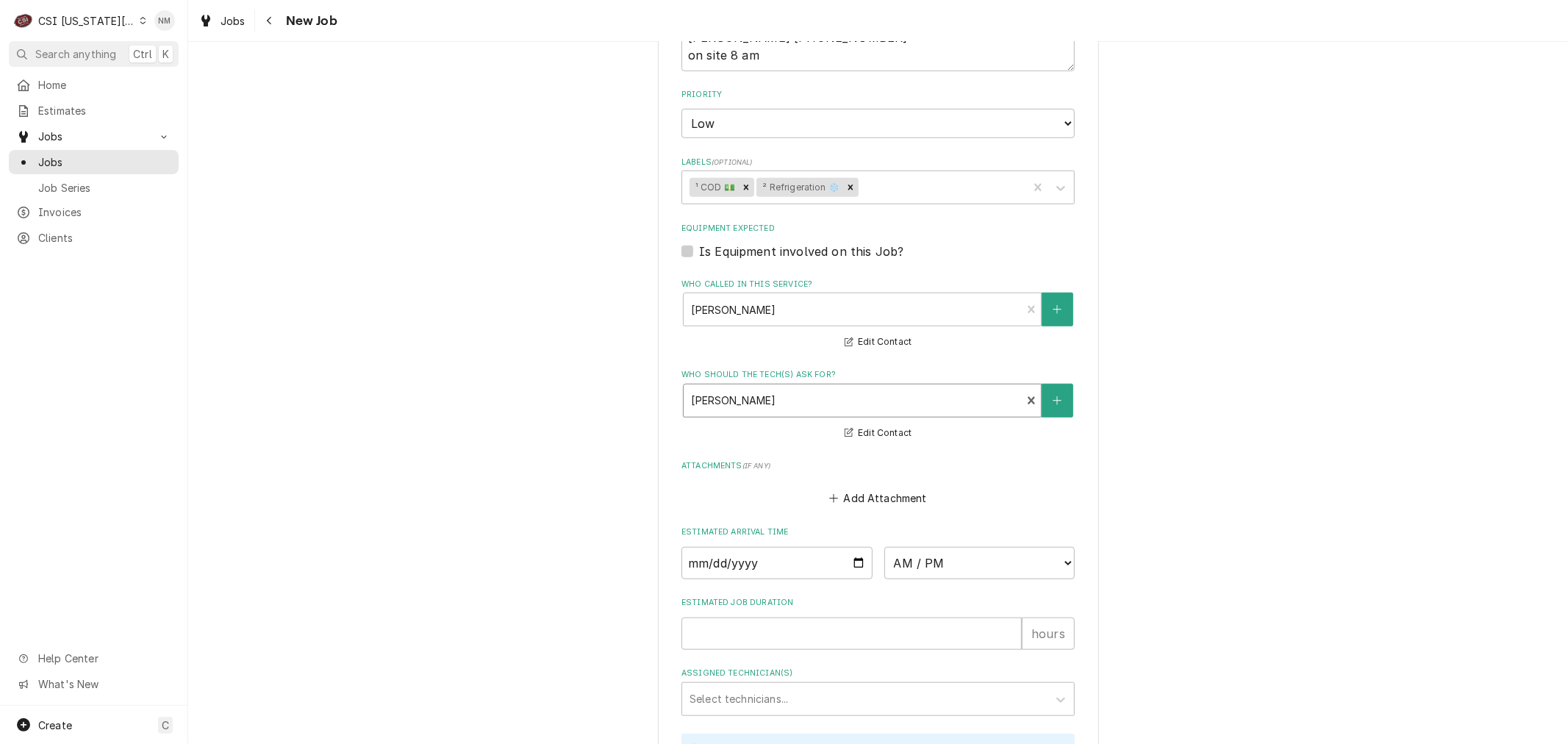
scroll to position [1181, 0]
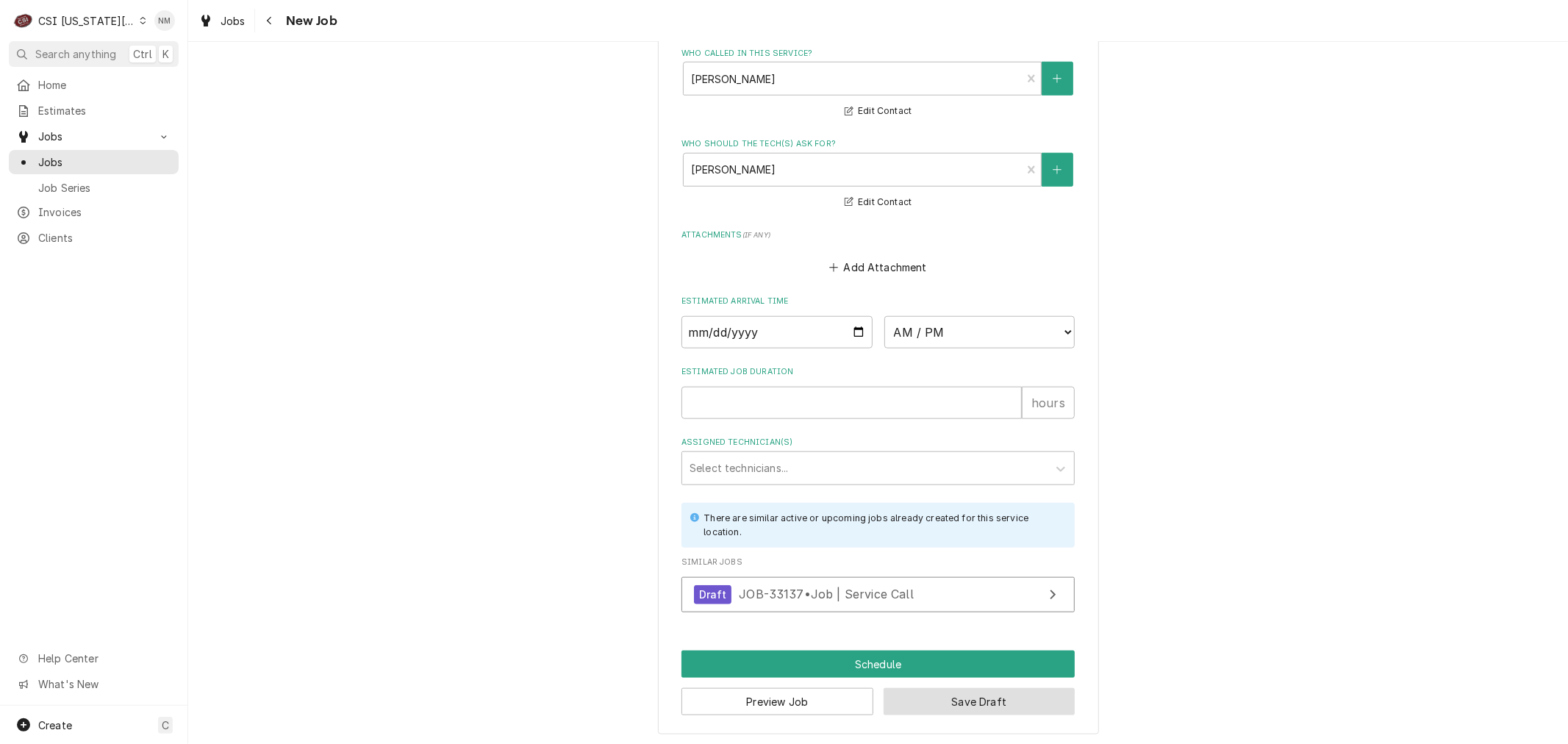
click at [987, 704] on button "Save Draft" at bounding box center [979, 702] width 192 height 27
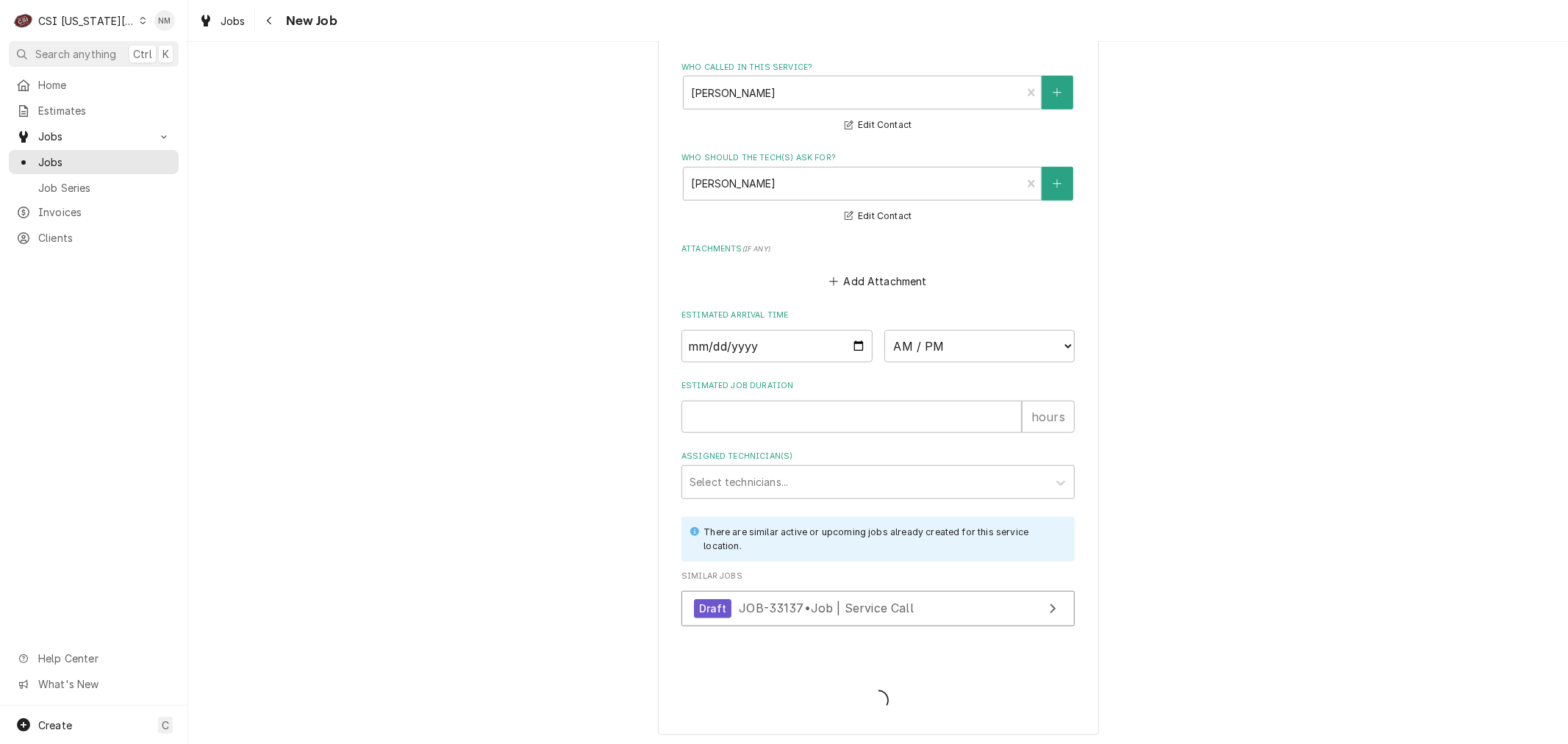
type textarea "x"
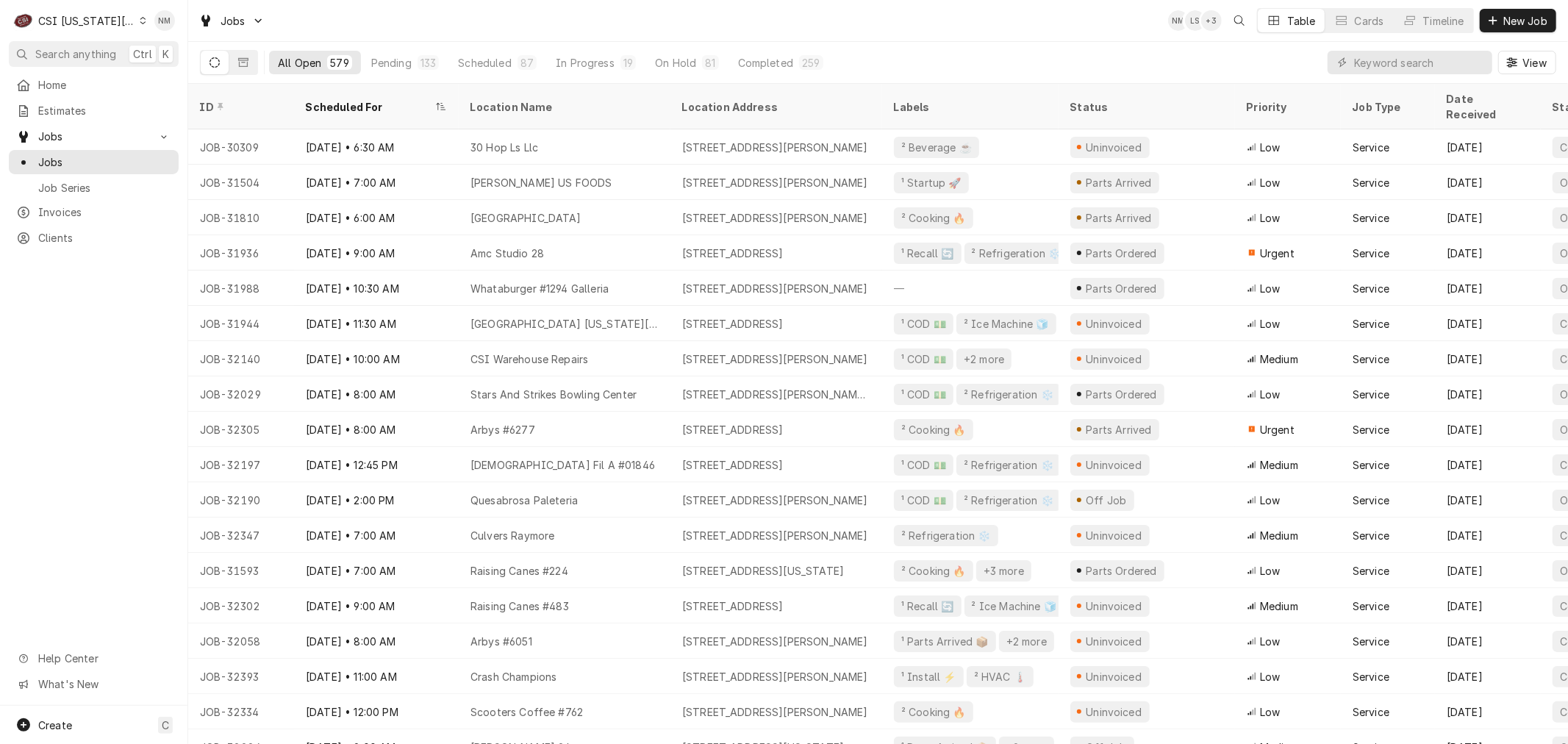
click at [140, 17] on icon "Dynamic Content Wrapper" at bounding box center [143, 21] width 7 height 8
click at [154, 78] on div "CSI St. Louis" at bounding box center [252, 80] width 215 height 15
